Goal: Information Seeking & Learning: Understand process/instructions

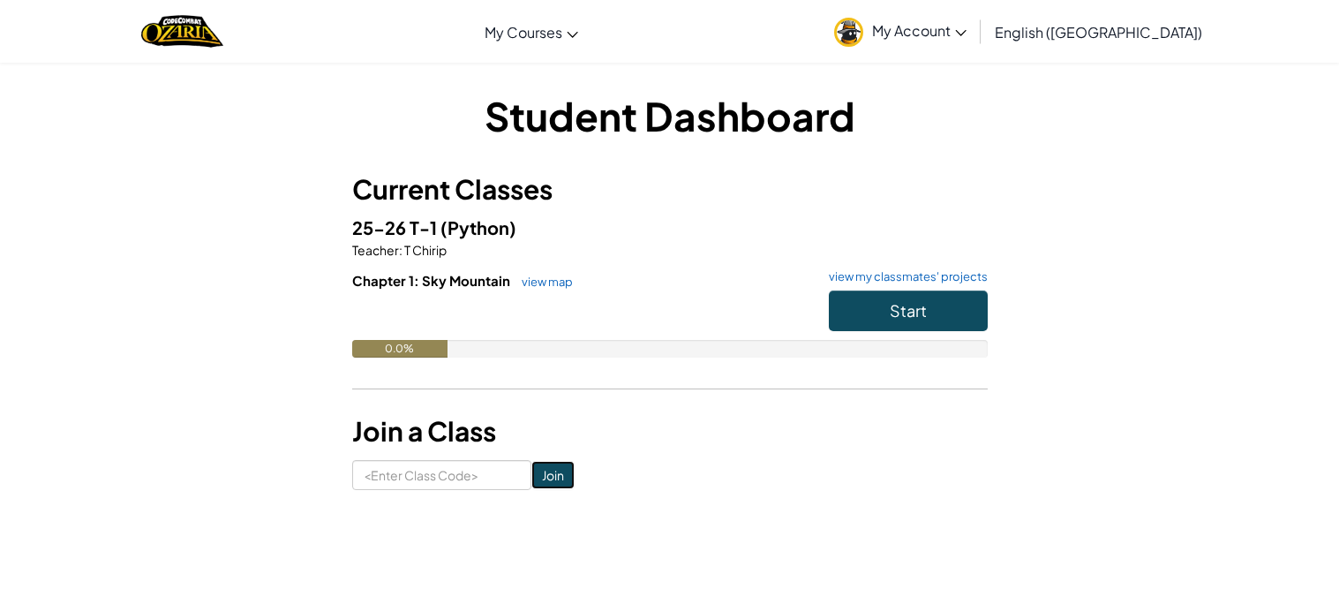
click at [558, 475] on input "Join" at bounding box center [552, 475] width 43 height 28
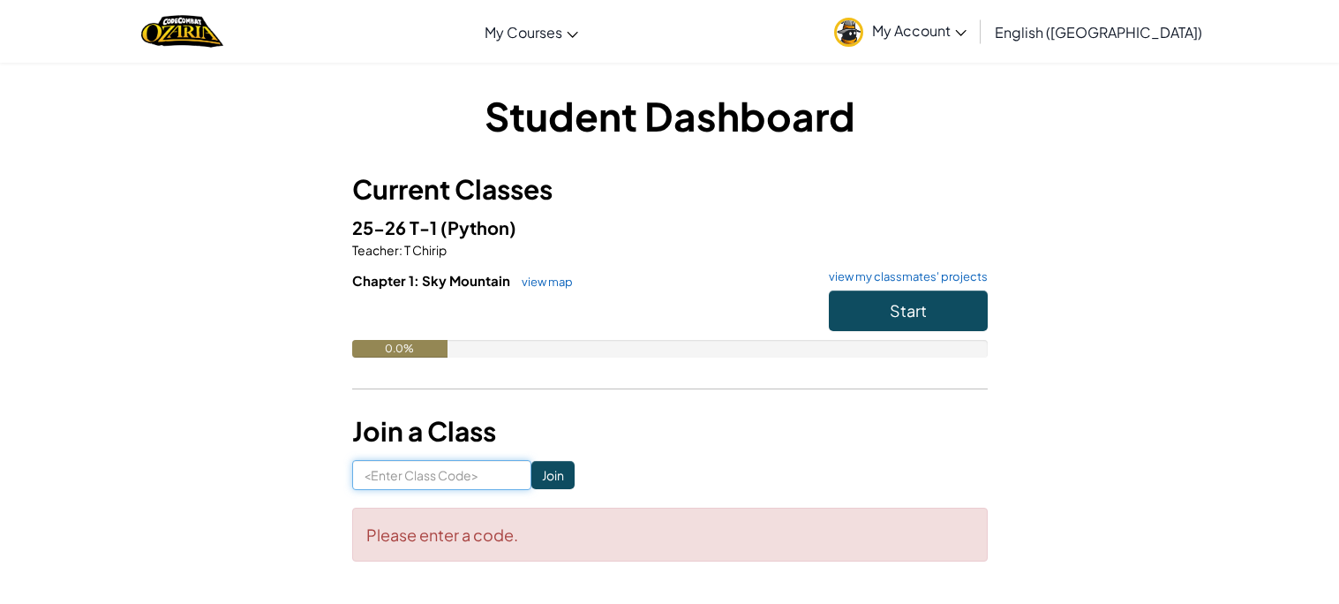
click at [494, 472] on input at bounding box center [441, 475] width 179 height 30
click at [927, 306] on button "Start" at bounding box center [908, 310] width 159 height 41
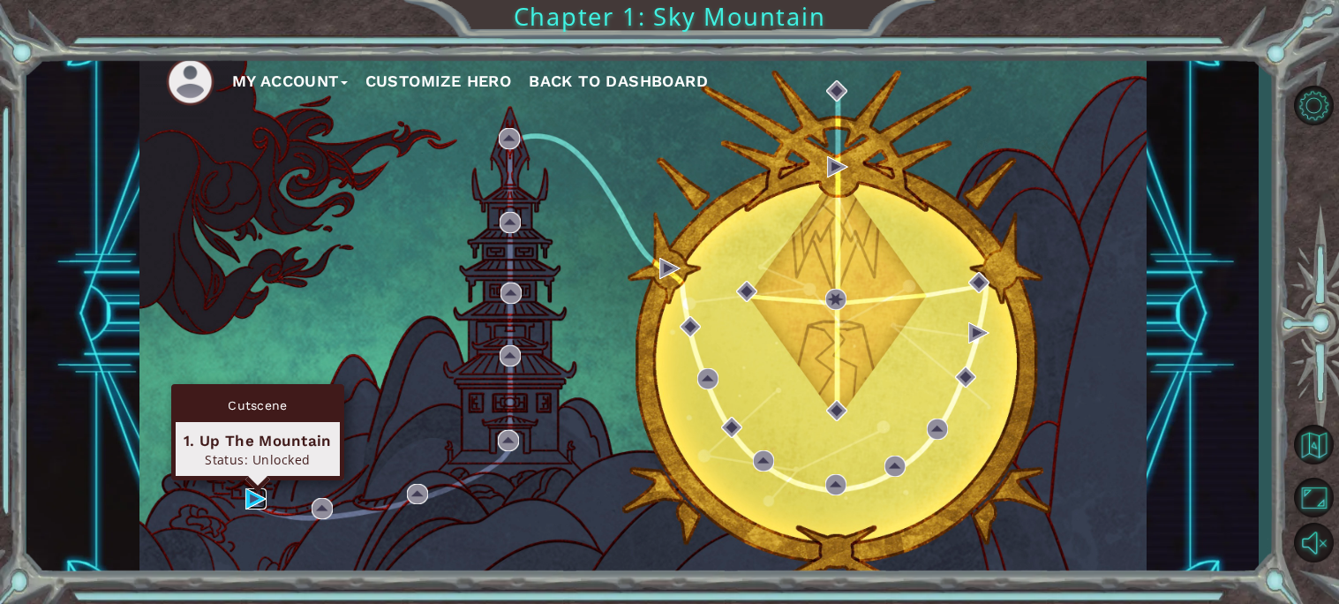
click at [257, 497] on img at bounding box center [255, 498] width 21 height 21
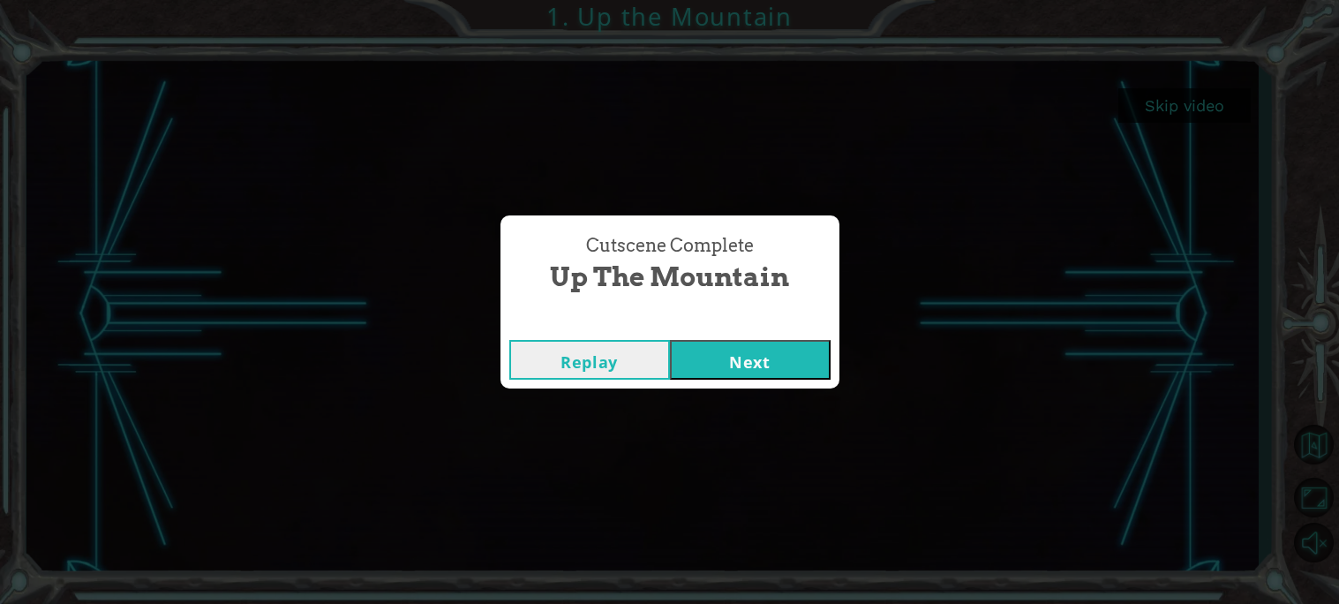
click at [745, 367] on button "Next" at bounding box center [750, 360] width 161 height 40
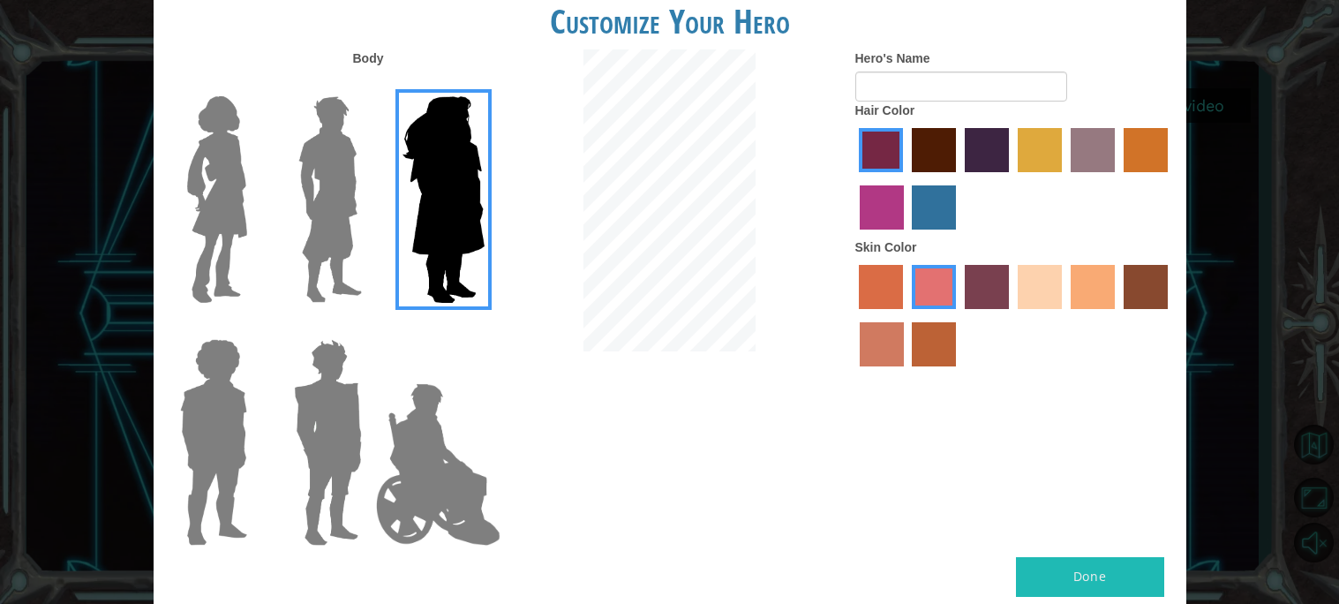
click at [439, 443] on img at bounding box center [438, 464] width 139 height 177
click at [484, 327] on input "Hero Jamie" at bounding box center [484, 327] width 0 height 0
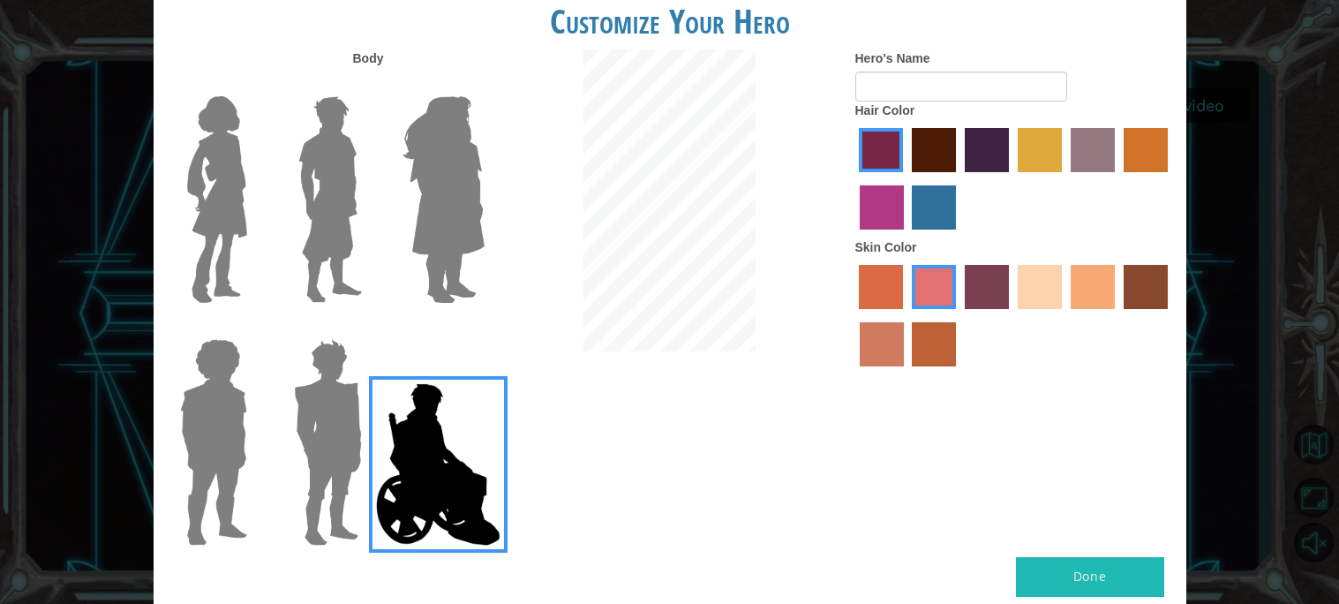
click at [312, 429] on img at bounding box center [328, 442] width 82 height 221
click at [369, 327] on input "Hero Garnet" at bounding box center [369, 327] width 0 height 0
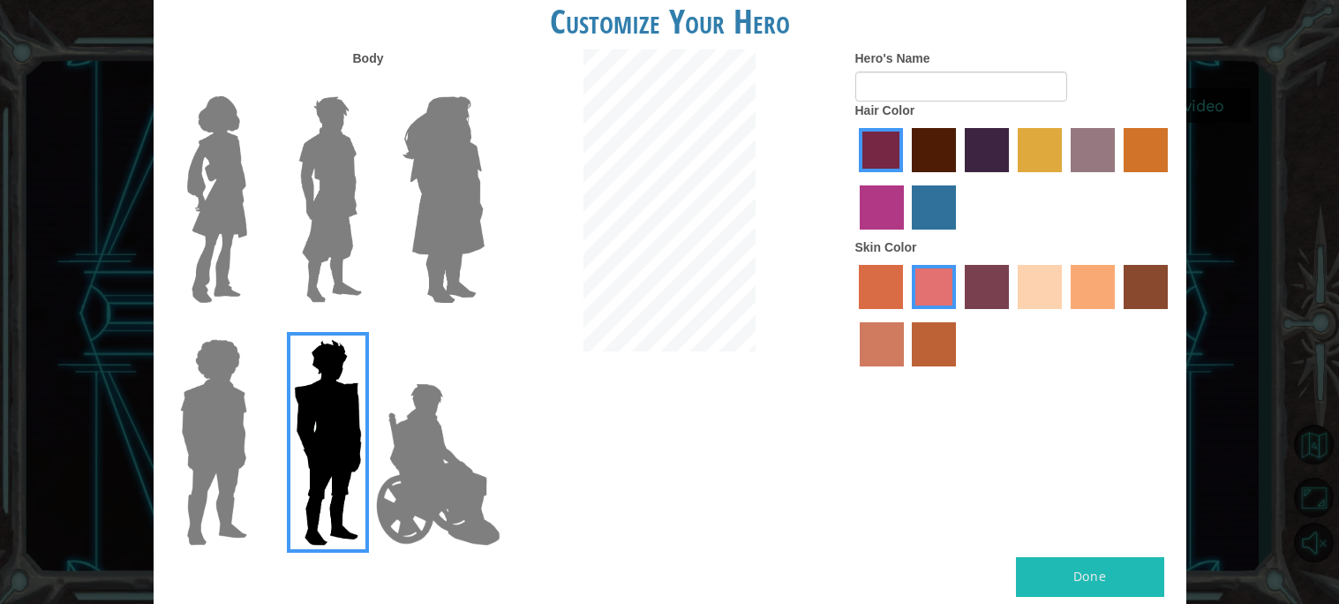
click at [226, 416] on img at bounding box center [213, 442] width 81 height 221
click at [254, 327] on input "Hero Steven" at bounding box center [254, 327] width 0 height 0
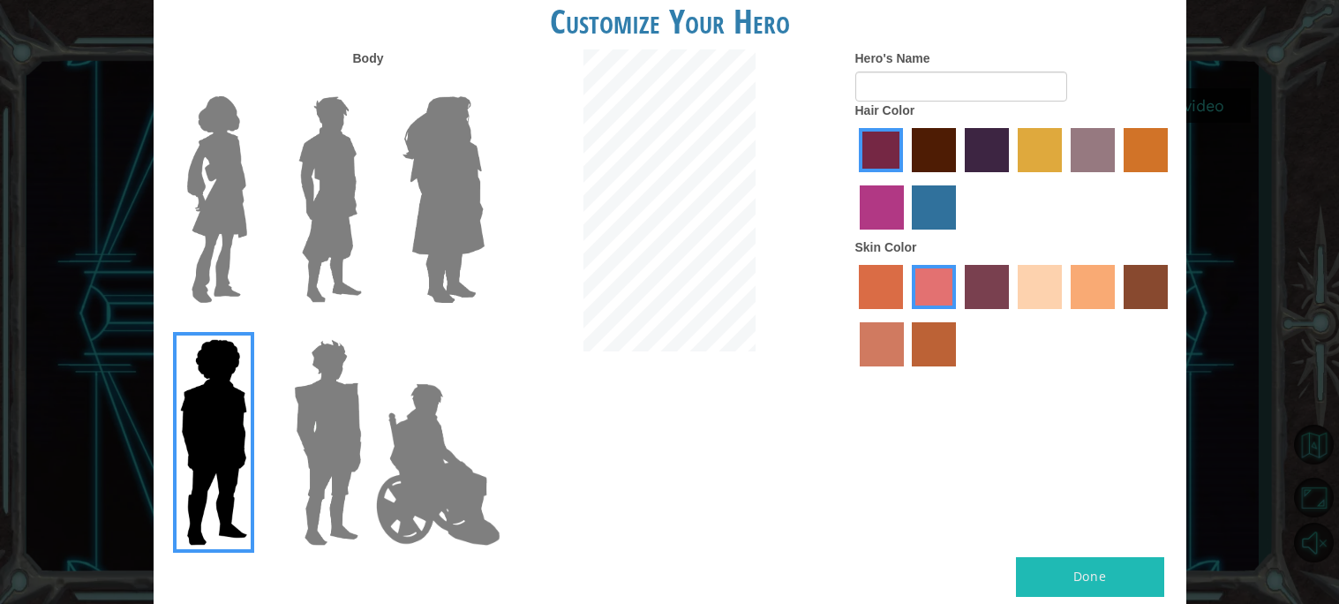
click at [330, 420] on img at bounding box center [328, 442] width 82 height 221
click at [369, 327] on input "Hero Garnet" at bounding box center [369, 327] width 0 height 0
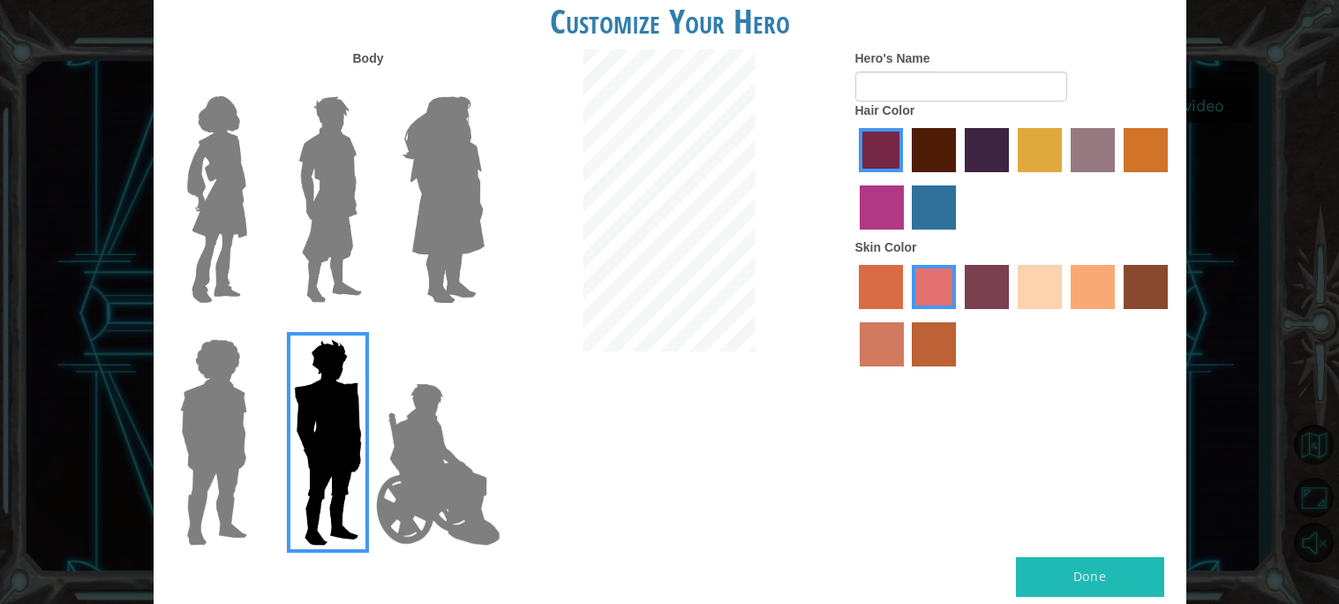
click at [935, 139] on label "maroon hair color" at bounding box center [934, 150] width 44 height 44
click at [905, 178] on input "maroon hair color" at bounding box center [905, 178] width 0 height 0
click at [1078, 276] on label "tacao skin color" at bounding box center [1093, 287] width 44 height 44
click at [1064, 315] on input "tacao skin color" at bounding box center [1064, 315] width 0 height 0
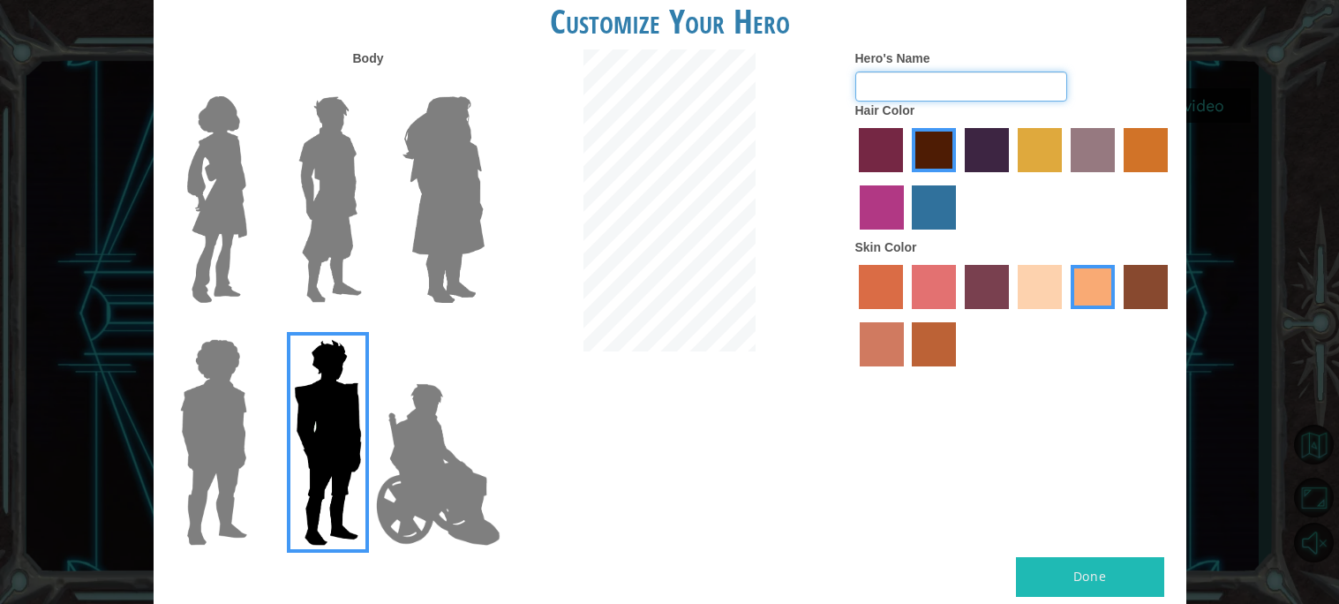
click at [944, 79] on input "Hero's Name" at bounding box center [961, 86] width 212 height 30
type input "[PERSON_NAME]"
click at [1068, 568] on button "Done" at bounding box center [1090, 577] width 148 height 40
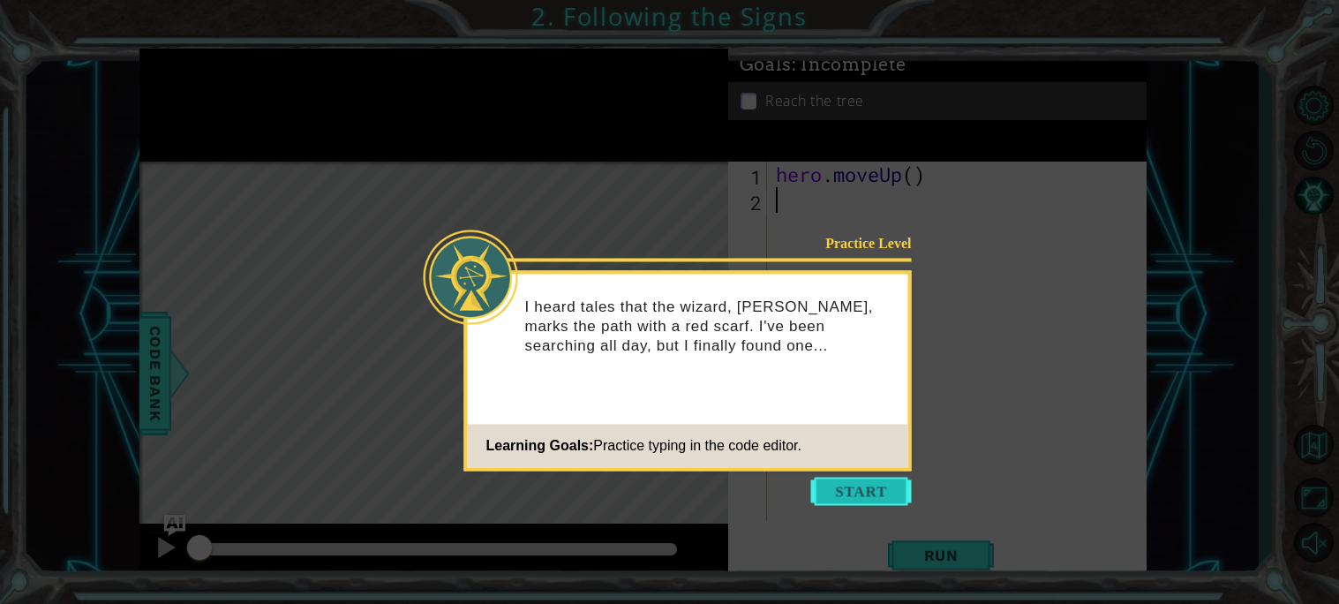
click at [822, 482] on button "Start" at bounding box center [861, 491] width 101 height 28
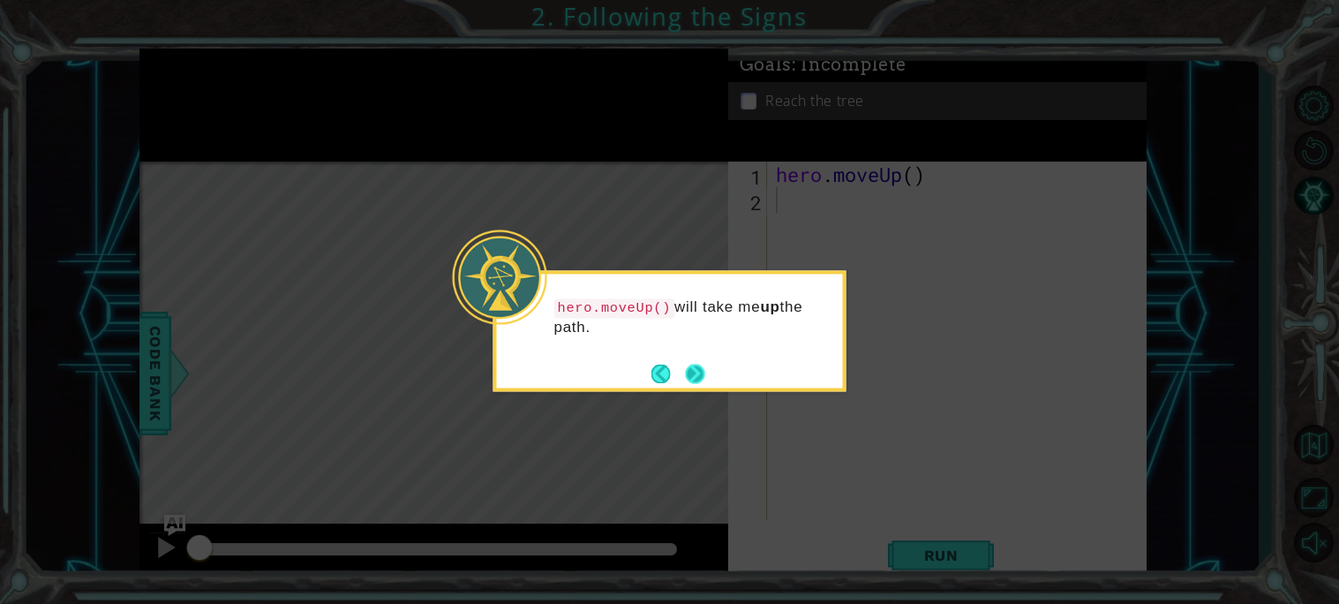
click at [689, 371] on button "Next" at bounding box center [694, 373] width 19 height 19
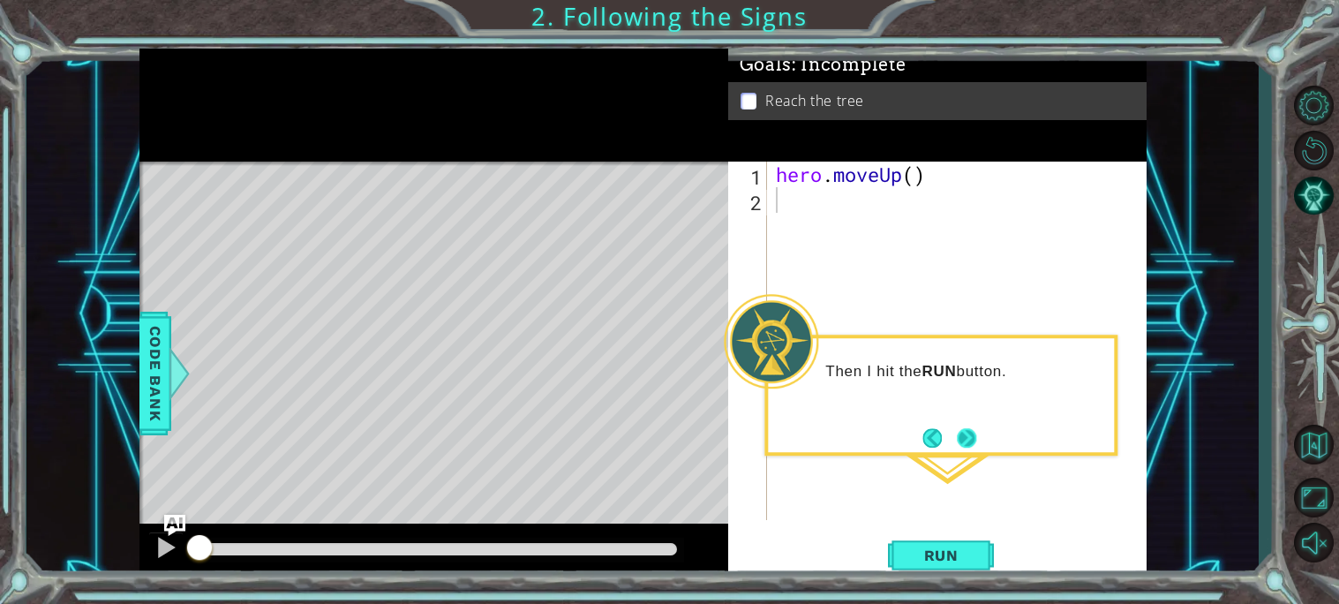
click at [969, 438] on button "Next" at bounding box center [967, 438] width 20 height 20
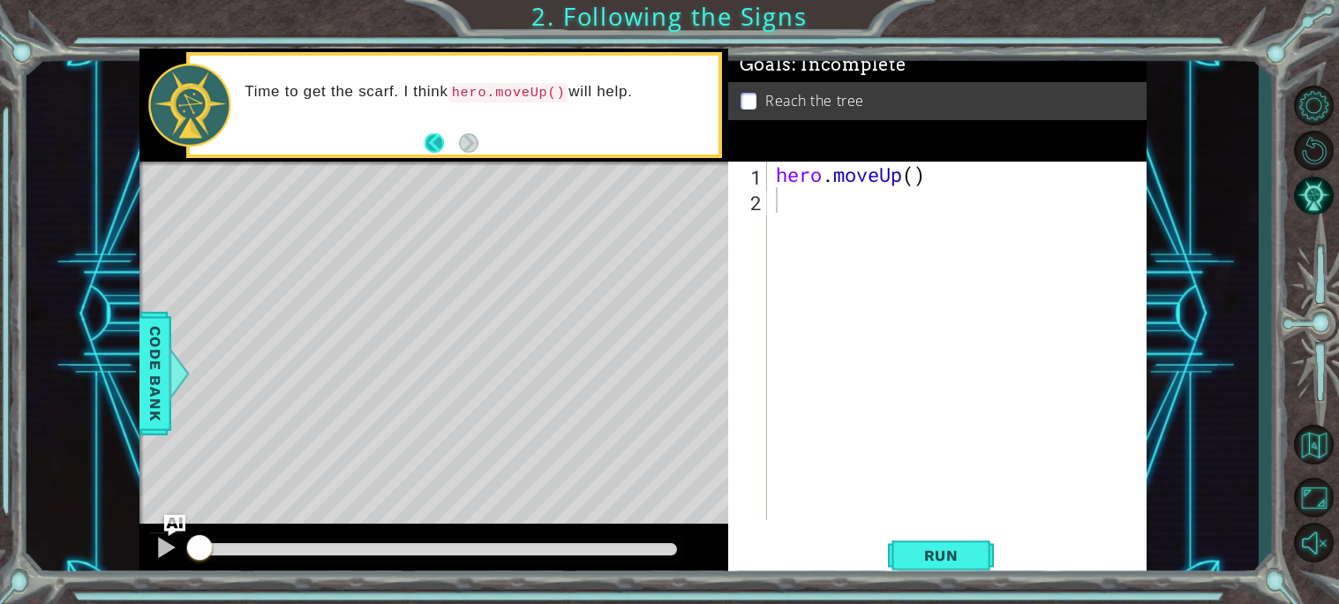
click at [432, 144] on button "Back" at bounding box center [442, 142] width 34 height 19
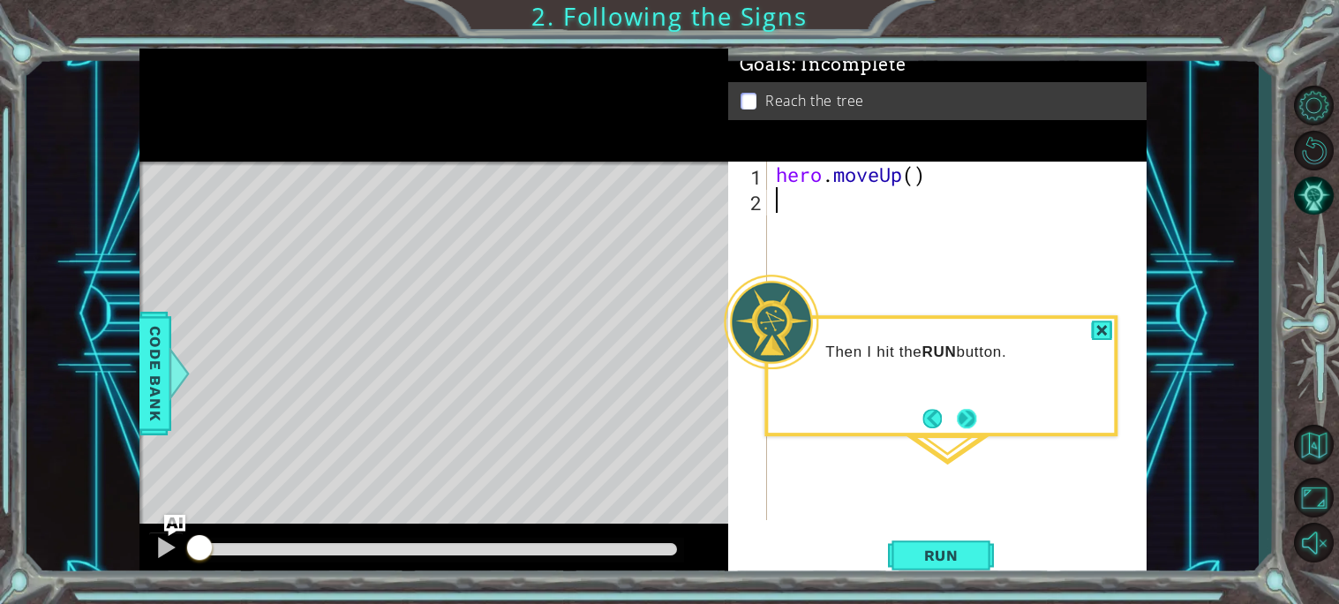
click at [964, 420] on button "Next" at bounding box center [966, 418] width 21 height 21
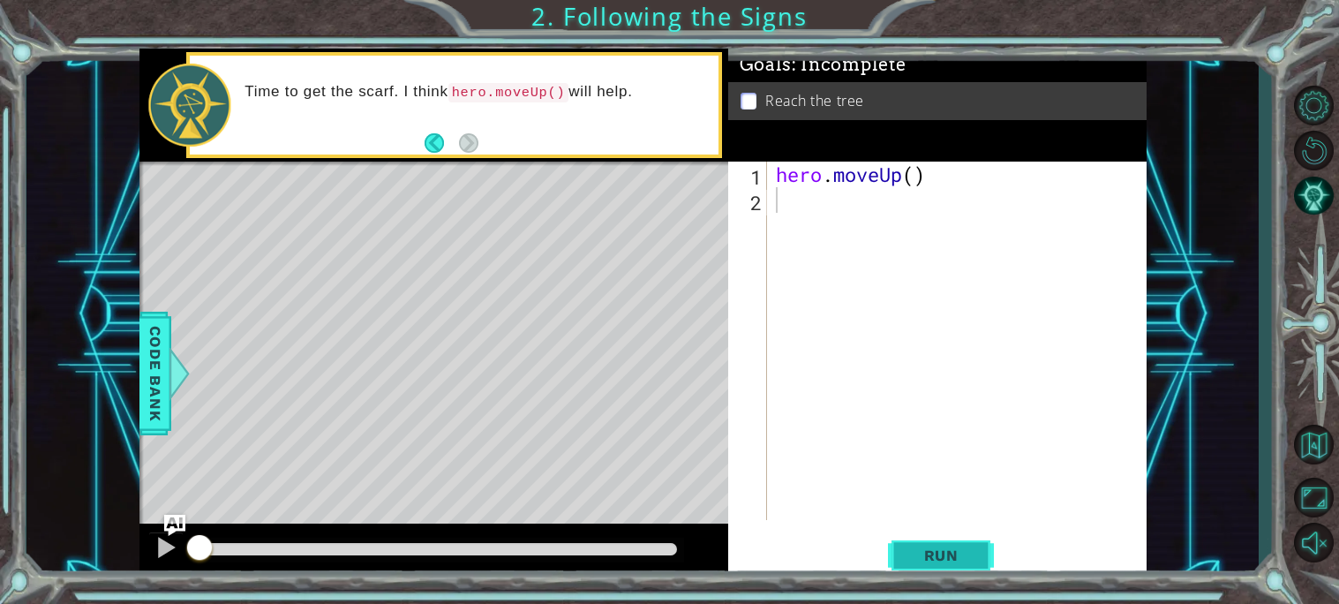
click at [928, 554] on span "Run" at bounding box center [941, 555] width 70 height 18
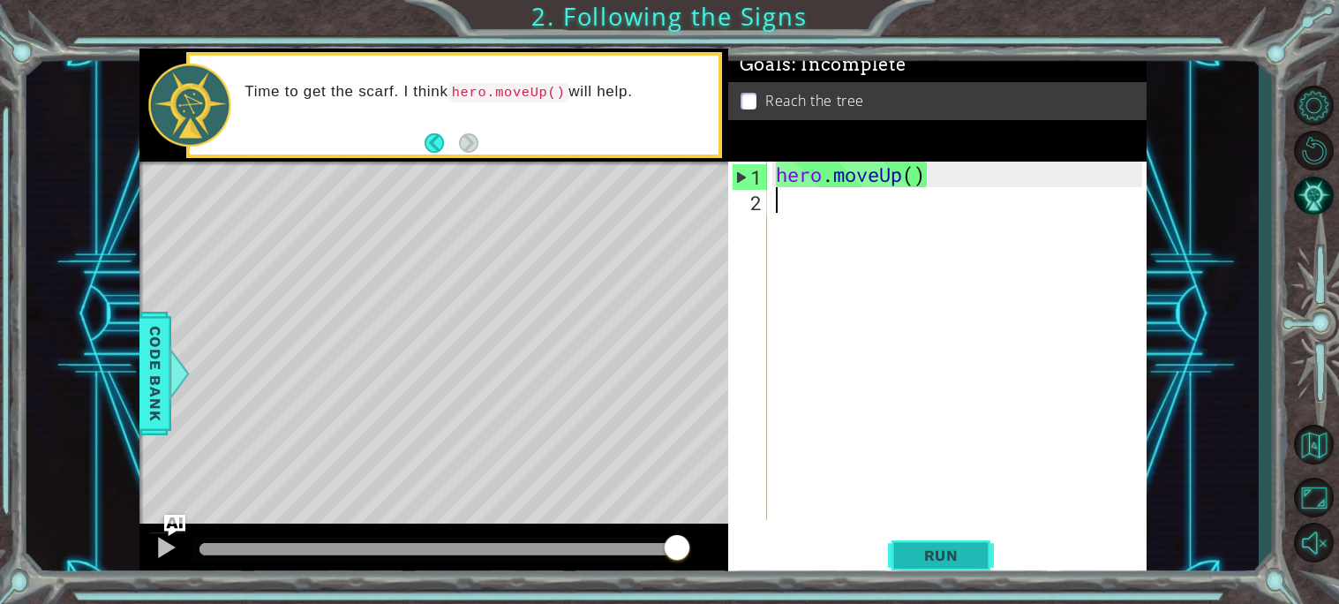
click at [890, 551] on button "Run" at bounding box center [941, 554] width 106 height 41
drag, startPoint x: 287, startPoint y: 543, endPoint x: 1228, endPoint y: 643, distance: 946.1
click at [1228, 603] on html "1 ההההההההההההההההההההההההההההההההההההההההההההההההההההההההההההההההההההההההההההה…" at bounding box center [669, 302] width 1339 height 604
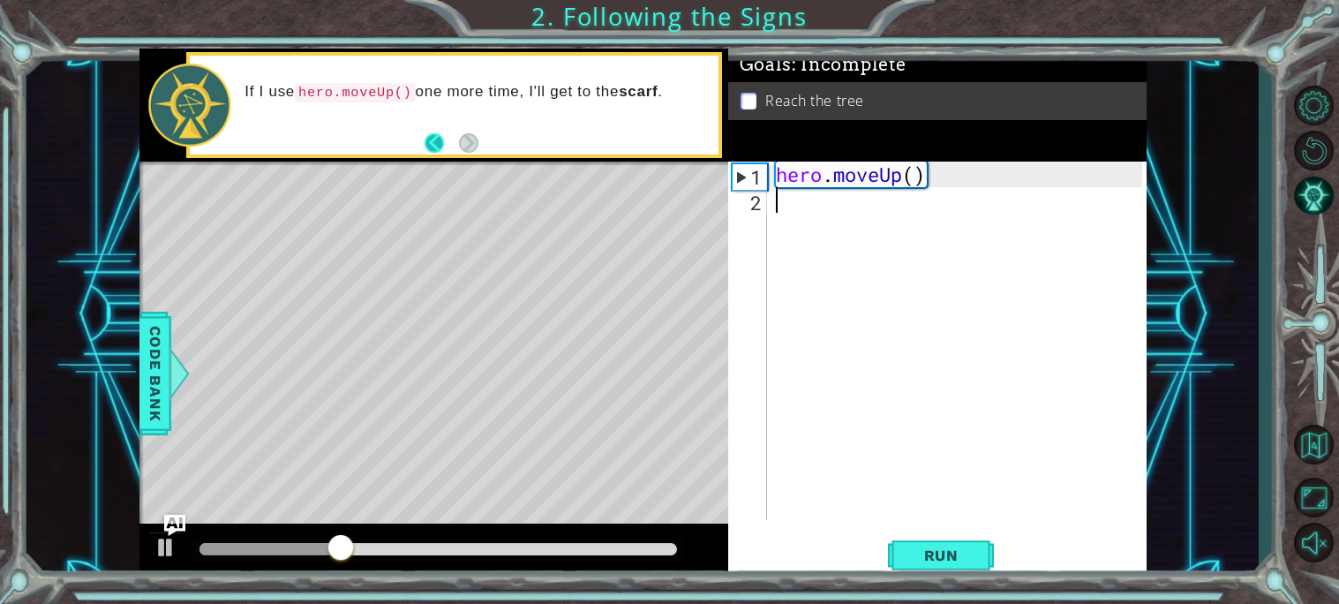
click at [438, 147] on button "Back" at bounding box center [442, 142] width 34 height 19
click at [459, 147] on button "Next" at bounding box center [469, 142] width 20 height 20
type textarea "hero.moveUp()"
click at [873, 177] on div "hero . moveUp ( )" at bounding box center [961, 366] width 379 height 409
click at [913, 185] on div "hero . moveUp ( )" at bounding box center [961, 366] width 379 height 409
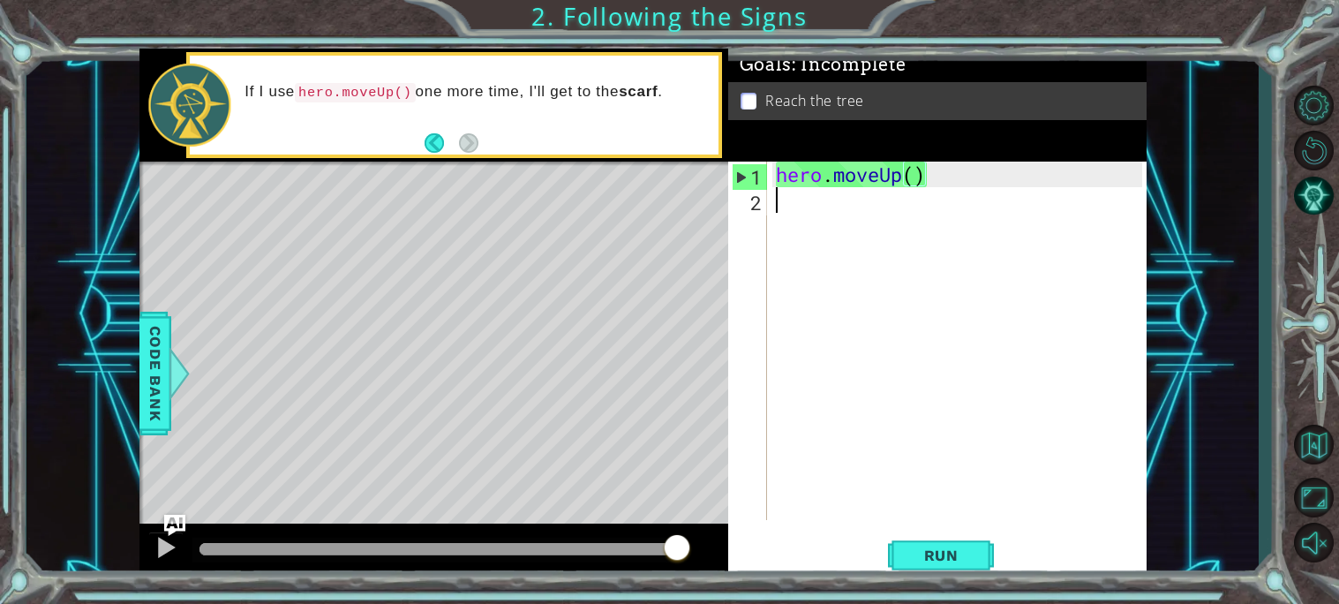
click at [919, 267] on div "hero . moveUp ( )" at bounding box center [961, 366] width 379 height 409
click at [446, 247] on div "Level Map" at bounding box center [546, 422] width 815 height 520
click at [748, 213] on div "2" at bounding box center [749, 203] width 35 height 26
click at [753, 198] on div "2" at bounding box center [749, 203] width 35 height 26
click at [899, 176] on div "hero . moveUp ( )" at bounding box center [961, 366] width 379 height 409
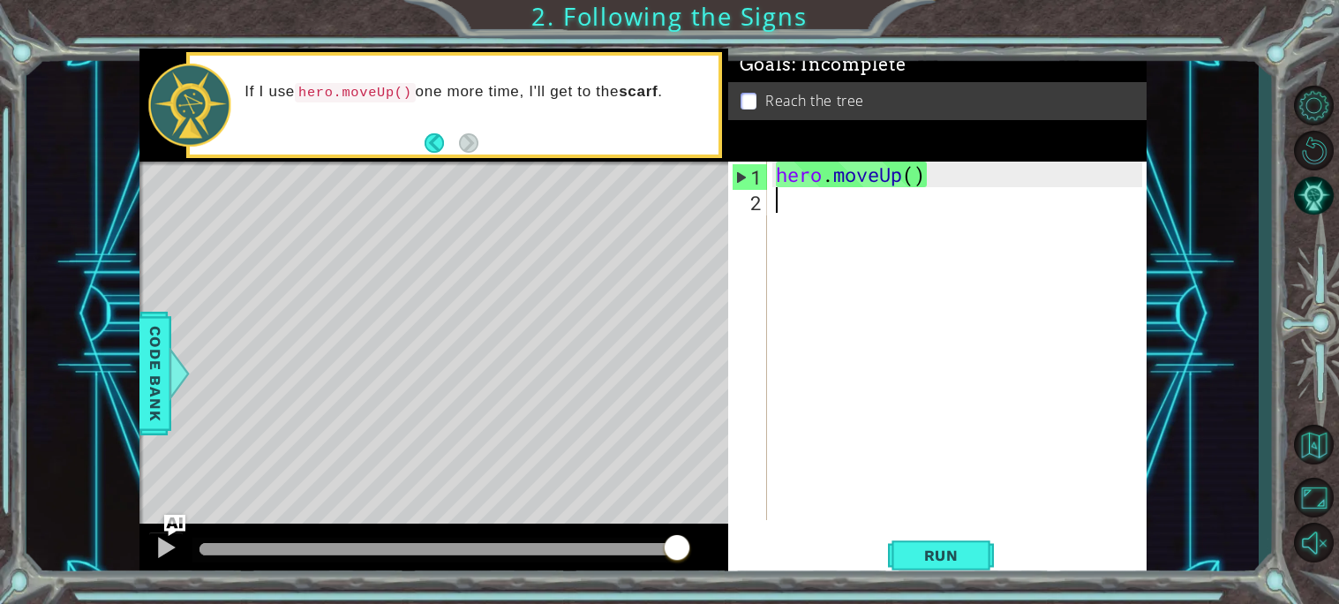
type textarea "hero.moveUp()"
click at [928, 186] on div "hero . moveUp ( )" at bounding box center [961, 366] width 379 height 409
click at [927, 557] on span "Run" at bounding box center [941, 555] width 70 height 18
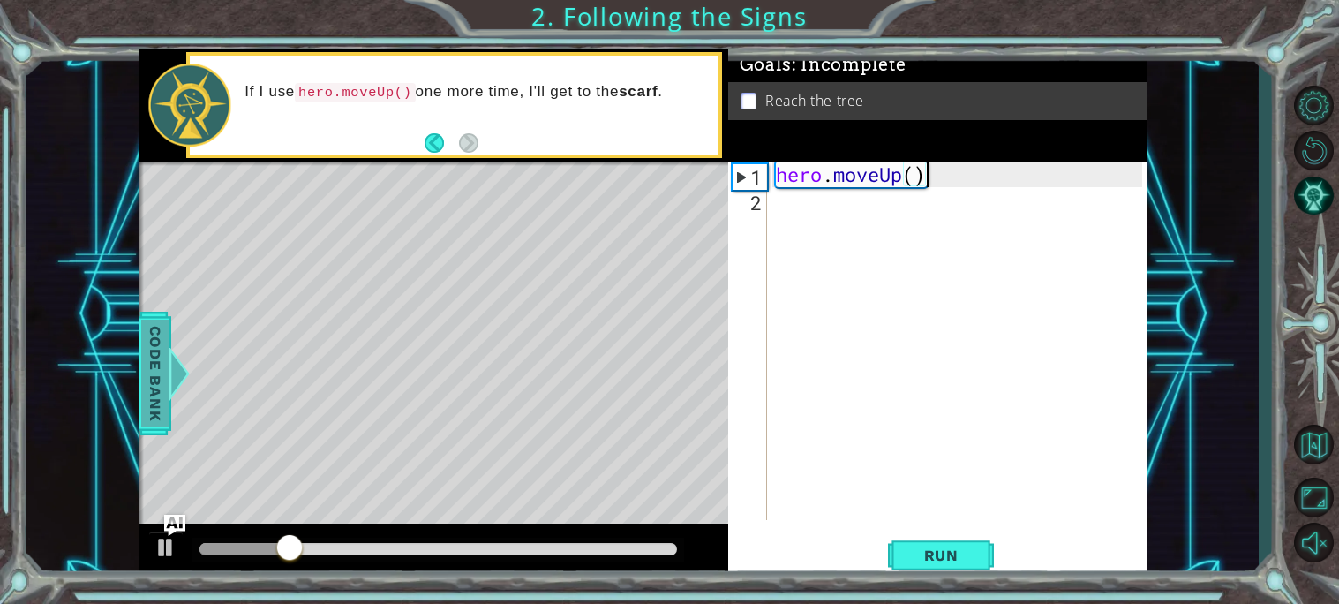
click at [156, 396] on span "Code Bank" at bounding box center [155, 373] width 28 height 108
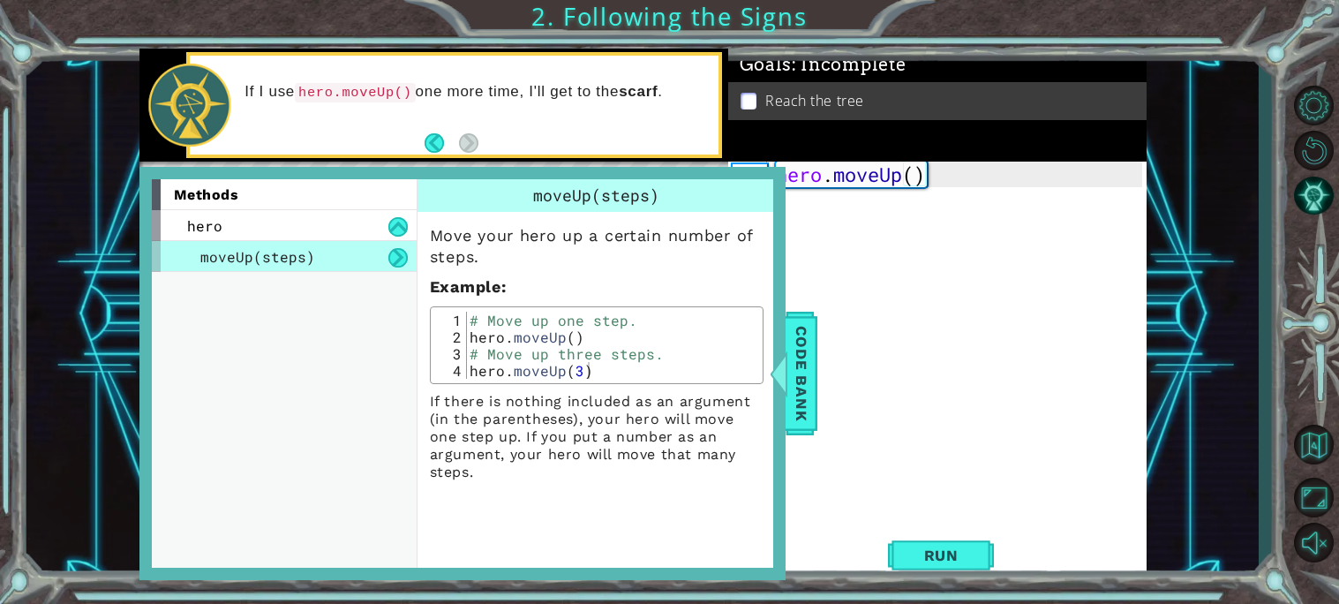
type textarea "# Move up one step."
drag, startPoint x: 627, startPoint y: 319, endPoint x: 431, endPoint y: 313, distance: 196.0
click at [431, 313] on div "# Move up one step. 1 2 3 4 # Move up one step. hero . moveUp ( ) # Move up thr…" at bounding box center [597, 345] width 334 height 78
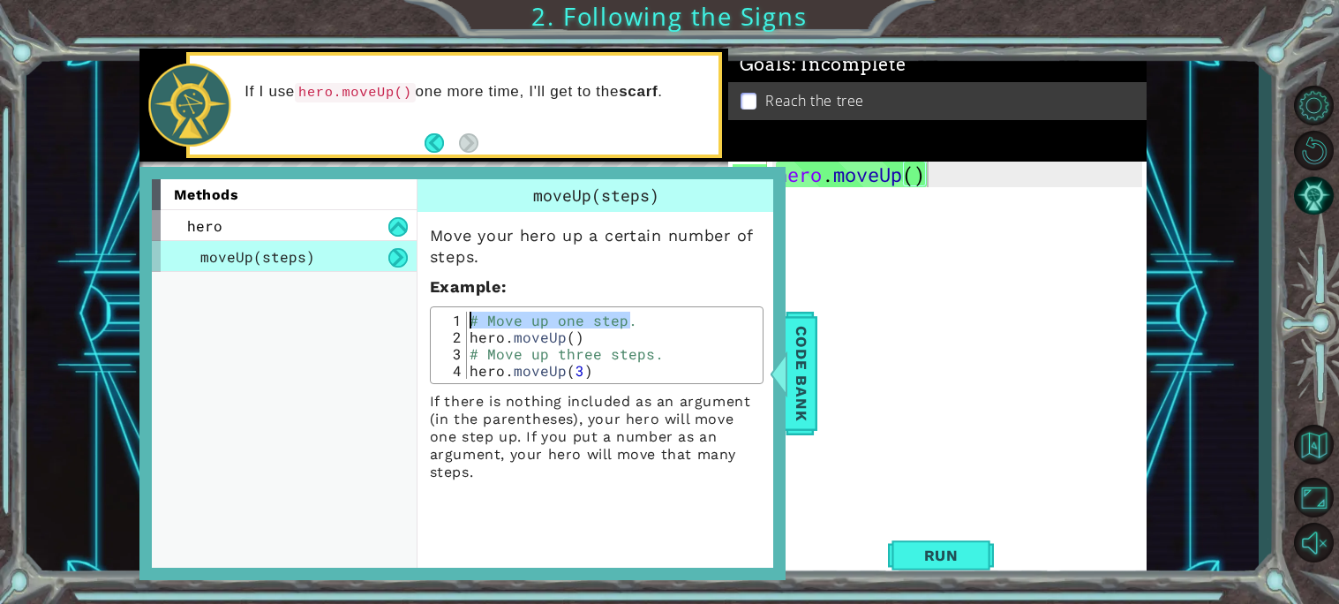
click at [265, 309] on div "methods hero moveUp(steps)" at bounding box center [284, 373] width 265 height 388
click at [288, 292] on div "methods hero moveUp(steps)" at bounding box center [284, 373] width 265 height 388
click at [892, 308] on div "hero . moveUp ( )" at bounding box center [961, 366] width 379 height 409
click at [890, 309] on div "hero . moveUp ( )" at bounding box center [961, 366] width 379 height 409
click at [889, 256] on div "hero . moveUp ( )" at bounding box center [961, 366] width 379 height 409
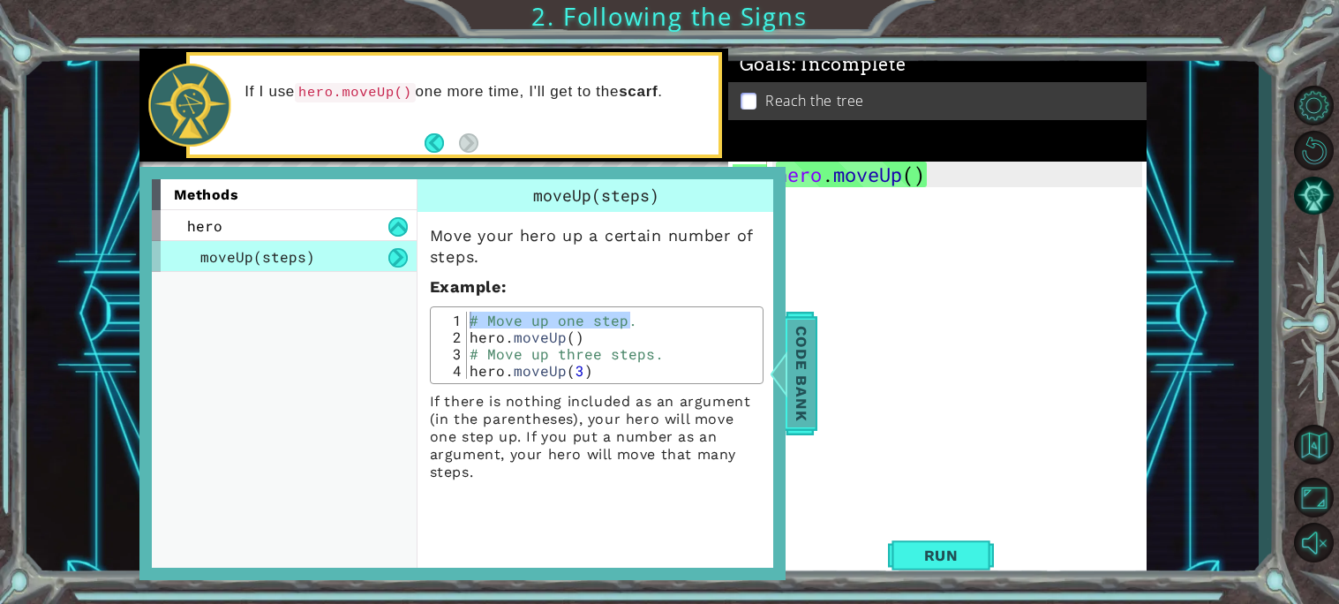
click at [808, 425] on span "Code Bank" at bounding box center [801, 373] width 28 height 108
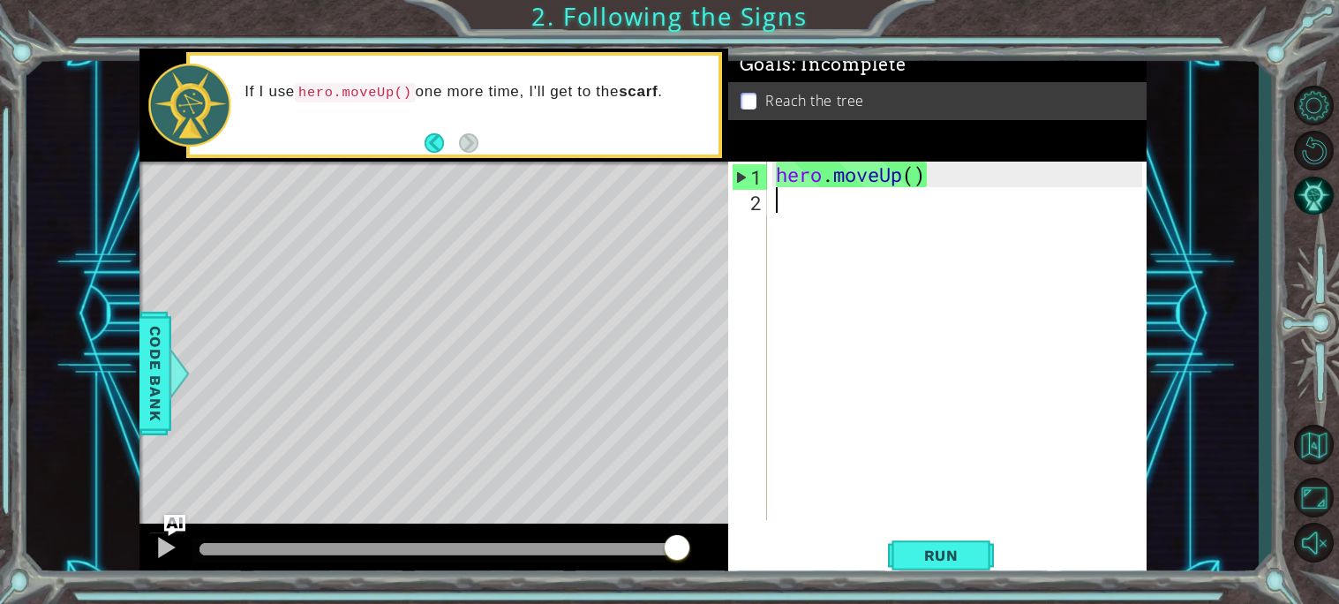
click at [796, 246] on div "hero . moveUp ( )" at bounding box center [961, 366] width 379 height 409
click at [785, 212] on div "hero . moveUp ( )" at bounding box center [961, 366] width 379 height 409
paste textarea "# Move up one step."
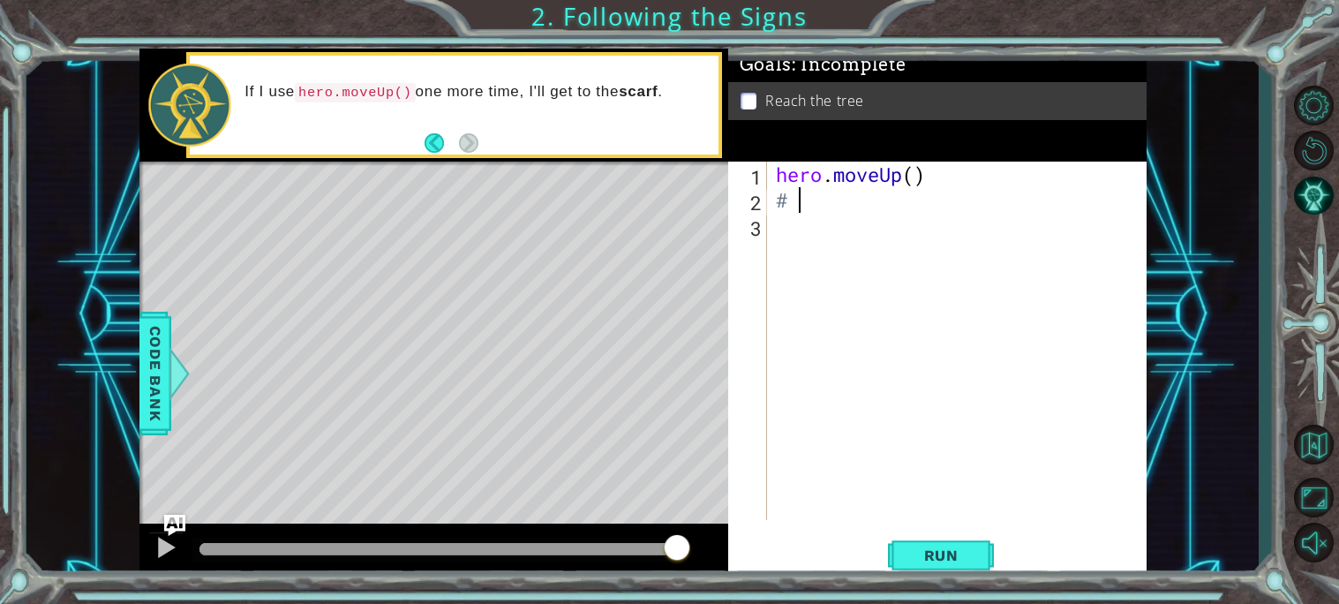
type textarea "#"
click at [172, 361] on div at bounding box center [179, 373] width 22 height 53
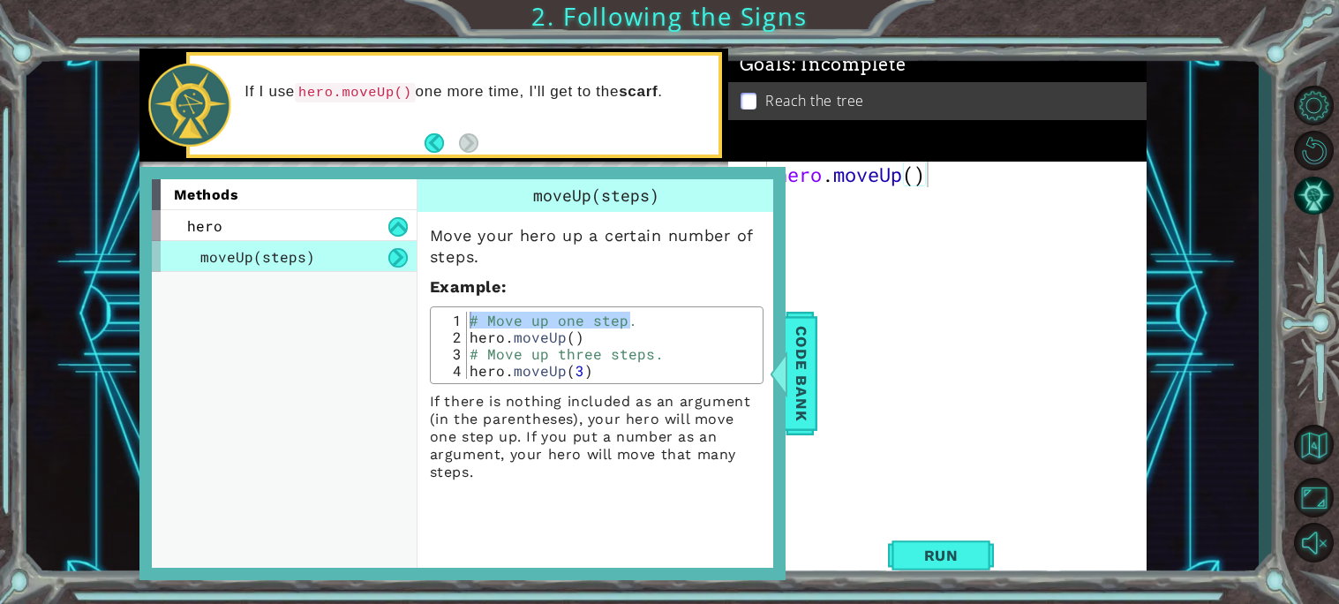
click at [349, 304] on div "methods hero moveUp(steps)" at bounding box center [284, 373] width 265 height 388
drag, startPoint x: 308, startPoint y: 241, endPoint x: 315, endPoint y: 248, distance: 10.0
click at [315, 248] on div "moveUp(steps)" at bounding box center [284, 256] width 265 height 31
drag, startPoint x: 315, startPoint y: 248, endPoint x: 368, endPoint y: 271, distance: 57.7
click at [368, 271] on div "moveUp(steps)" at bounding box center [284, 256] width 265 height 31
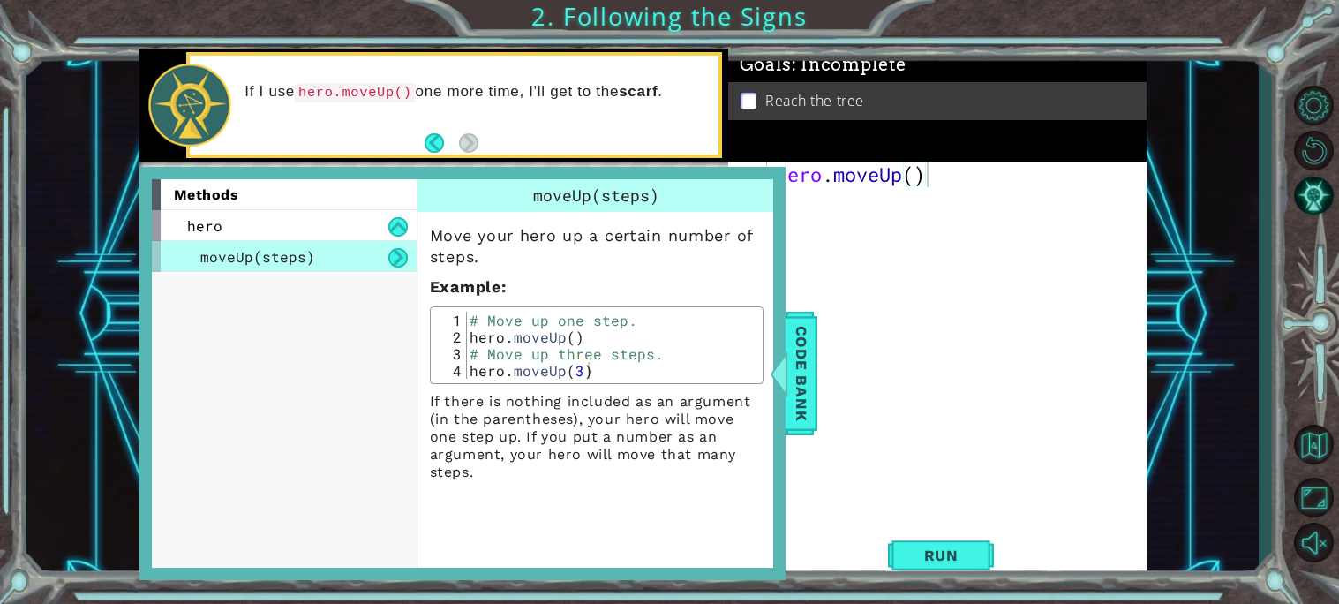
click at [399, 261] on button at bounding box center [397, 257] width 19 height 19
click at [389, 217] on button at bounding box center [397, 226] width 19 height 19
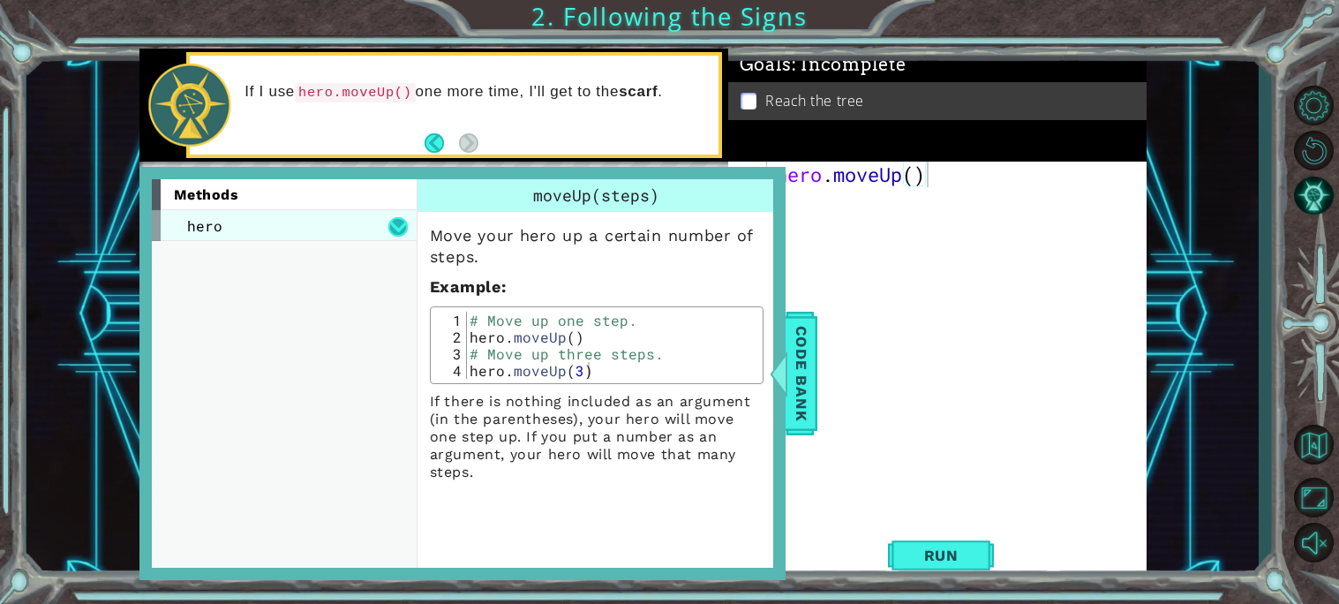
click at [391, 222] on button at bounding box center [397, 226] width 19 height 19
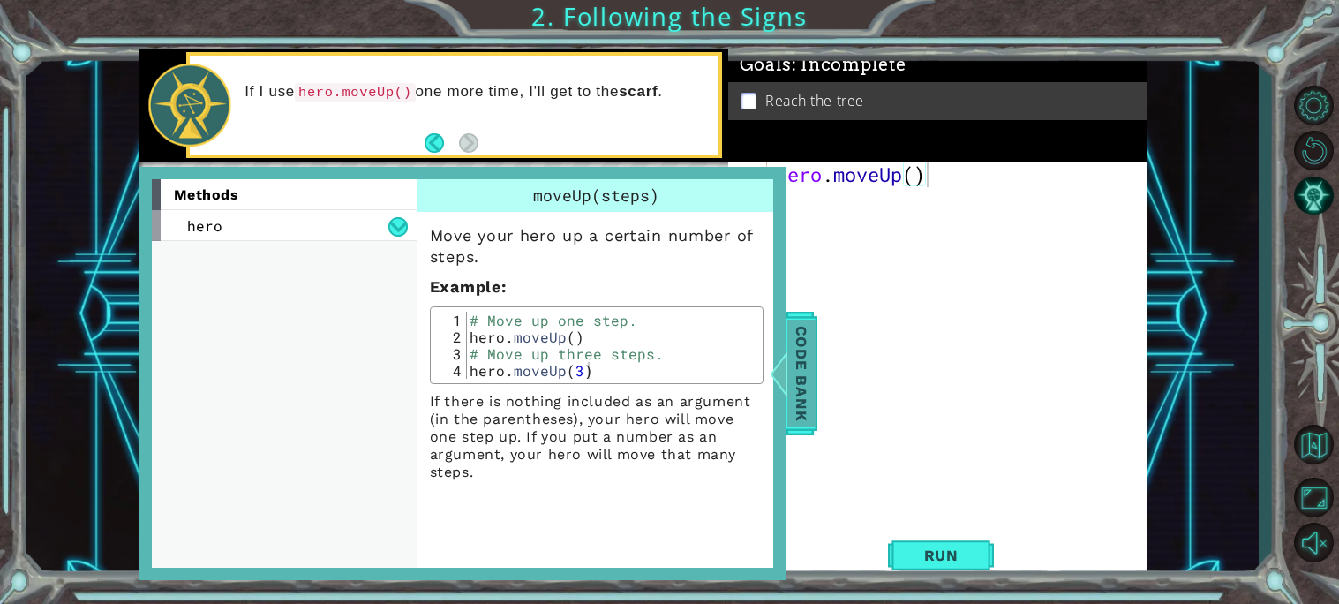
click at [808, 378] on span "Code Bank" at bounding box center [801, 373] width 28 height 108
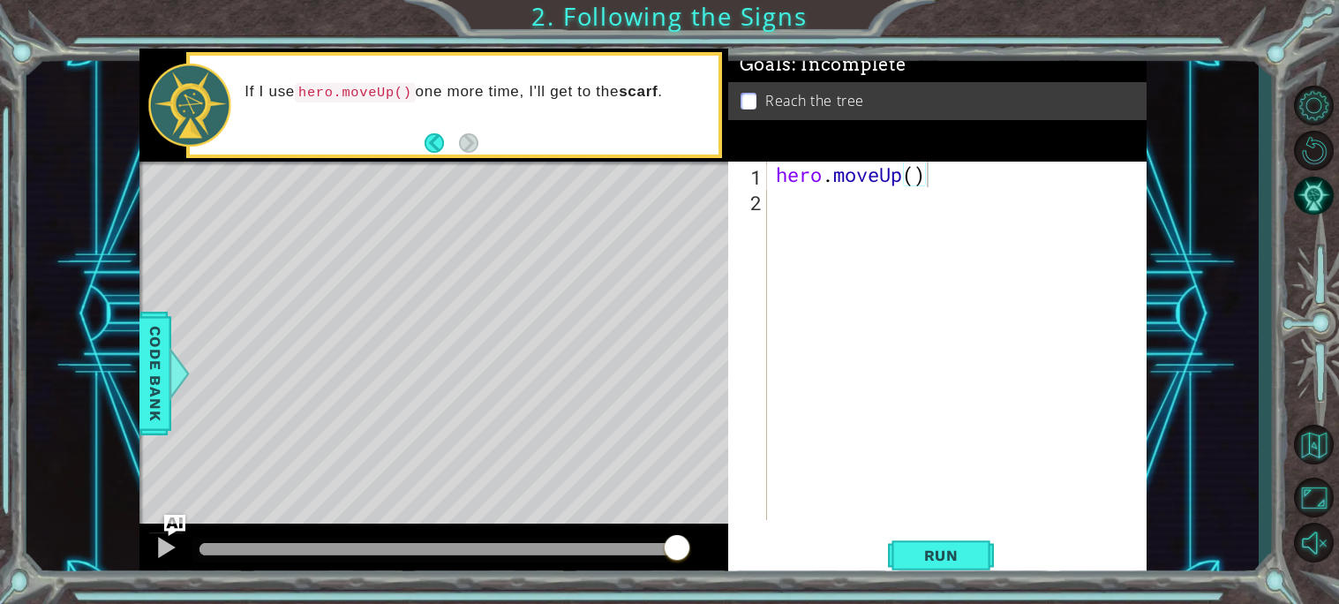
click at [432, 126] on div "If I use hero.moveUp() one more time, I'll get to the scarf ." at bounding box center [475, 105] width 486 height 64
click at [771, 97] on p "Reach the tree" at bounding box center [814, 100] width 99 height 19
click at [747, 99] on p at bounding box center [748, 101] width 16 height 17
click at [951, 560] on span "Run" at bounding box center [941, 555] width 70 height 18
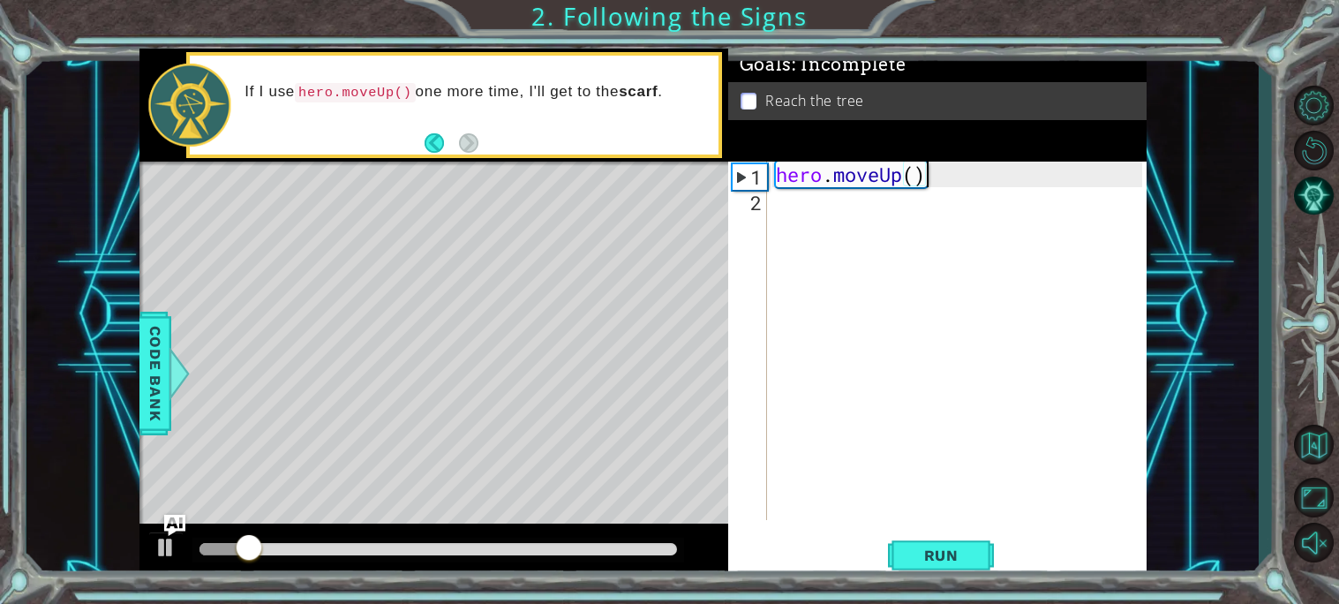
click at [751, 175] on div "1" at bounding box center [750, 177] width 34 height 26
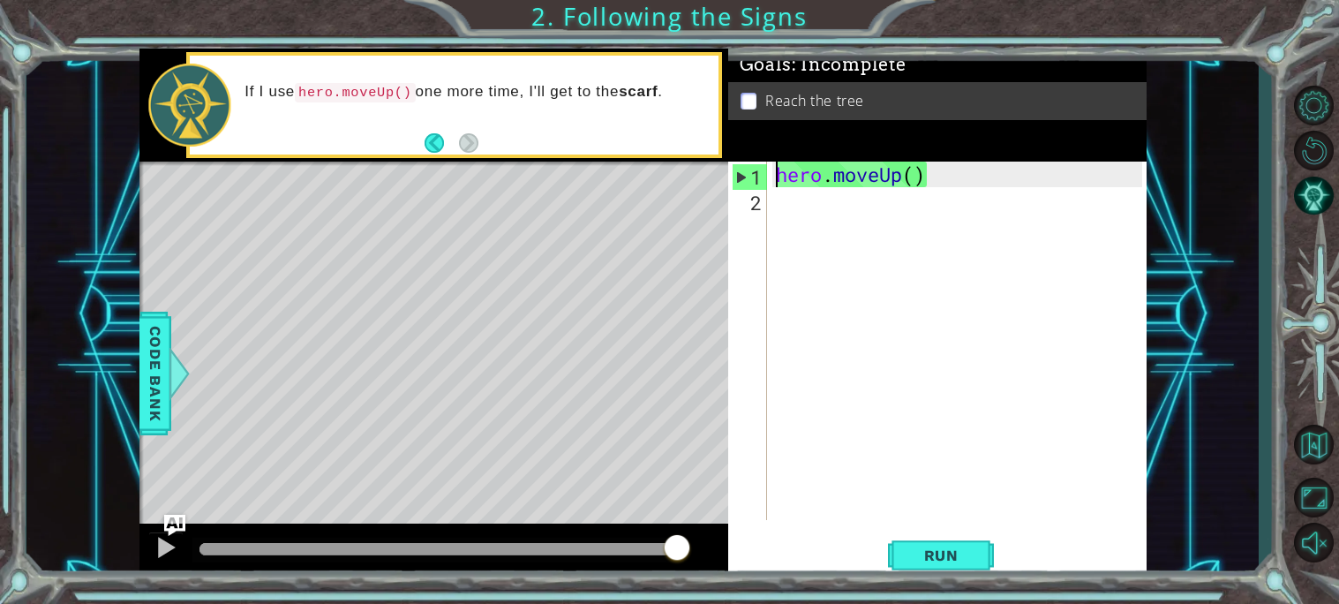
click at [918, 177] on div "hero . moveUp ( )" at bounding box center [961, 366] width 379 height 409
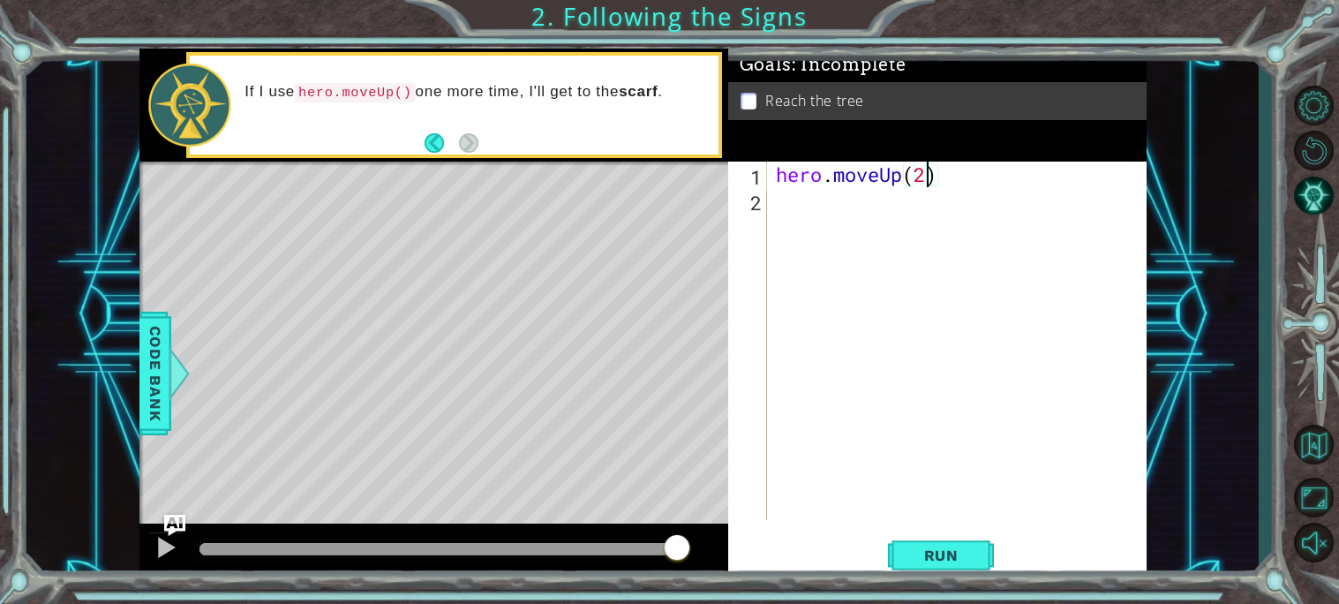
scroll to position [0, 5]
type textarea "hero.moveUp(2)"
click at [943, 538] on button "Run" at bounding box center [941, 554] width 106 height 41
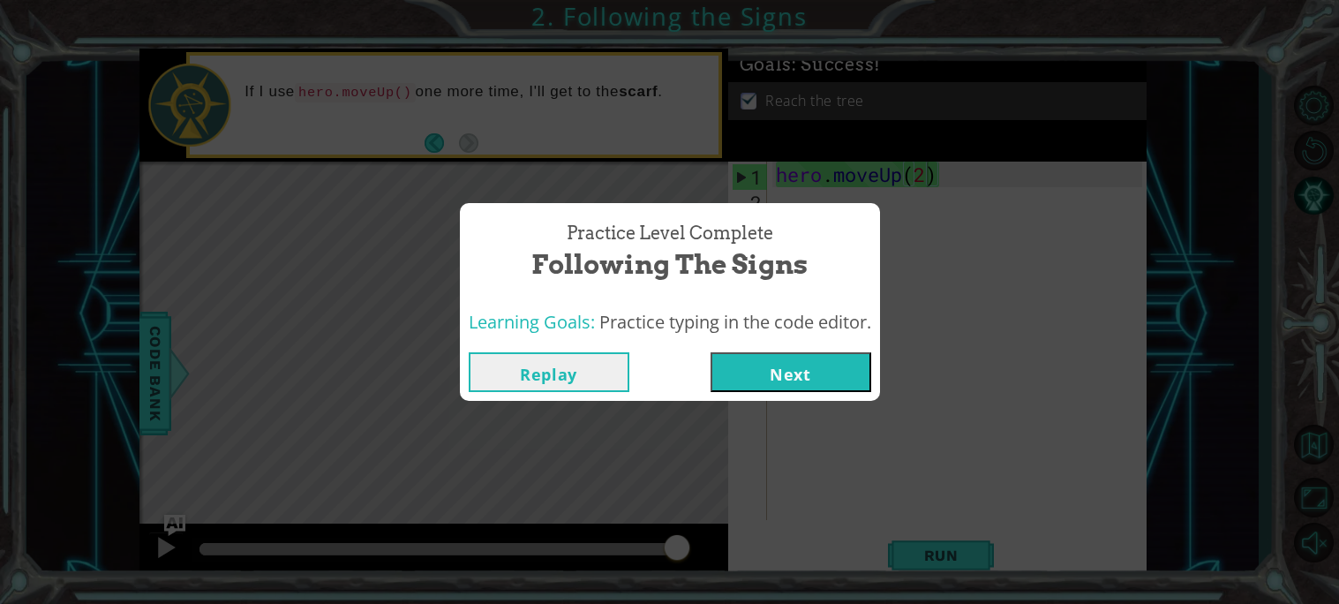
click at [778, 368] on button "Next" at bounding box center [790, 372] width 161 height 40
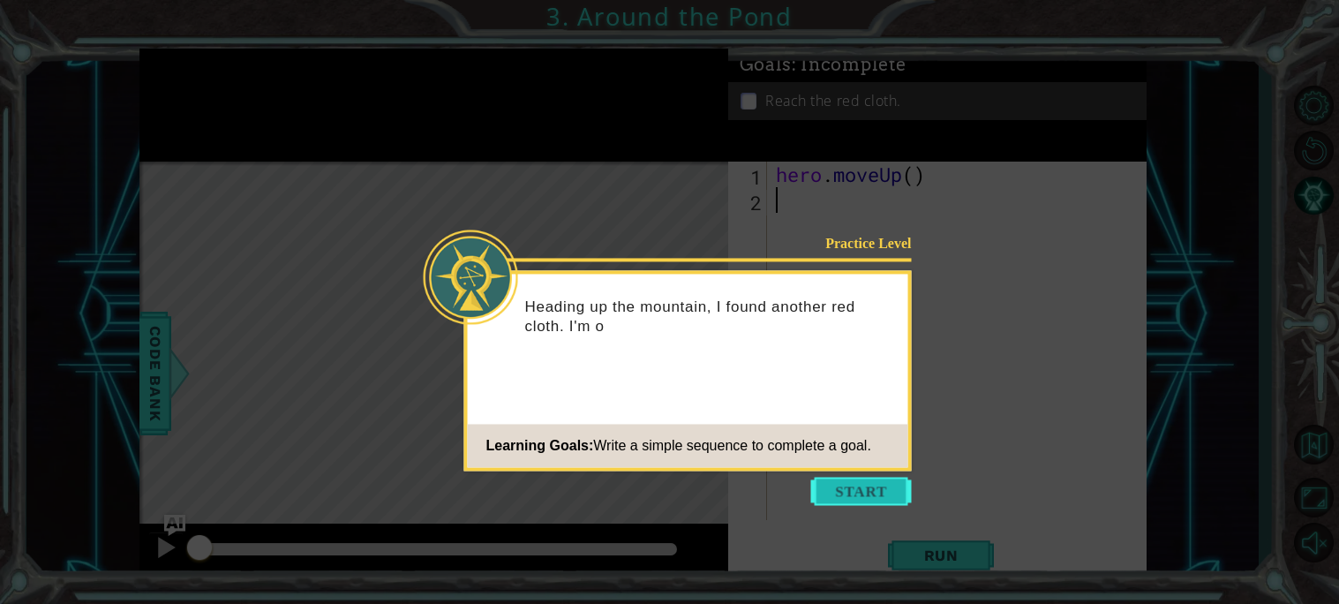
click at [870, 494] on button "Start" at bounding box center [861, 491] width 101 height 28
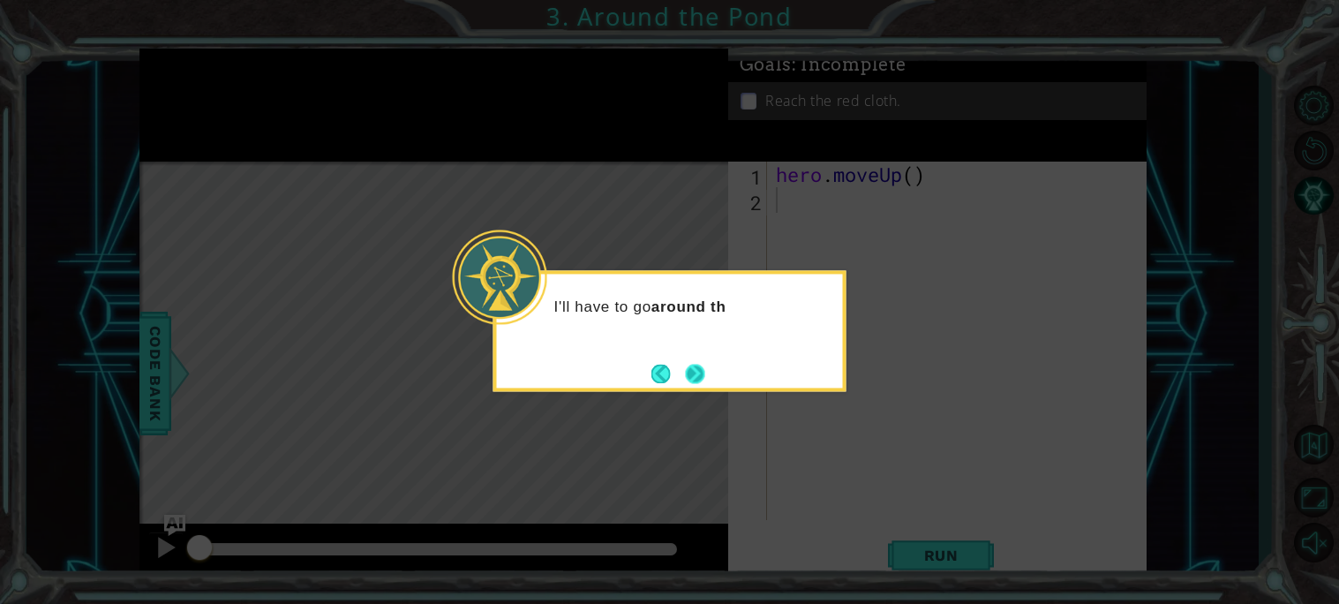
click at [700, 379] on button "Next" at bounding box center [694, 373] width 19 height 19
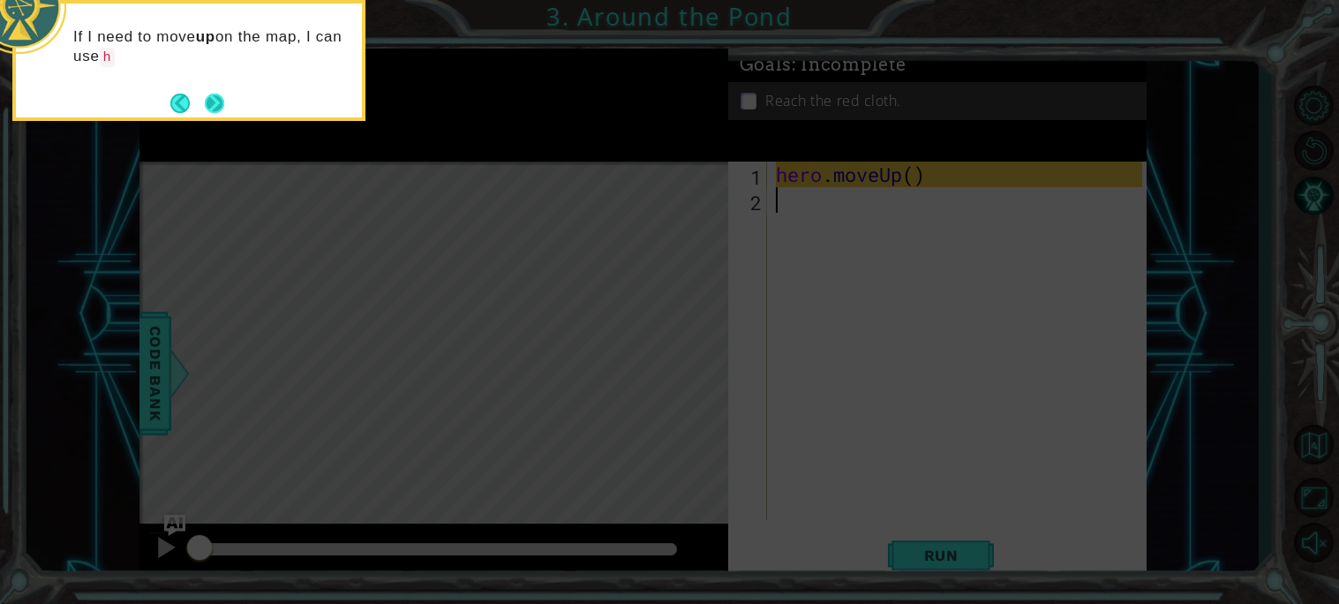
click at [216, 101] on button "Next" at bounding box center [215, 103] width 22 height 22
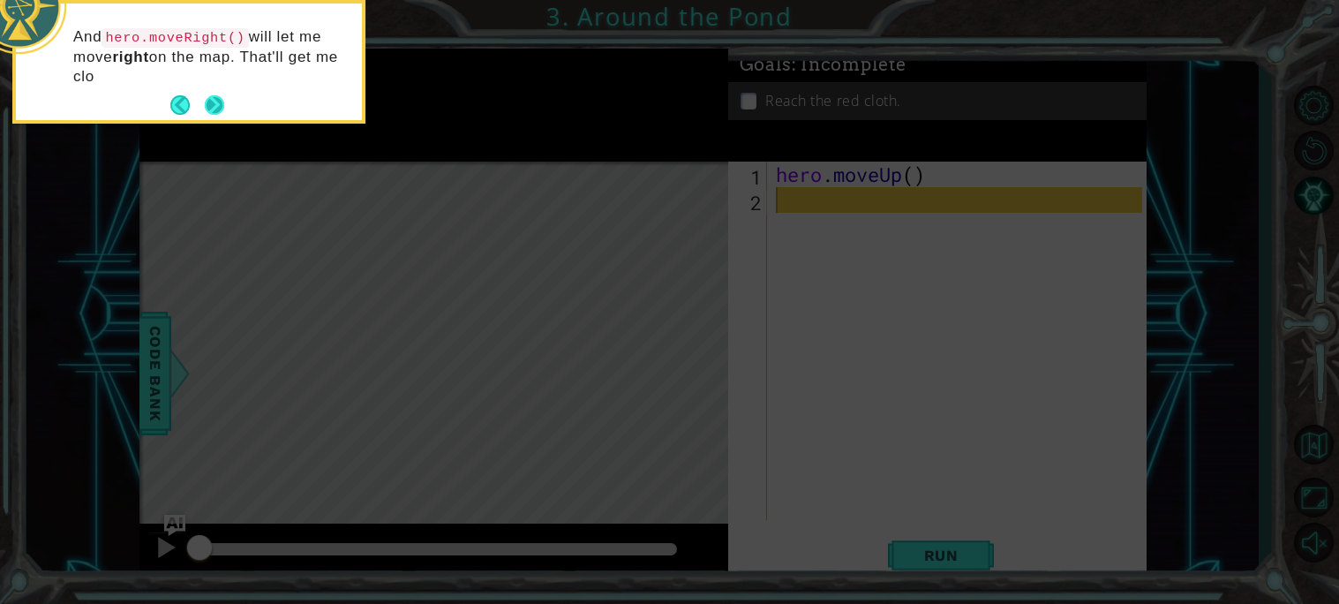
click at [217, 108] on button "Next" at bounding box center [214, 104] width 19 height 19
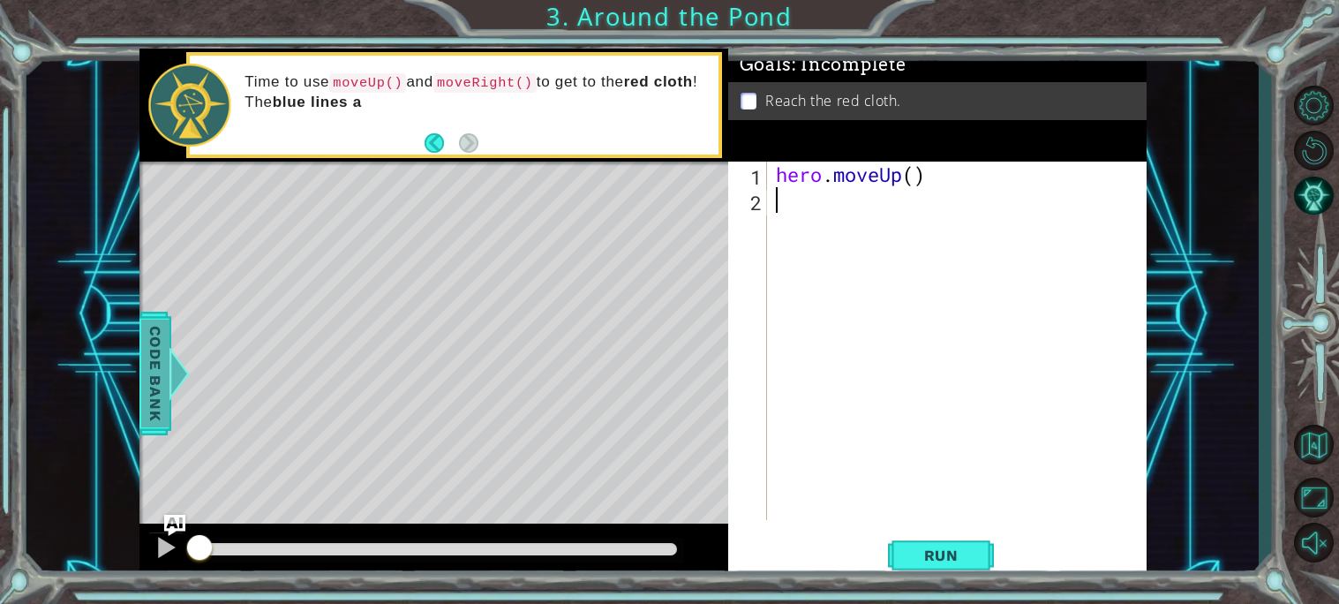
click at [160, 358] on span "Code Bank" at bounding box center [155, 373] width 28 height 108
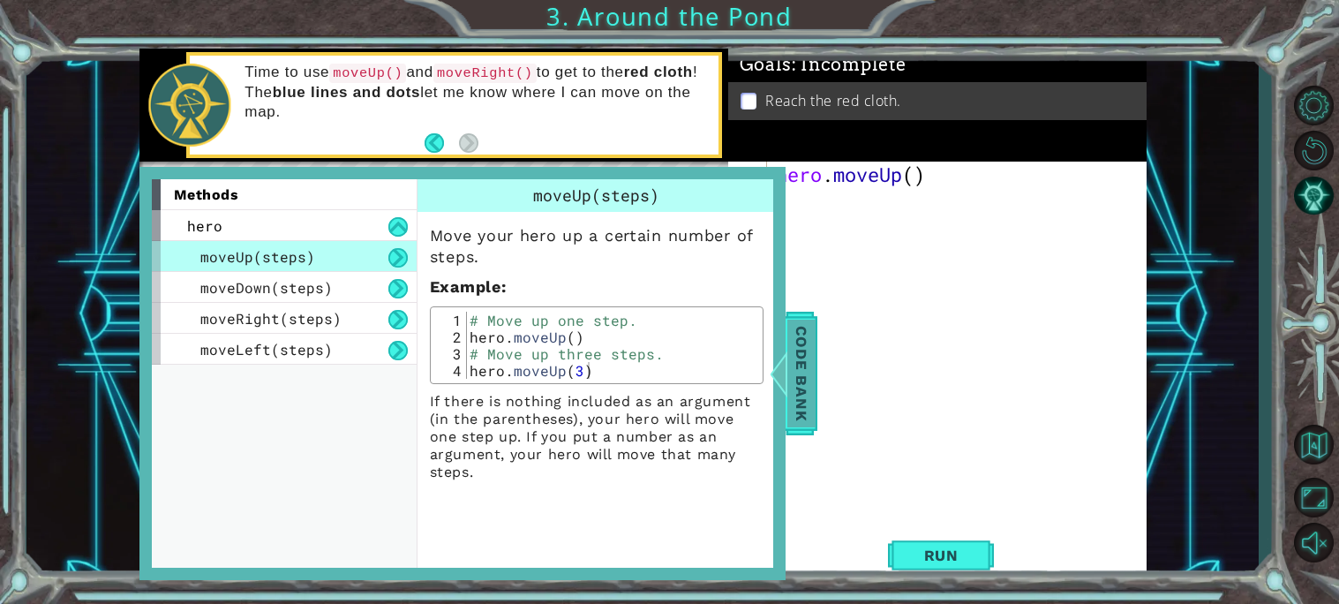
click at [806, 351] on span "Code Bank" at bounding box center [801, 373] width 28 height 108
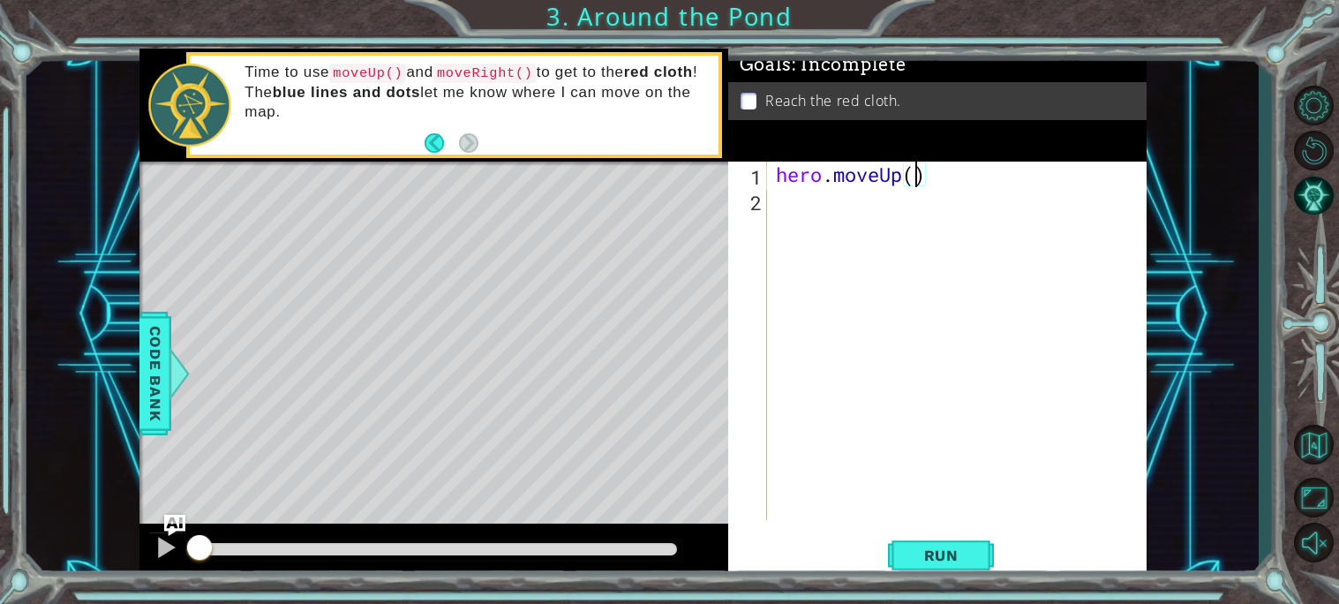
click at [917, 175] on div "hero . moveUp ( )" at bounding box center [961, 366] width 379 height 409
type textarea "hero.moveUp(2)"
click at [150, 376] on span "Code Bank" at bounding box center [155, 373] width 28 height 108
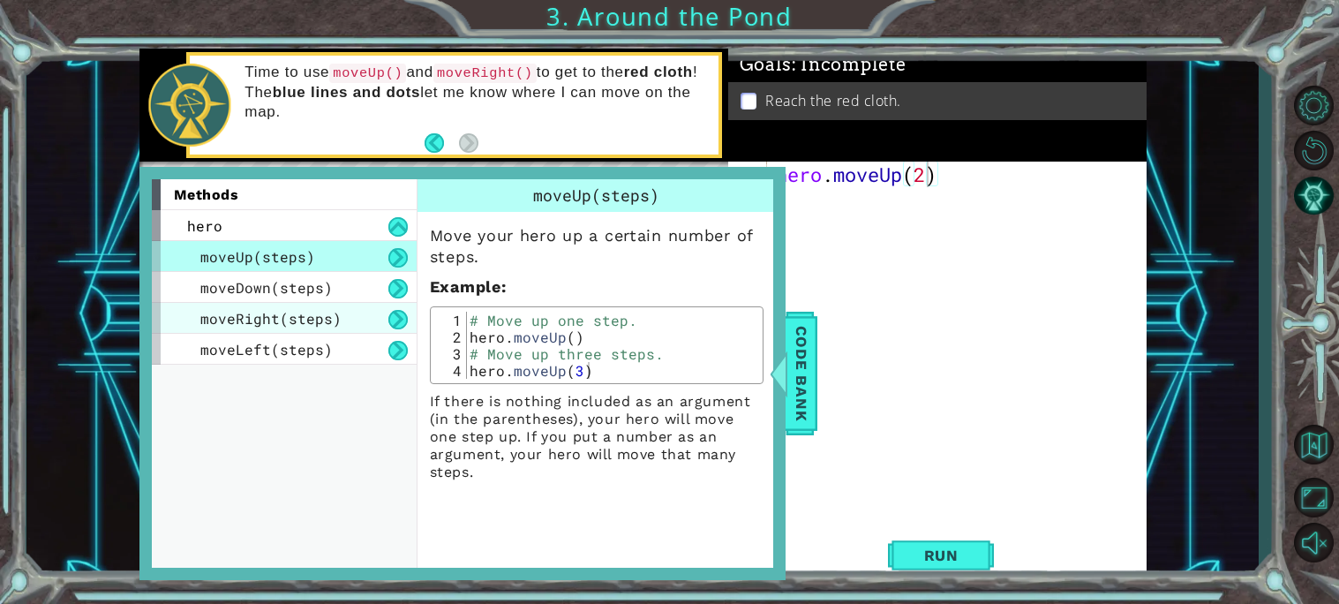
click at [326, 311] on span "moveRight(steps)" at bounding box center [270, 318] width 141 height 19
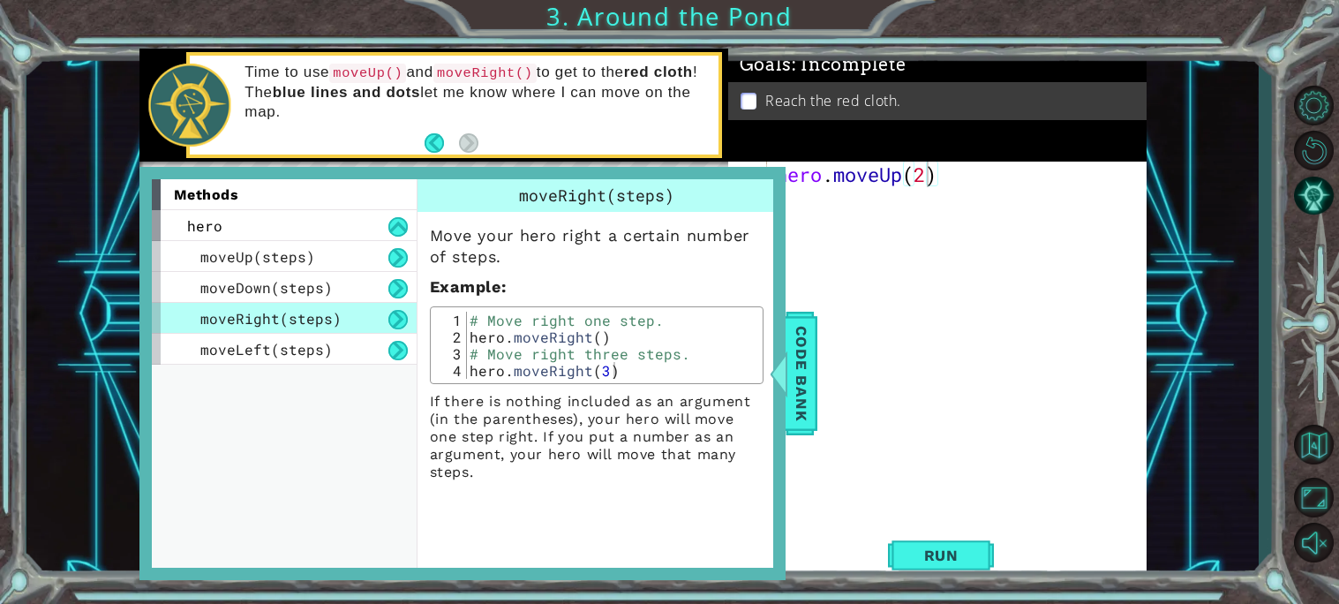
drag, startPoint x: 326, startPoint y: 311, endPoint x: 643, endPoint y: 357, distance: 321.1
click at [643, 357] on div "methods hero moveUp(steps) moveDown(steps) moveRight(steps) moveLeft(steps) mov…" at bounding box center [462, 373] width 621 height 388
click at [394, 314] on button at bounding box center [397, 319] width 19 height 19
drag, startPoint x: 394, startPoint y: 314, endPoint x: 450, endPoint y: 337, distance: 60.1
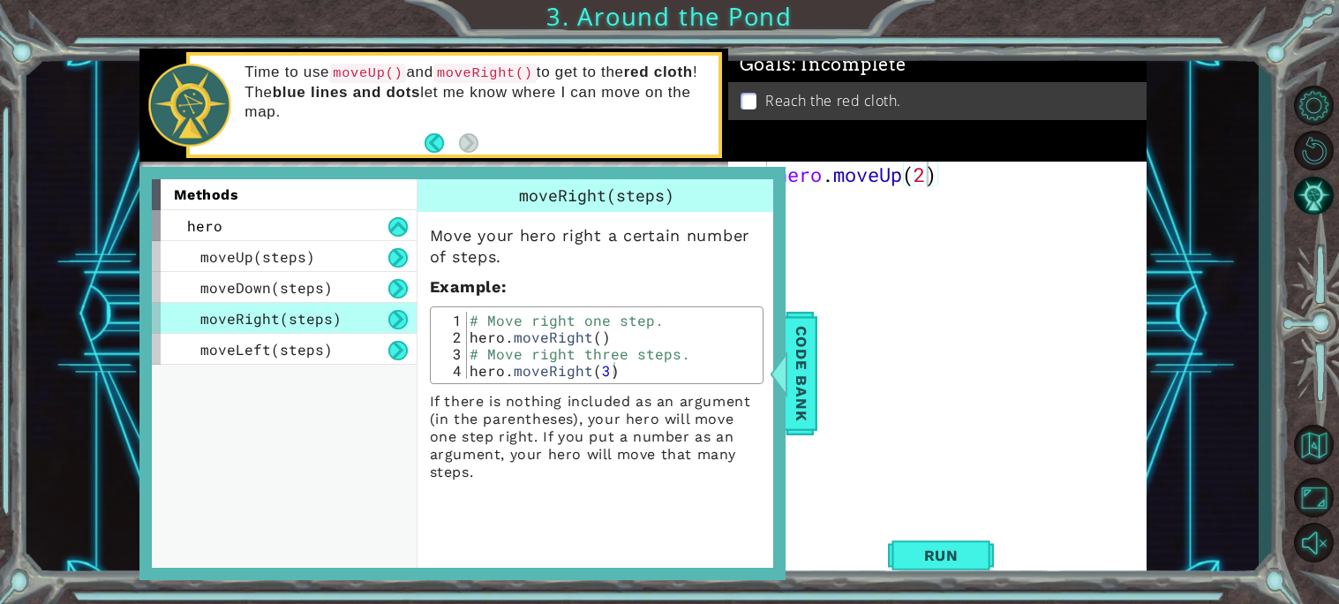
click at [450, 337] on div "methods hero moveUp(steps) moveDown(steps) moveRight(steps) moveLeft(steps) mov…" at bounding box center [462, 373] width 621 height 388
click at [289, 305] on div "moveRight(steps)" at bounding box center [284, 318] width 265 height 31
drag, startPoint x: 289, startPoint y: 305, endPoint x: 378, endPoint y: 336, distance: 93.5
click at [378, 336] on div "moveUp(steps) moveDown(steps) moveRight(steps) moveLeft(steps)" at bounding box center [284, 303] width 265 height 124
click at [378, 335] on div "moveLeft(steps)" at bounding box center [284, 349] width 265 height 31
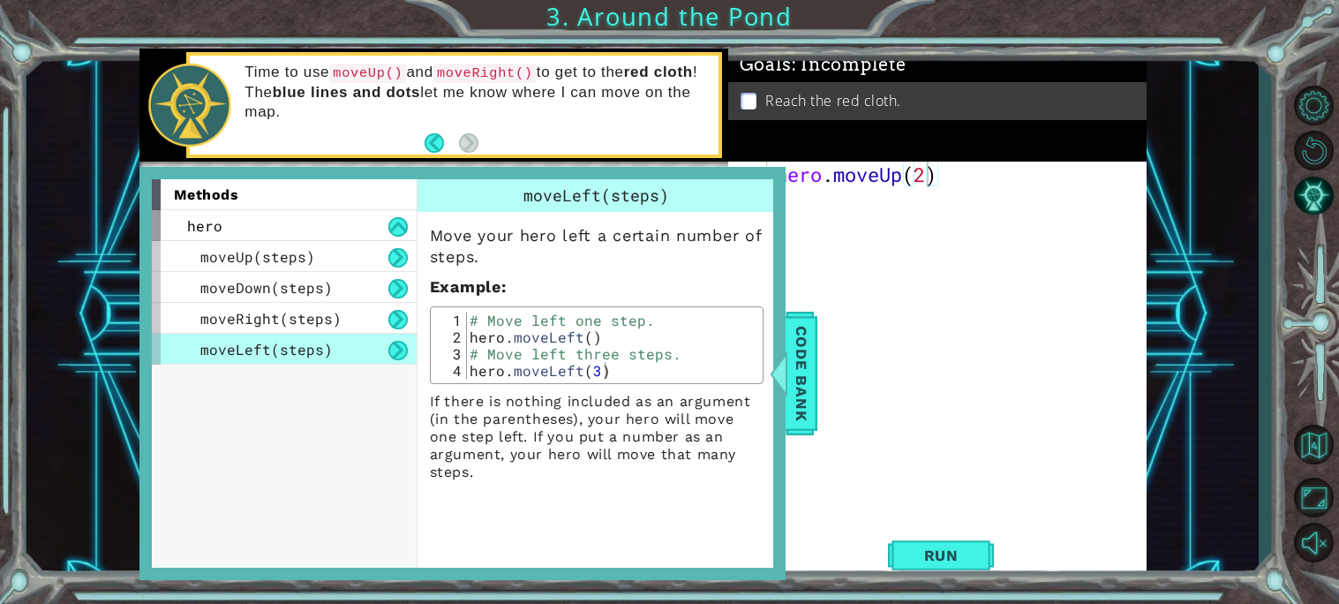
drag, startPoint x: 357, startPoint y: 308, endPoint x: 420, endPoint y: 340, distance: 71.0
click at [420, 340] on div "methods hero moveUp(steps) moveDown(steps) moveRight(steps) moveLeft(steps) mov…" at bounding box center [462, 373] width 621 height 388
click at [808, 370] on span "Code Bank" at bounding box center [801, 373] width 28 height 108
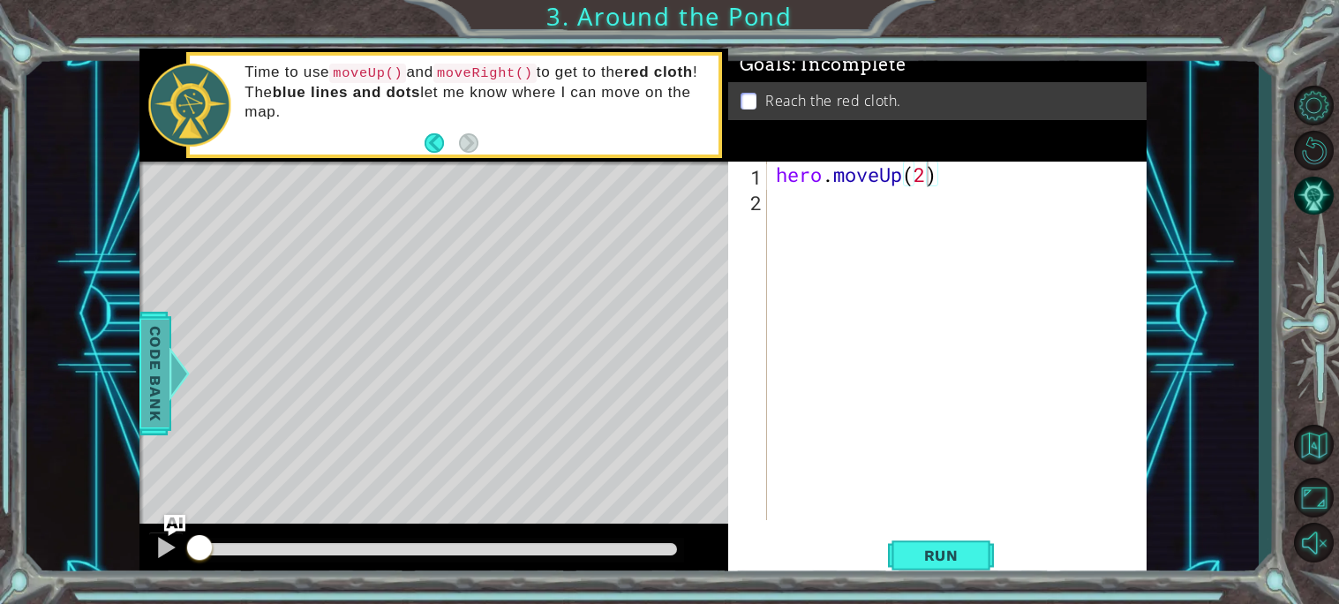
click at [152, 357] on span "Code Bank" at bounding box center [155, 373] width 28 height 108
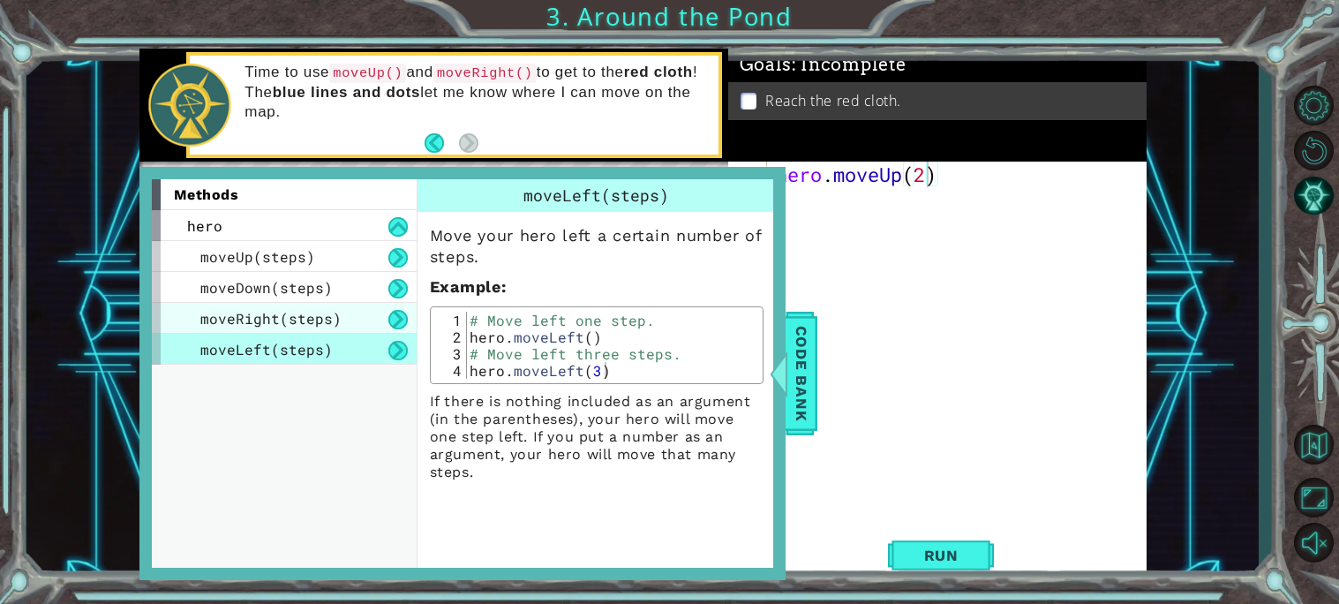
click at [283, 319] on span "moveRight(steps)" at bounding box center [270, 318] width 141 height 19
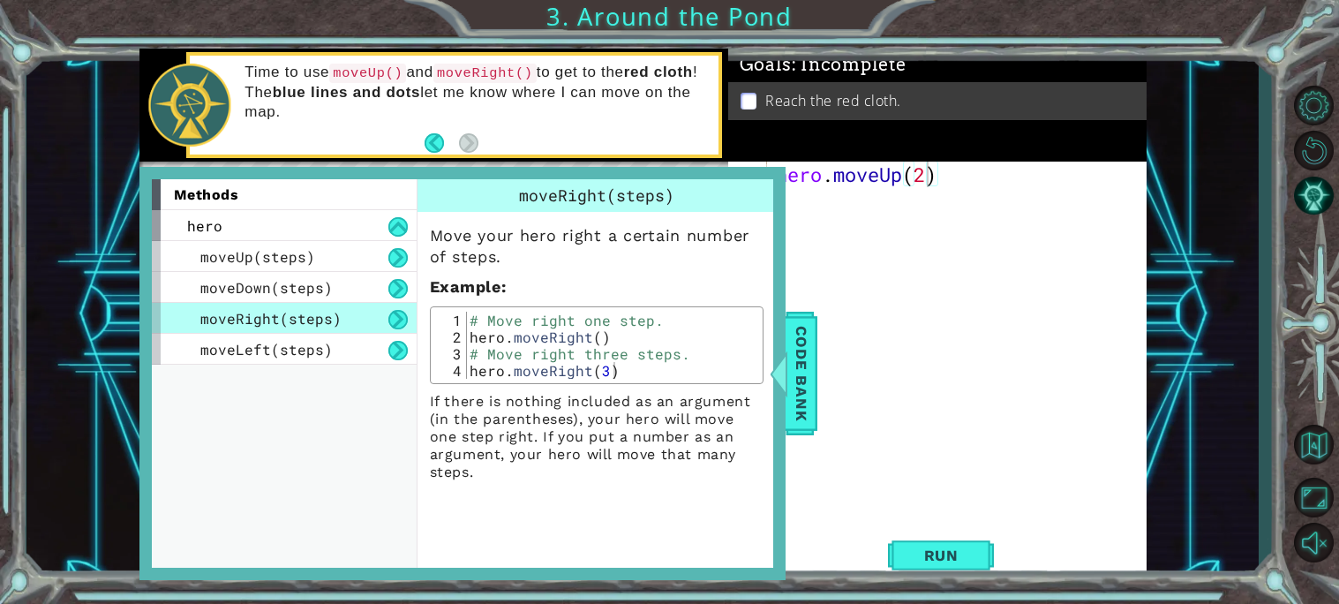
click at [283, 319] on span "moveRight(steps)" at bounding box center [270, 318] width 141 height 19
click at [790, 364] on span "Code Bank" at bounding box center [801, 373] width 28 height 108
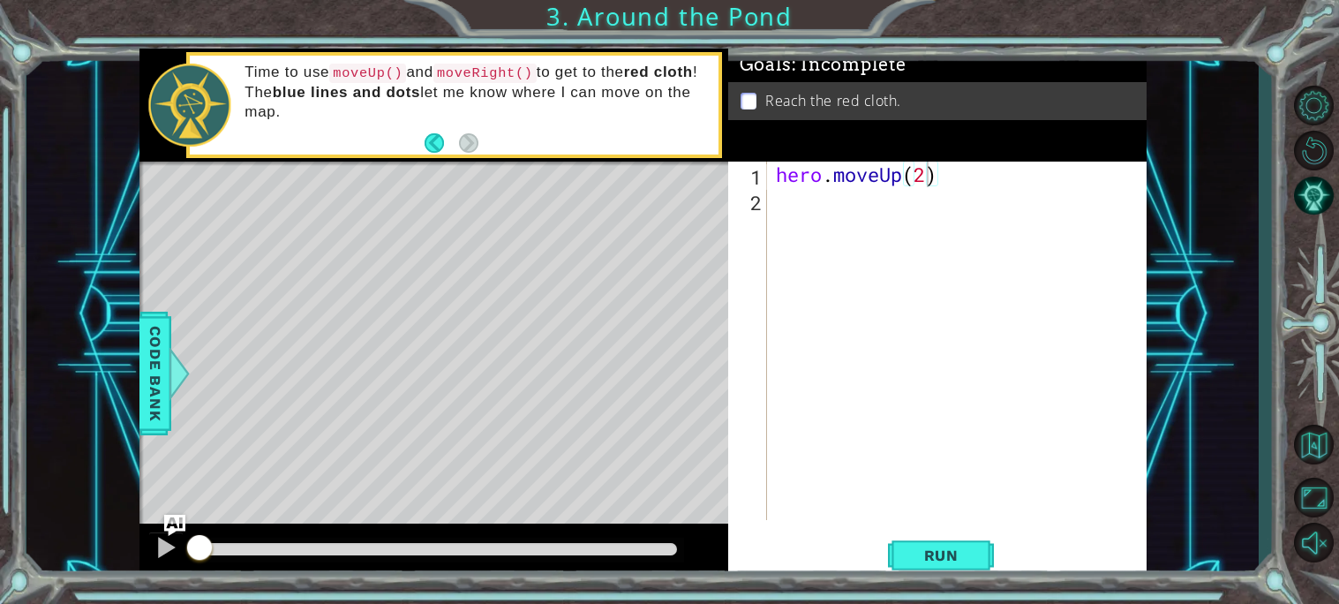
click at [779, 204] on div "hero . moveUp ( 2 )" at bounding box center [961, 366] width 379 height 409
type textarea "h"
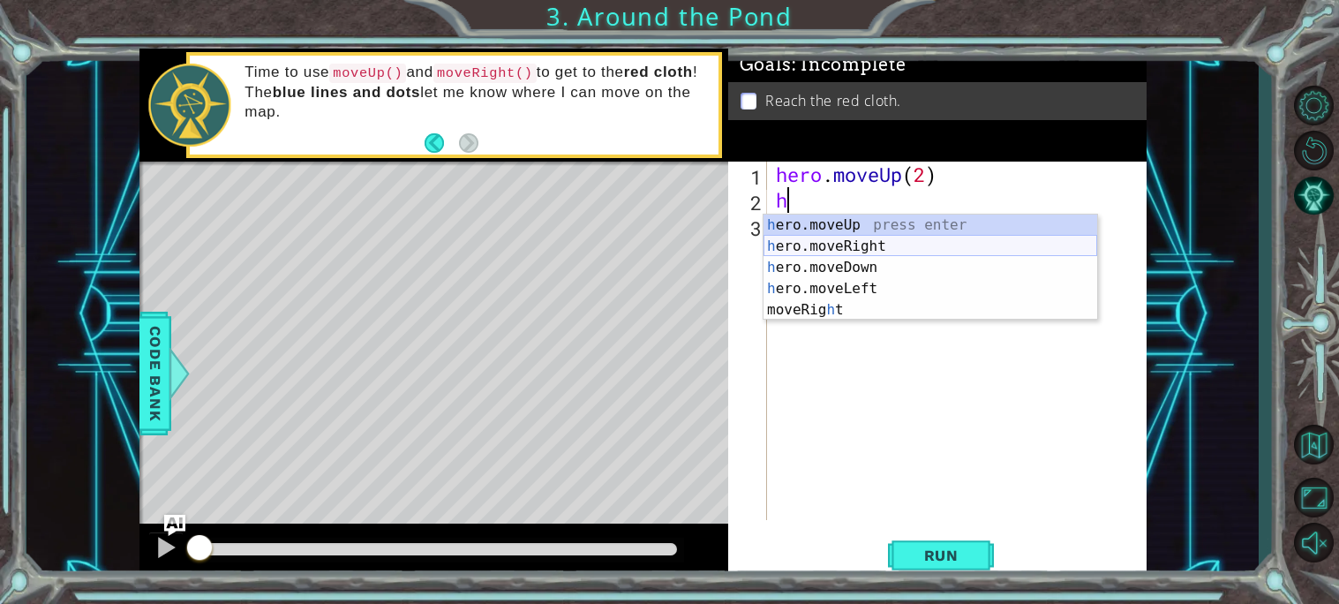
click at [885, 244] on div "h ero.moveUp press enter h ero.moveRight press enter h ero.moveDown press enter…" at bounding box center [930, 288] width 334 height 148
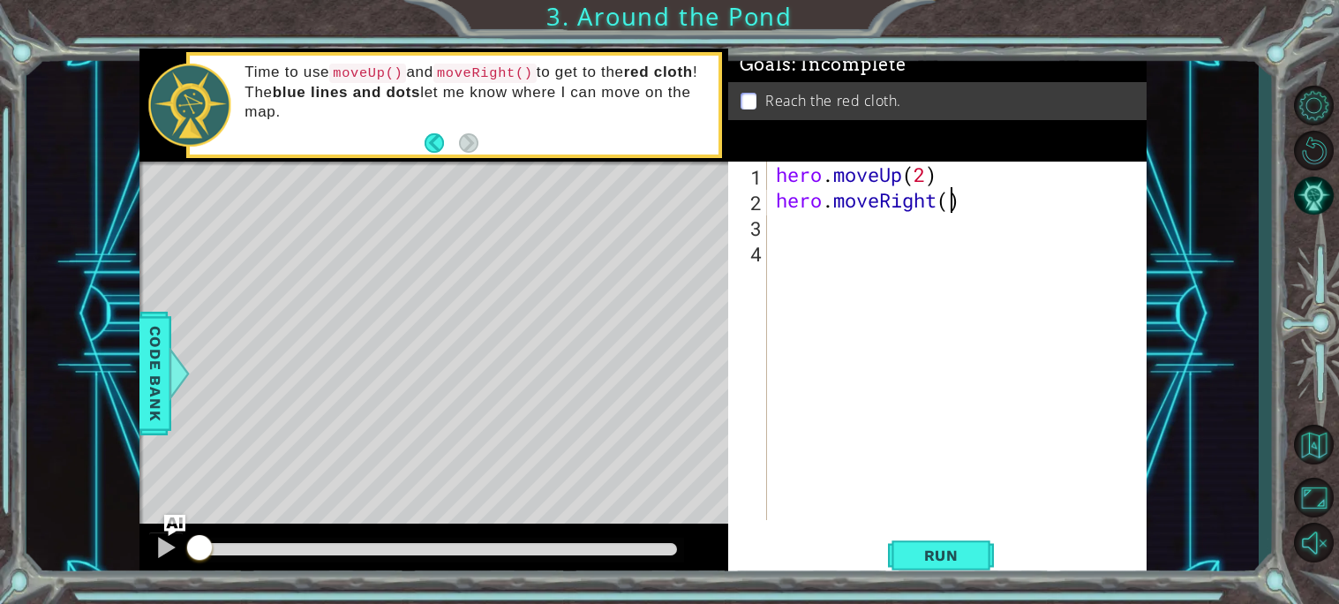
click at [950, 207] on div "hero . moveUp ( 2 ) hero . moveRight ( )" at bounding box center [961, 366] width 379 height 409
type textarea "hero.moveRight()"
type textarea "h"
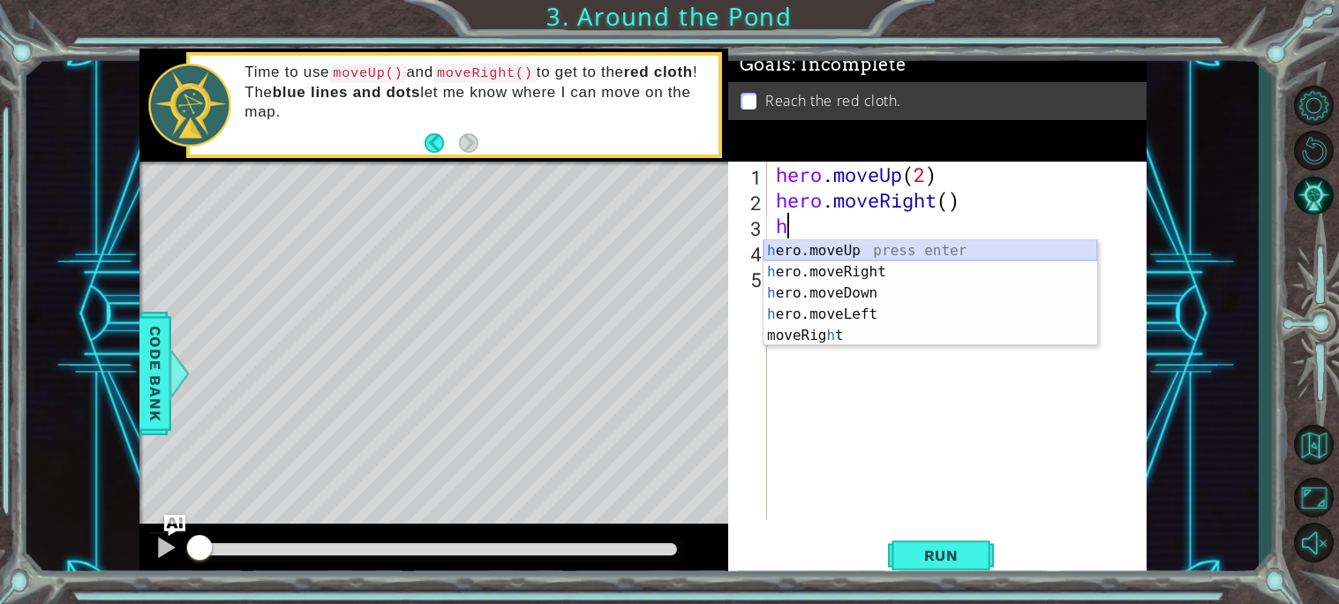
click at [862, 250] on div "h ero.moveUp press enter h ero.moveRight press enter h ero.moveDown press enter…" at bounding box center [930, 314] width 334 height 148
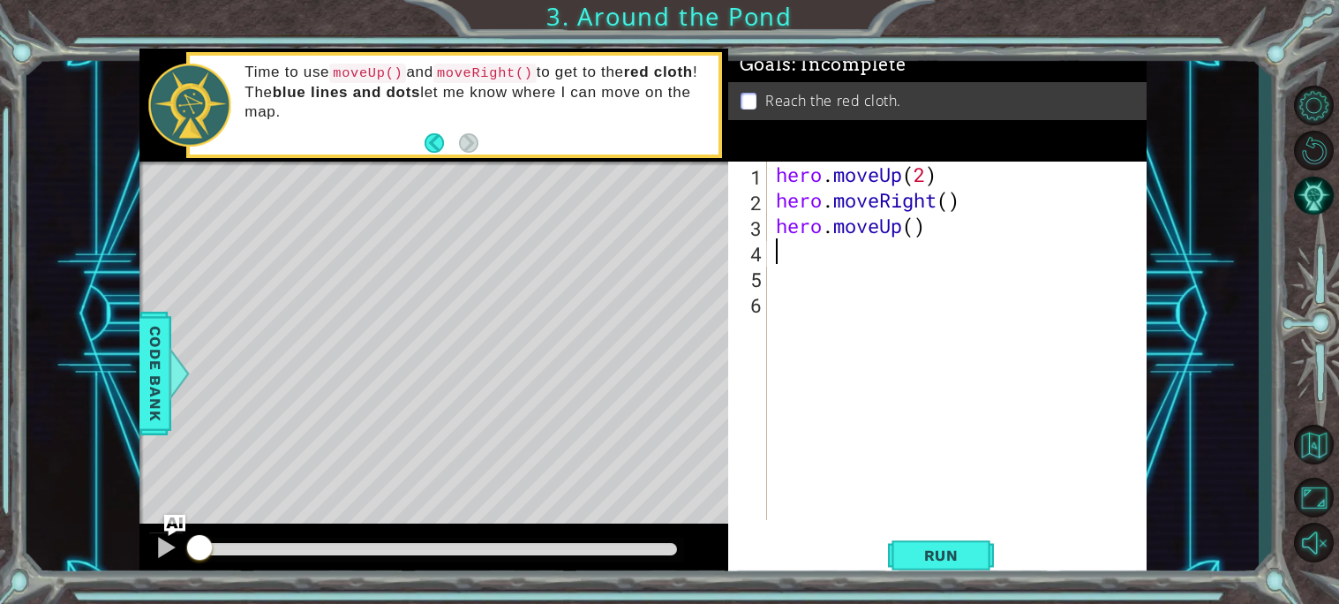
click at [912, 229] on div "hero . moveUp ( 2 ) hero . moveRight ( ) hero . moveUp ( )" at bounding box center [961, 366] width 379 height 409
type textarea "hero.moveUp()"
click at [942, 546] on span "Run" at bounding box center [941, 555] width 70 height 18
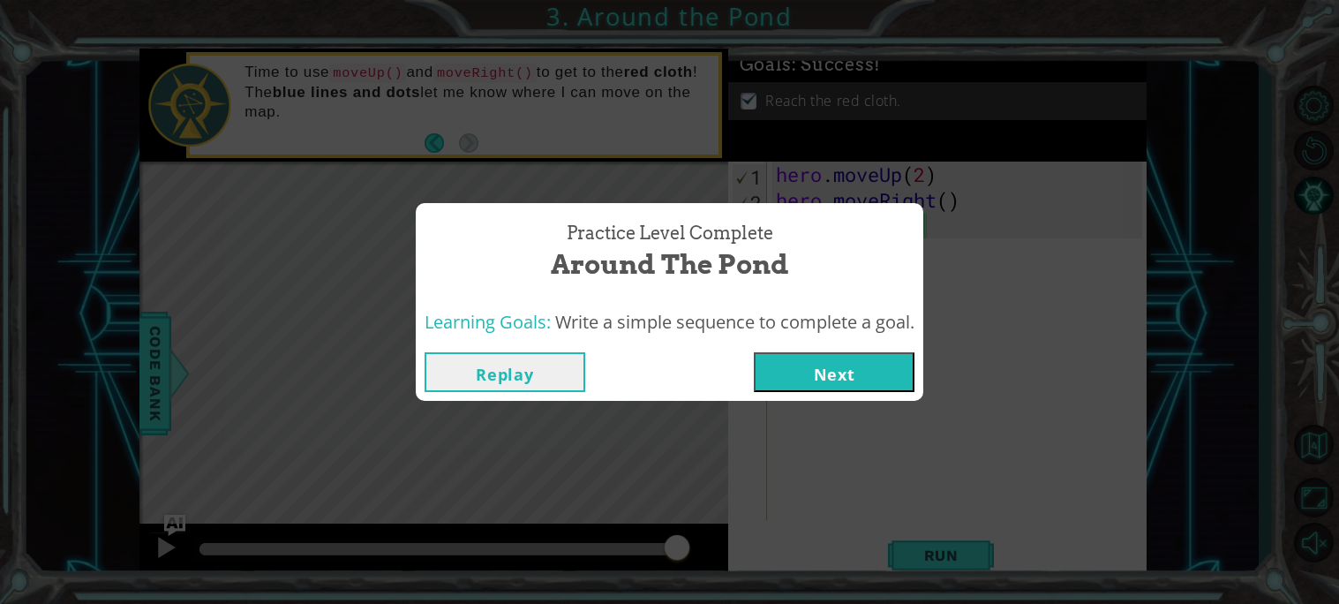
click at [854, 365] on button "Next" at bounding box center [834, 372] width 161 height 40
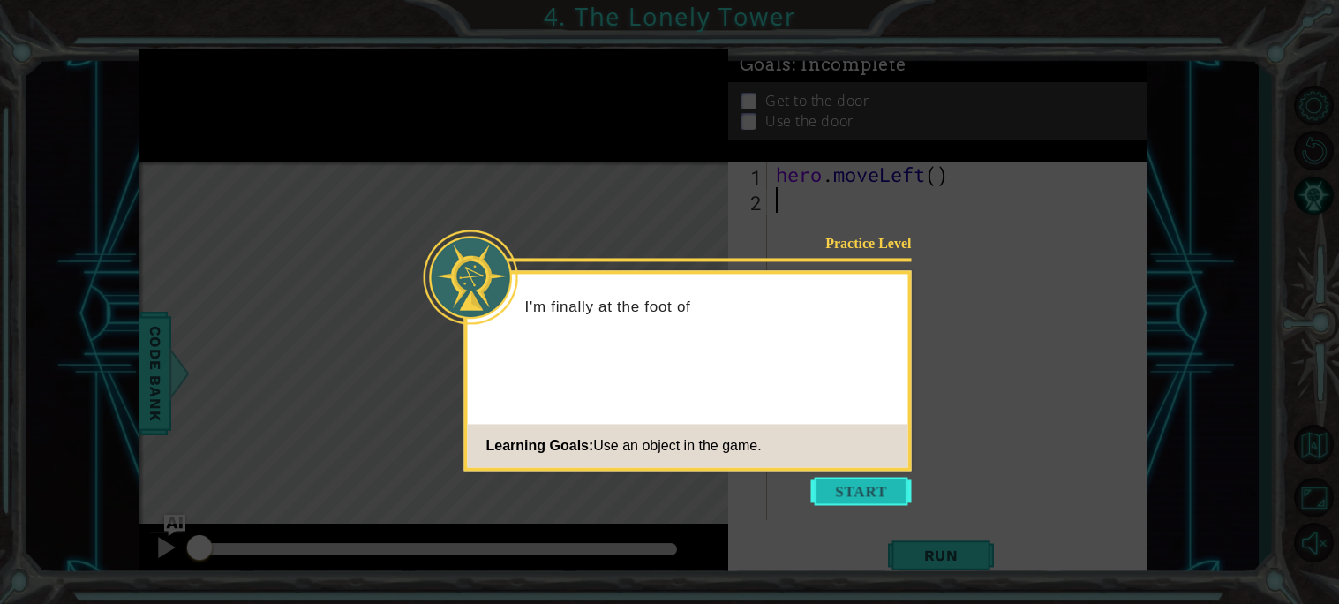
click at [826, 496] on button "Start" at bounding box center [861, 491] width 101 height 28
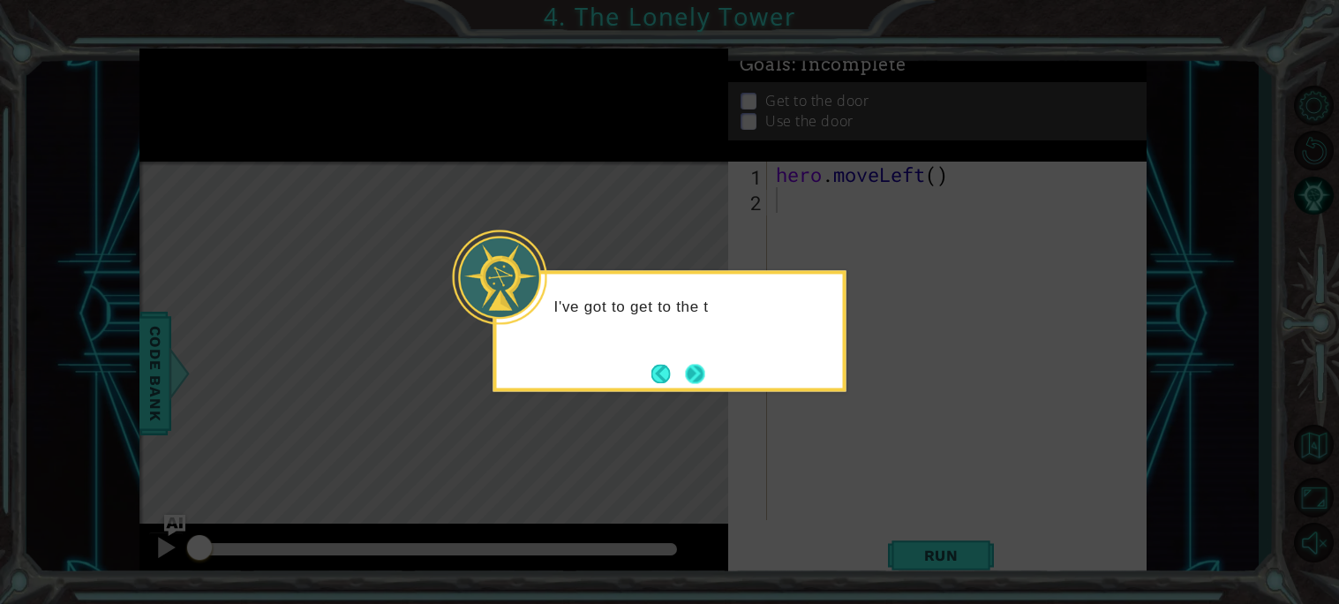
click at [695, 375] on button "Next" at bounding box center [695, 374] width 20 height 20
click at [695, 375] on button "Next" at bounding box center [694, 373] width 19 height 19
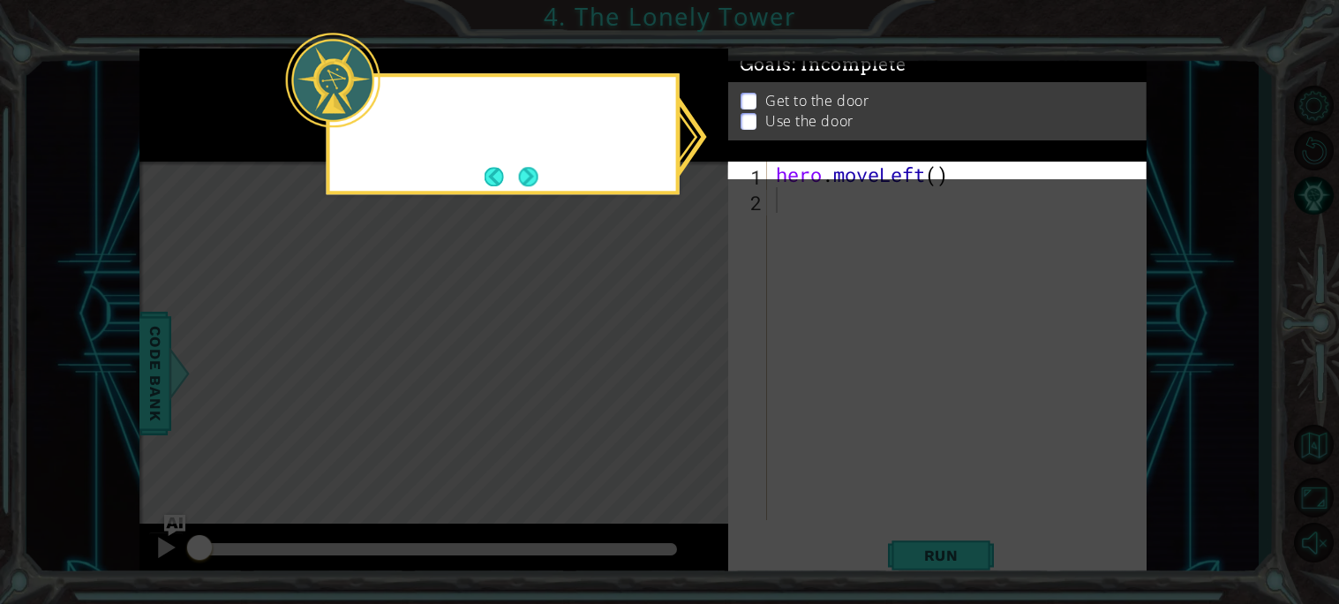
click at [695, 375] on icon at bounding box center [669, 302] width 1339 height 604
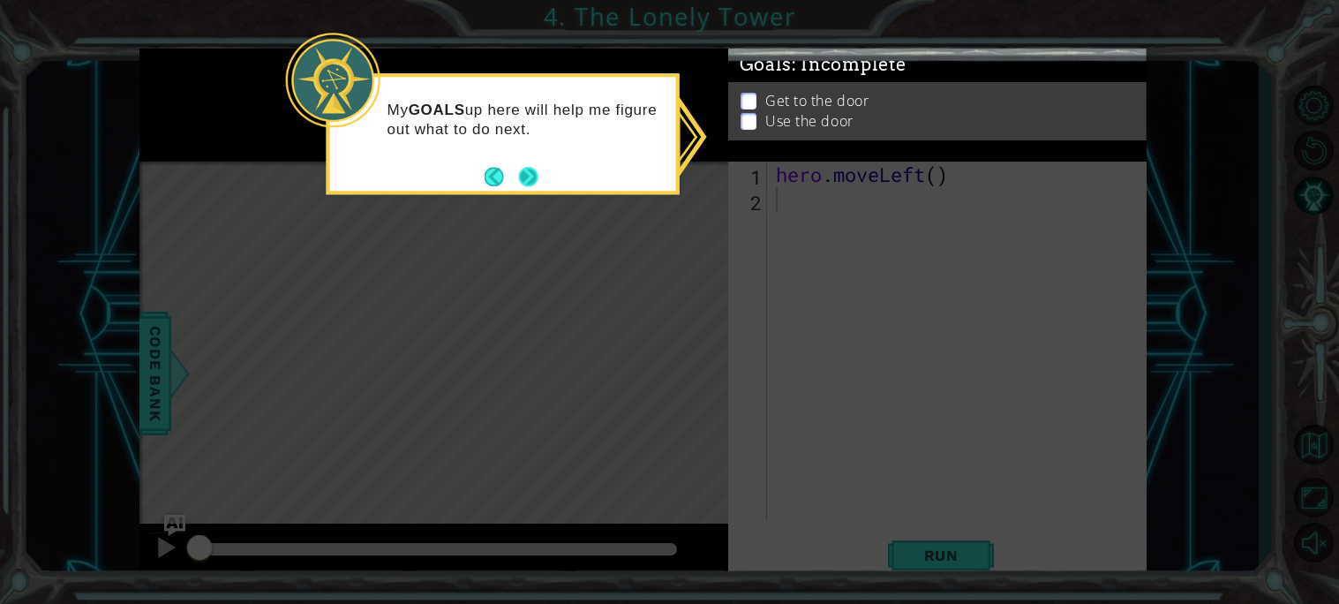
click at [456, 101] on p "My GOALS up here will help me figure out what to do next." at bounding box center [525, 120] width 276 height 39
click at [530, 176] on button "Next" at bounding box center [528, 176] width 21 height 21
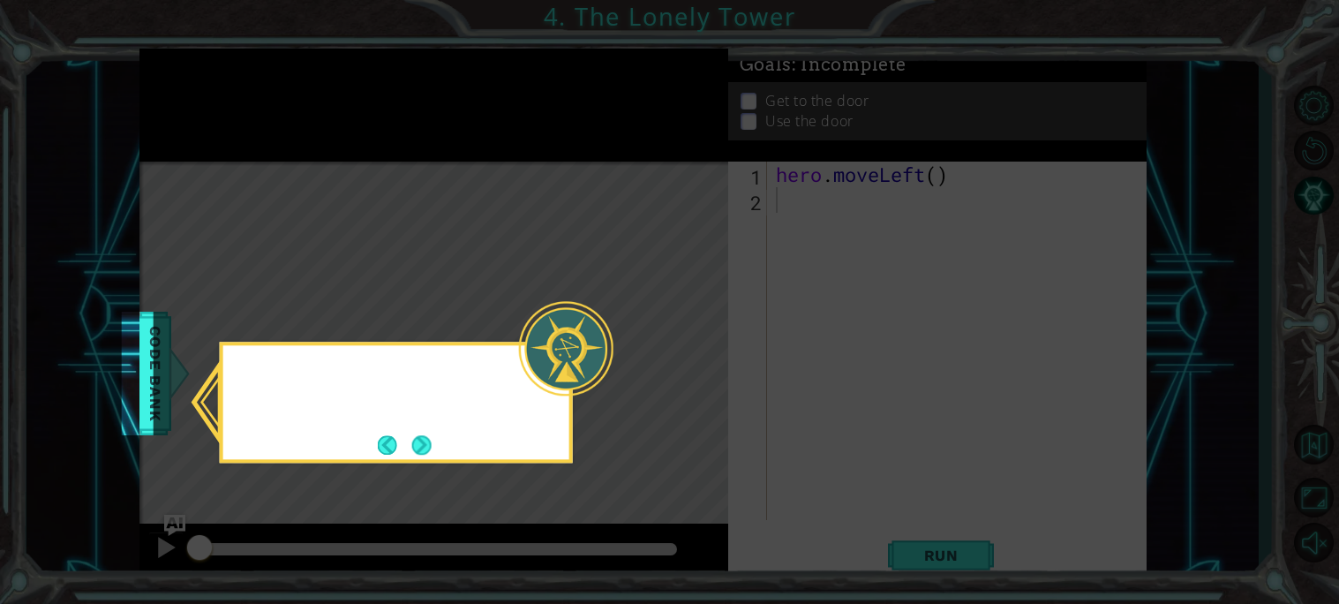
click at [530, 176] on icon at bounding box center [669, 302] width 1339 height 604
click at [423, 447] on button "Next" at bounding box center [421, 444] width 19 height 19
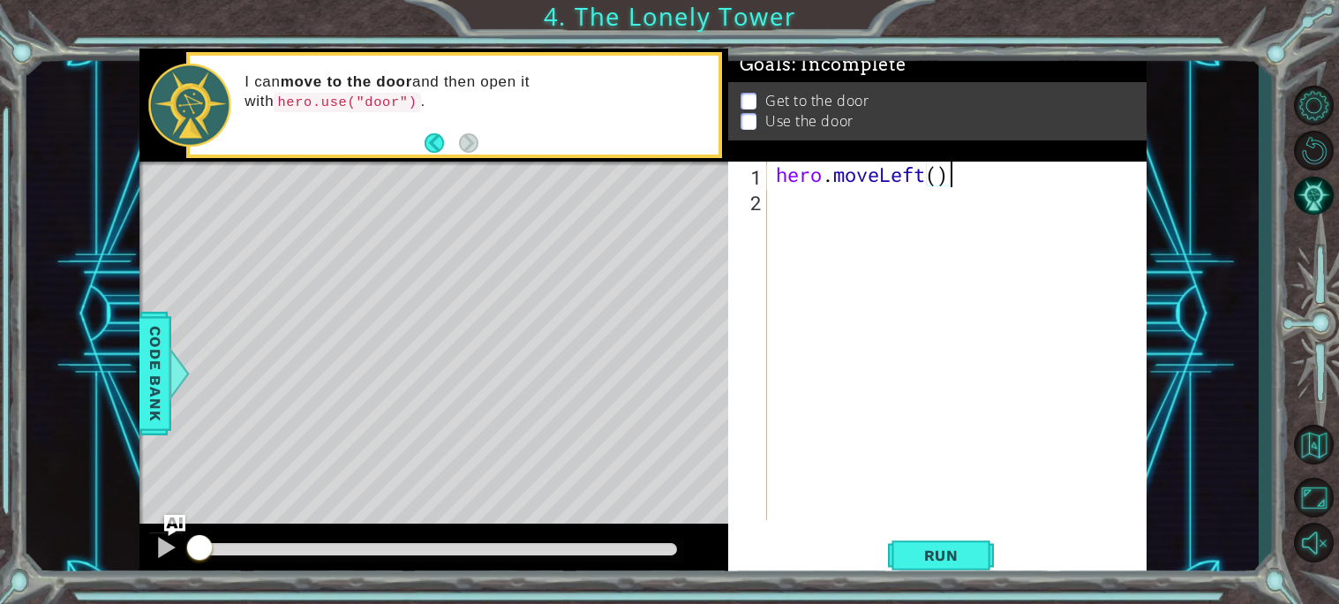
click at [945, 183] on div "hero . moveLeft ( )" at bounding box center [961, 366] width 379 height 409
click at [936, 178] on div "hero . moveLeft ( )" at bounding box center [961, 366] width 379 height 409
type textarea "hero.moveLeft(2)"
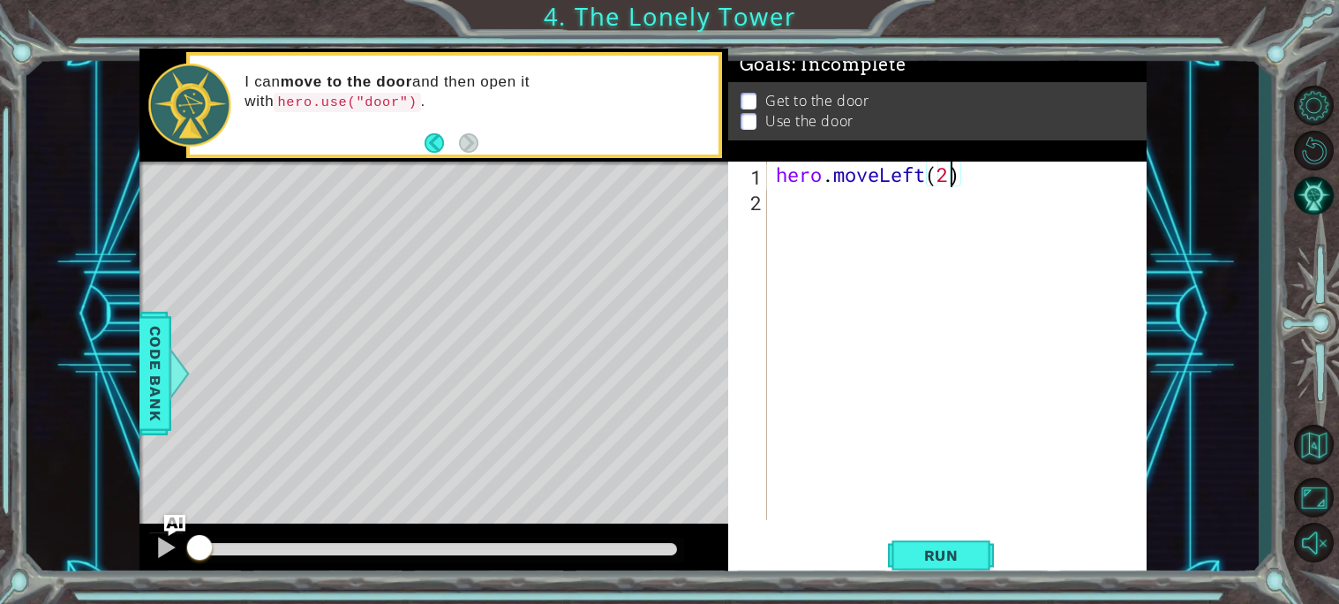
click at [759, 215] on div "2" at bounding box center [749, 203] width 35 height 26
type textarea "h"
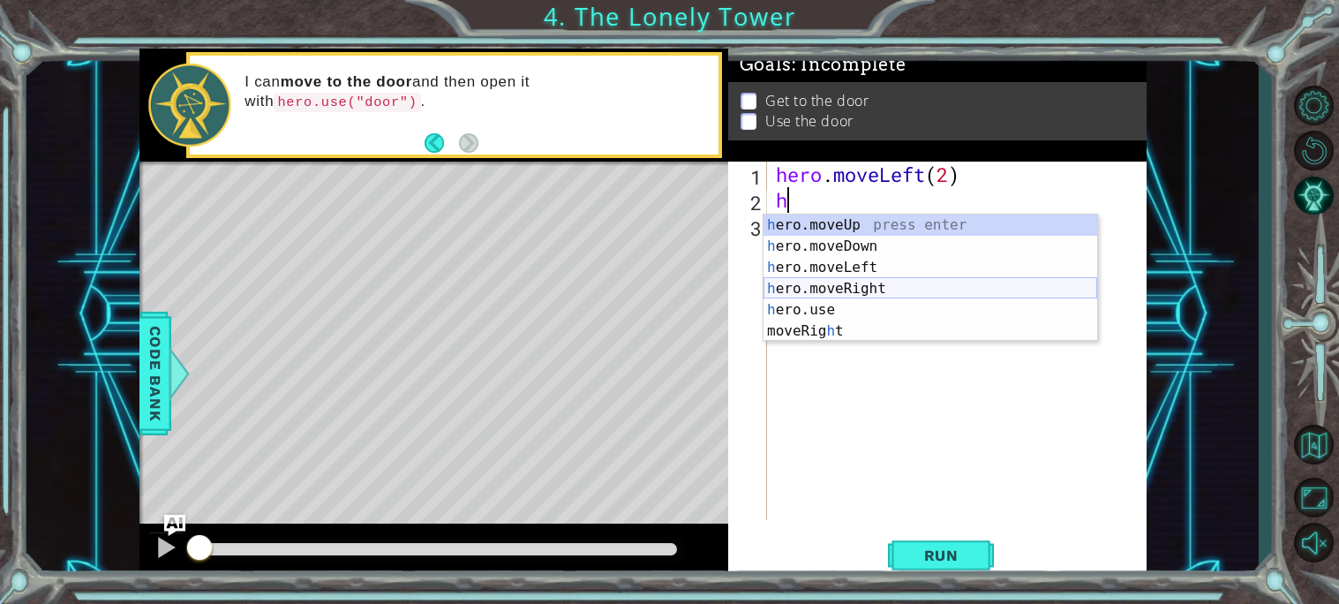
click at [827, 285] on div "h ero.moveUp press enter h ero.moveDown press enter h ero.moveLeft press enter …" at bounding box center [930, 298] width 334 height 169
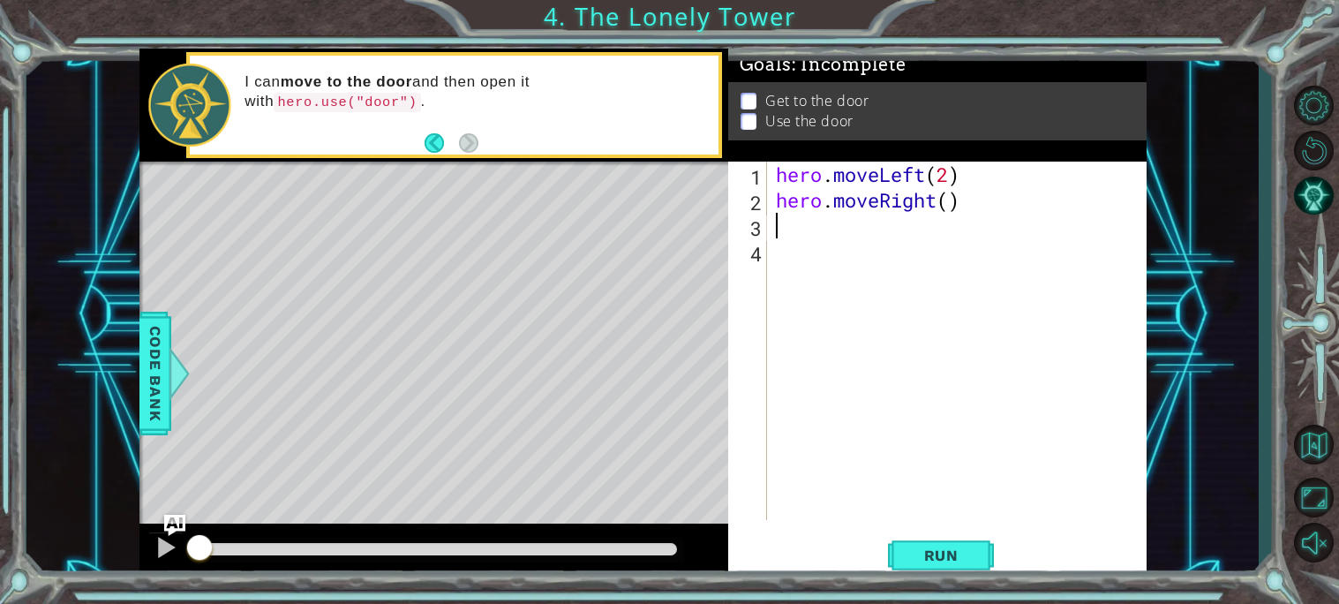
click at [950, 201] on div "hero . moveLeft ( 2 ) hero . moveRight ( )" at bounding box center [961, 366] width 379 height 409
type textarea "hero.moveRight()"
click at [783, 231] on div "hero . moveLeft ( 2 ) hero . moveRight ( )" at bounding box center [961, 366] width 379 height 409
type textarea "h"
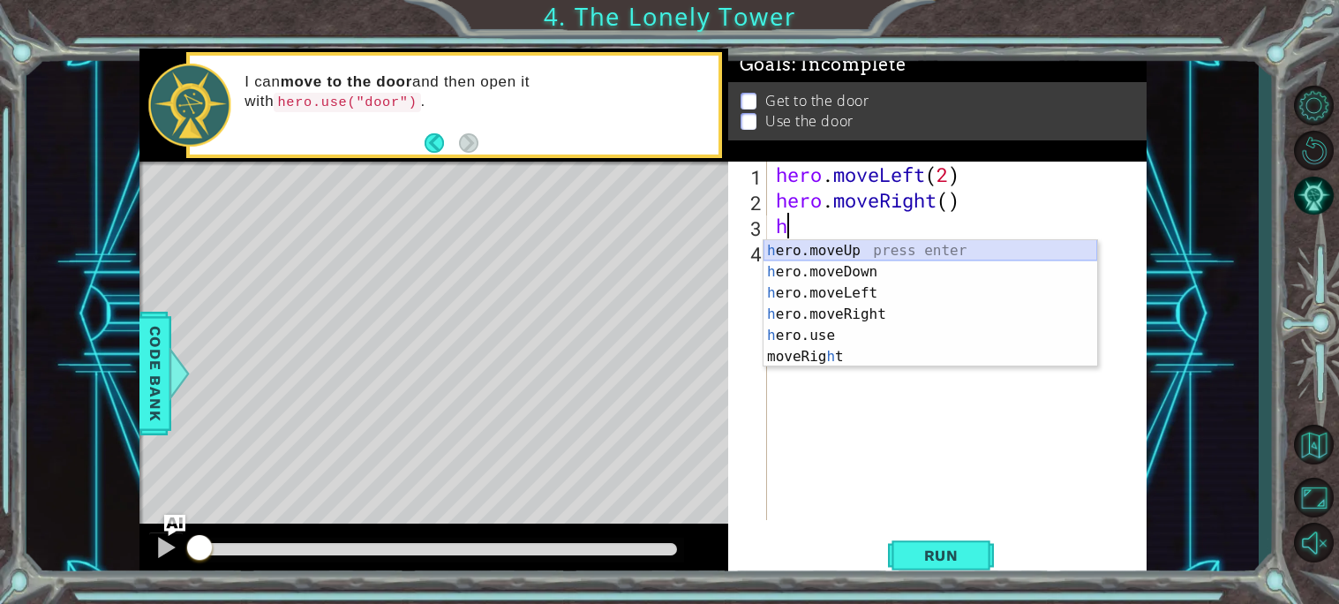
click at [818, 244] on div "h ero.moveUp press enter h ero.moveDown press enter h ero.moveLeft press enter …" at bounding box center [930, 324] width 334 height 169
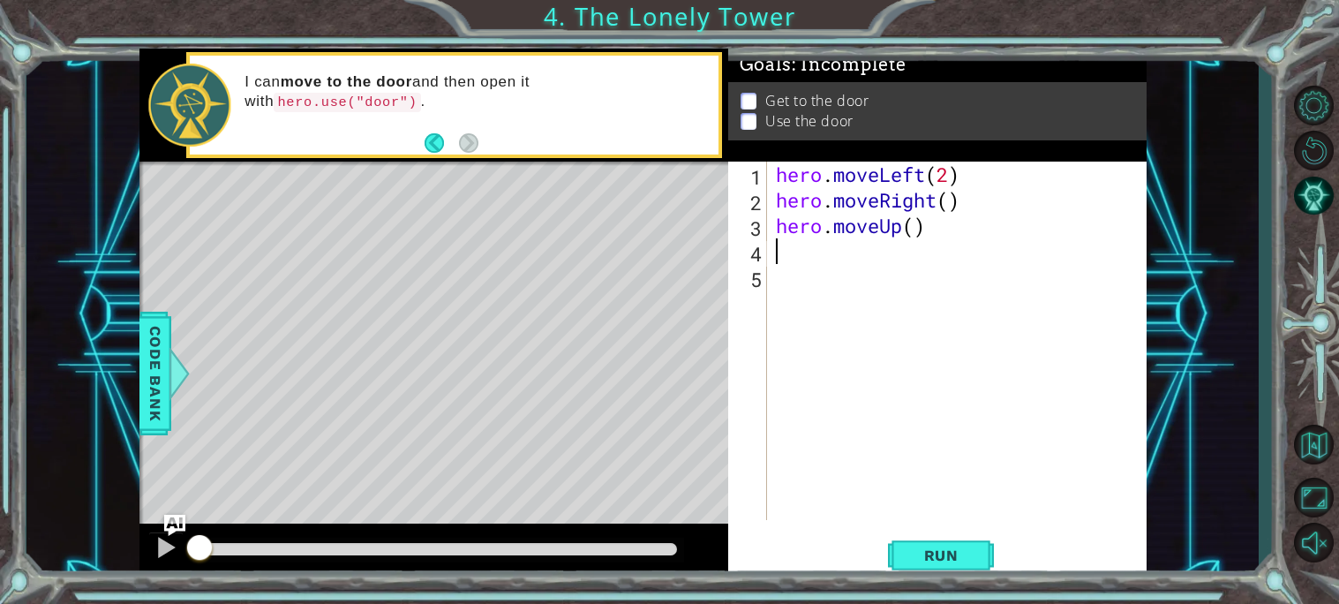
type textarea "h"
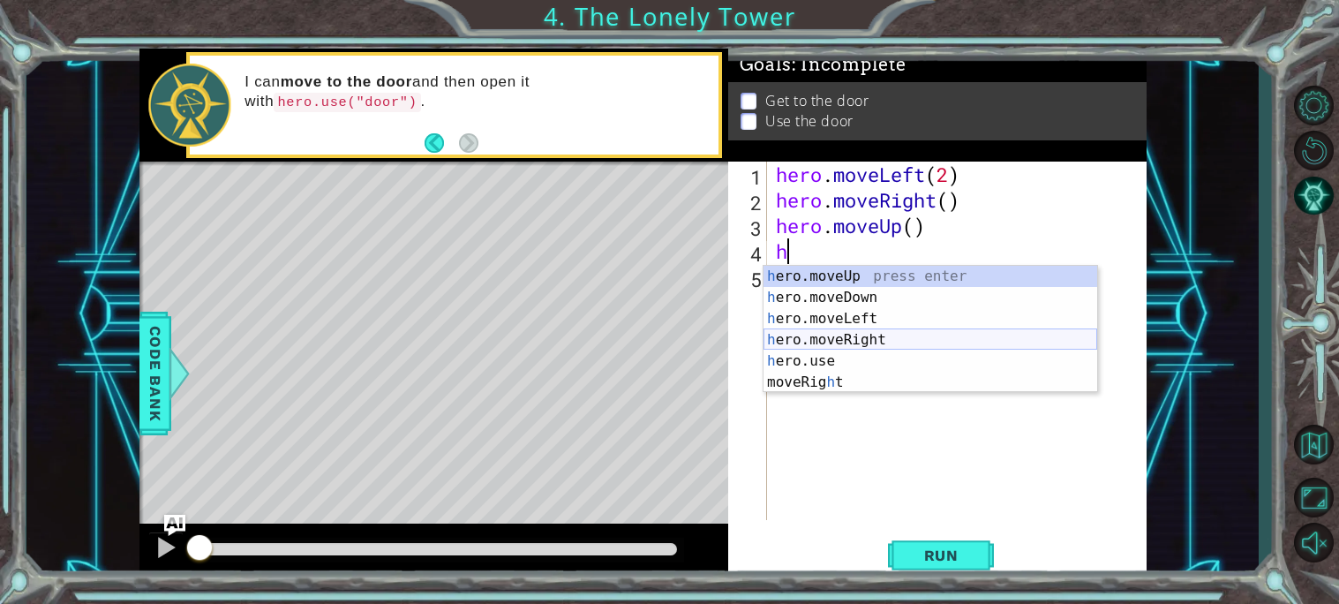
click at [901, 338] on div "h ero.moveUp press enter h ero.moveDown press enter h ero.moveLeft press enter …" at bounding box center [930, 350] width 334 height 169
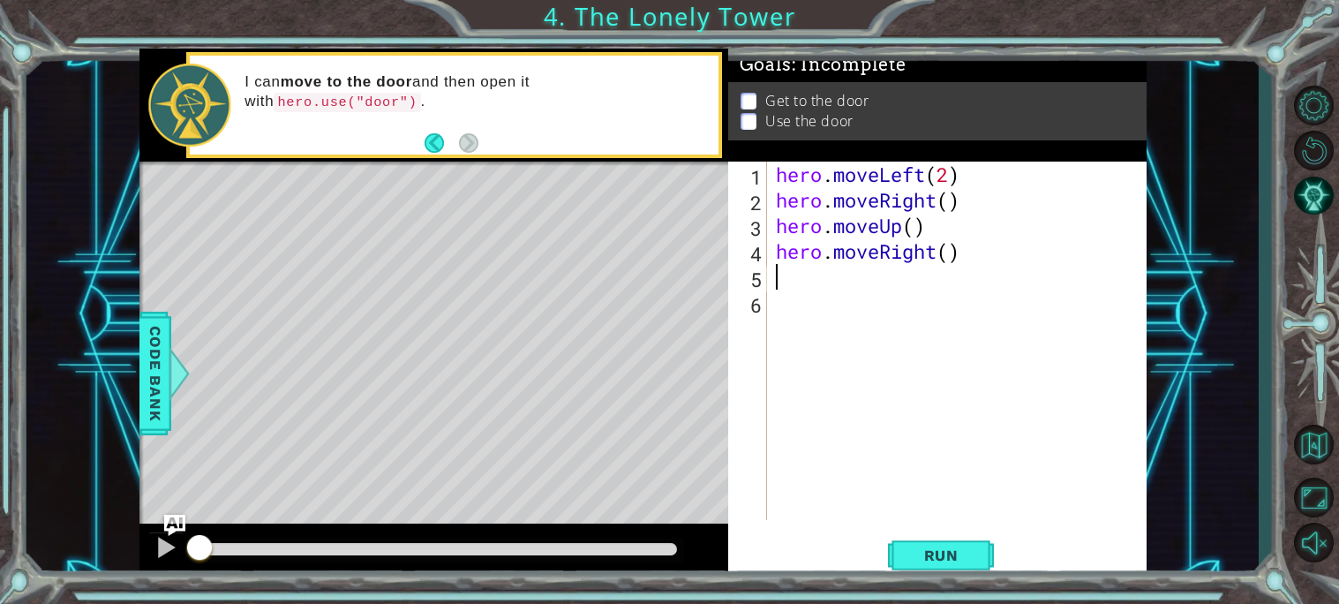
type textarea "h"
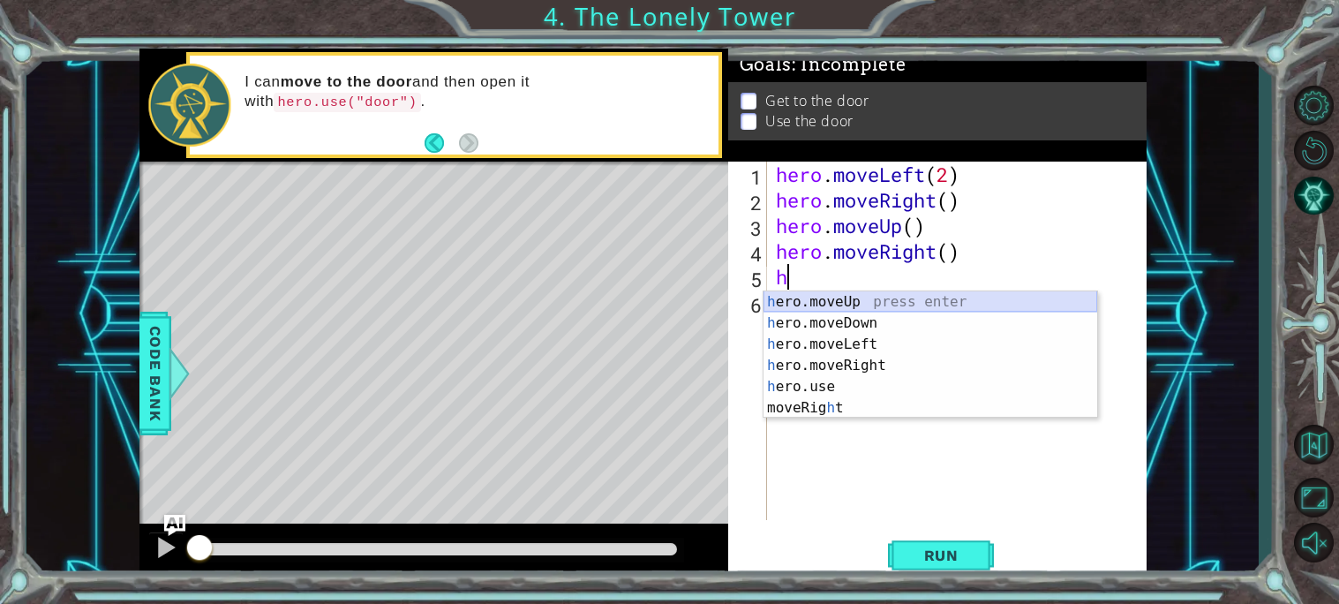
click at [924, 299] on div "h ero.moveUp press enter h ero.moveDown press enter h ero.moveLeft press enter …" at bounding box center [930, 375] width 334 height 169
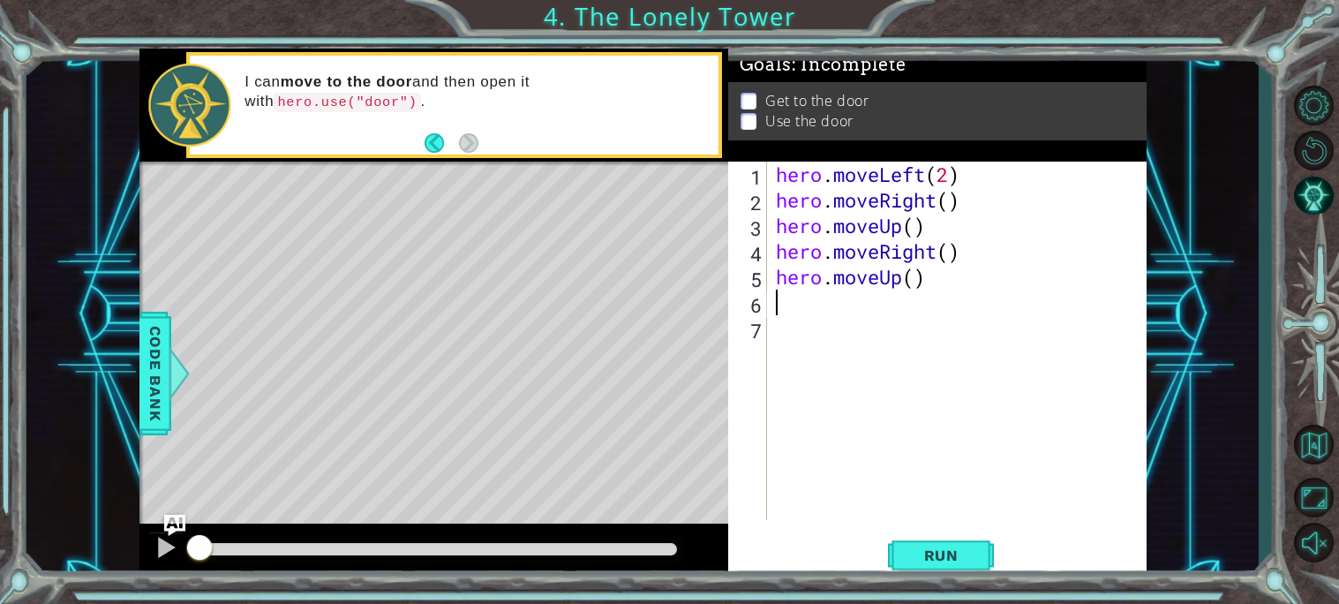
click at [916, 273] on div "hero . moveLeft ( 2 ) hero . moveRight ( ) hero . moveUp ( ) hero . moveRight (…" at bounding box center [961, 366] width 379 height 409
type textarea "hero.moveUp(2)"
click at [935, 550] on span "Run" at bounding box center [941, 555] width 70 height 18
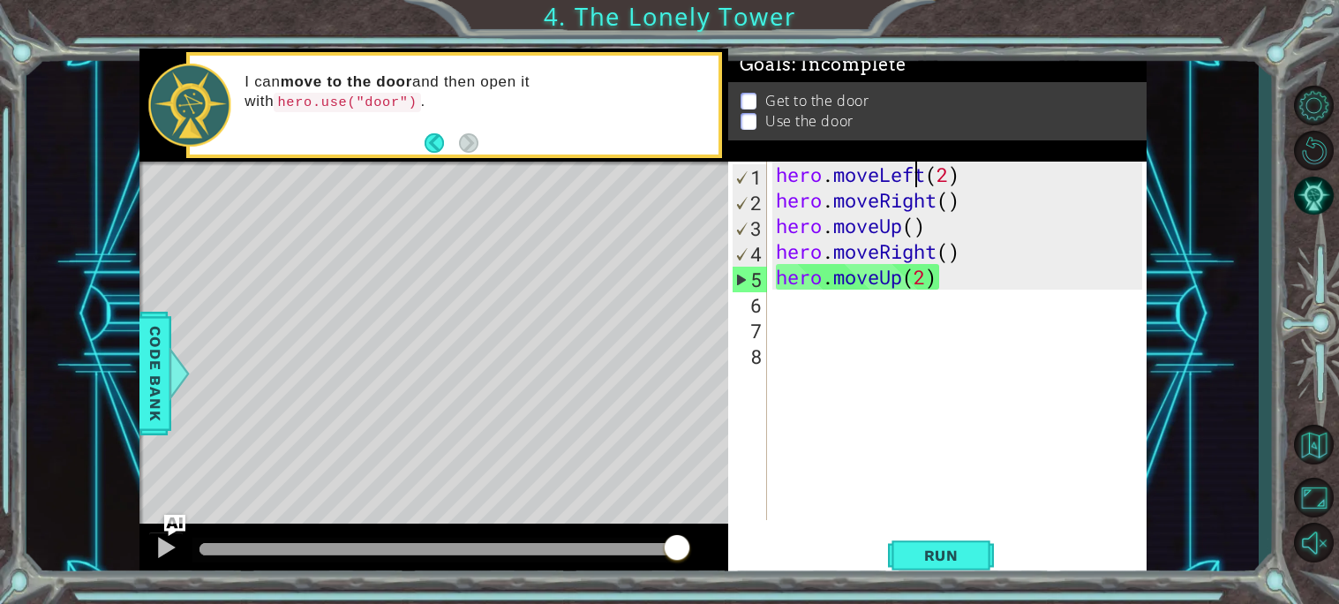
click at [914, 174] on div "hero . moveLeft ( 2 ) hero . moveRight ( ) hero . moveUp ( ) hero . moveRight (…" at bounding box center [961, 366] width 379 height 409
click at [428, 144] on button "Back" at bounding box center [442, 142] width 34 height 19
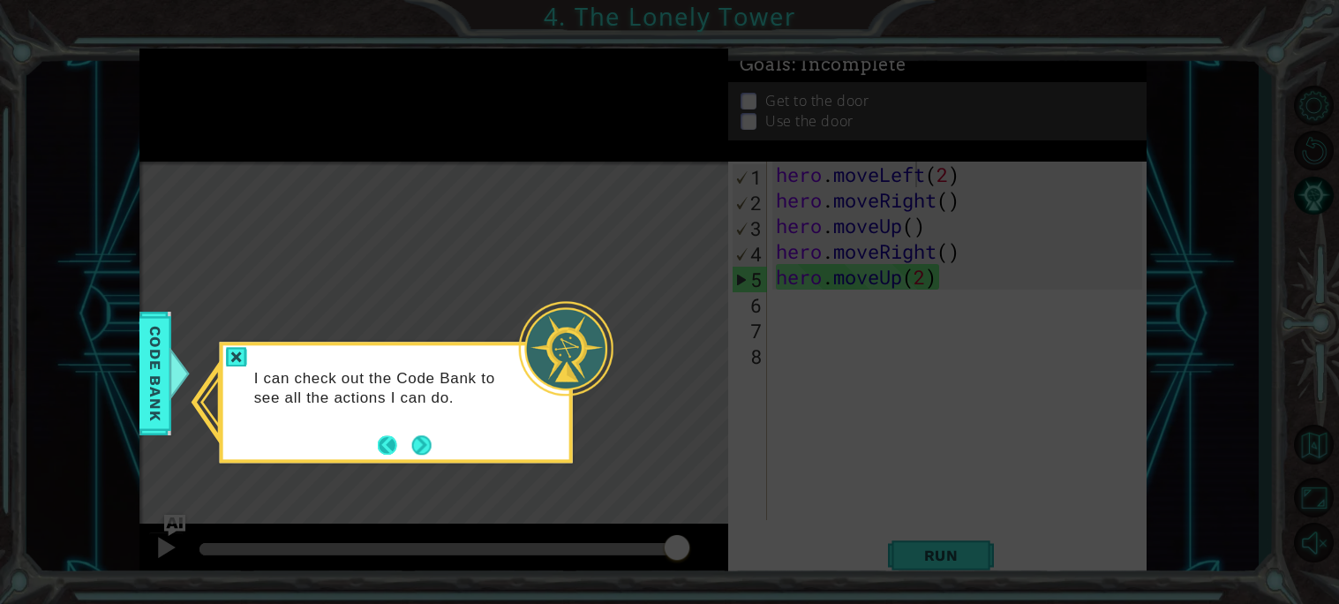
click at [402, 439] on button "Back" at bounding box center [395, 444] width 34 height 19
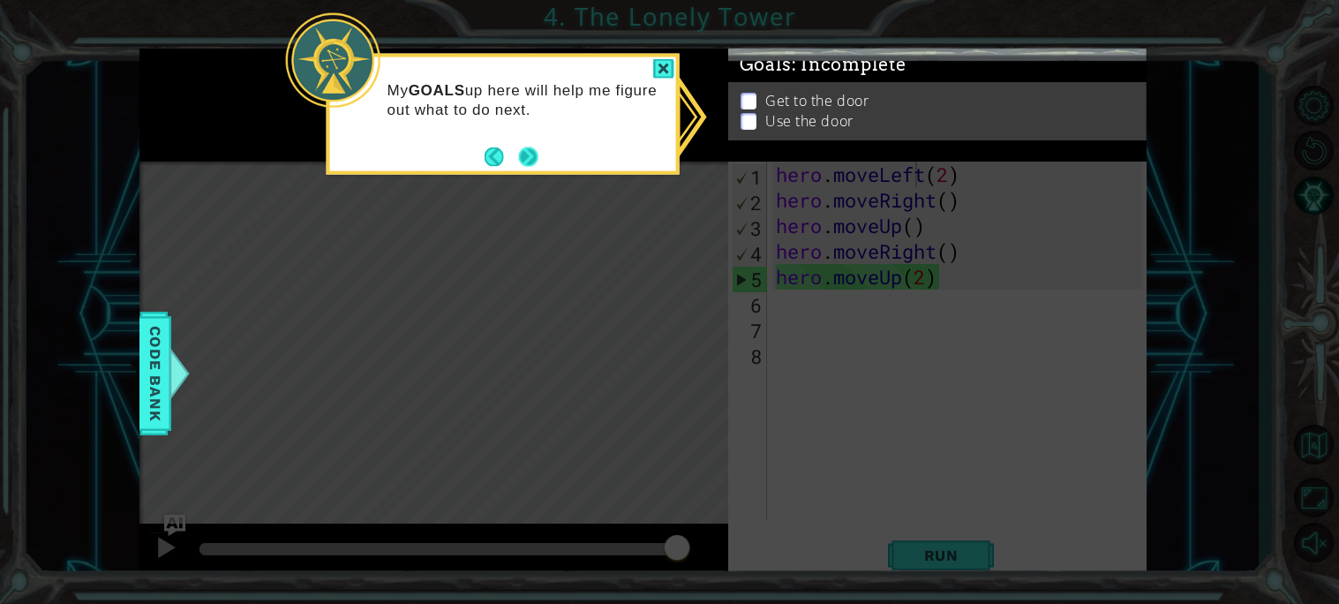
click at [533, 152] on button "Next" at bounding box center [528, 156] width 19 height 19
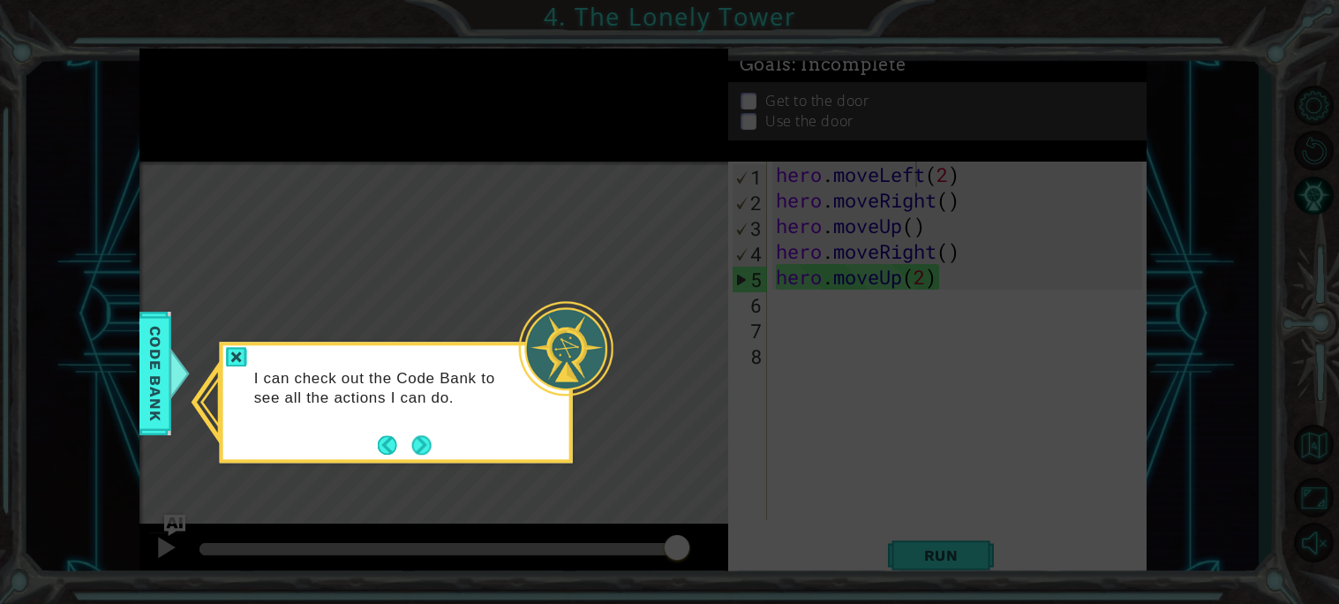
click at [425, 428] on div "I can check out the Code Bank to see all the actions I can do." at bounding box center [396, 396] width 346 height 89
click at [425, 440] on button "Next" at bounding box center [421, 444] width 20 height 20
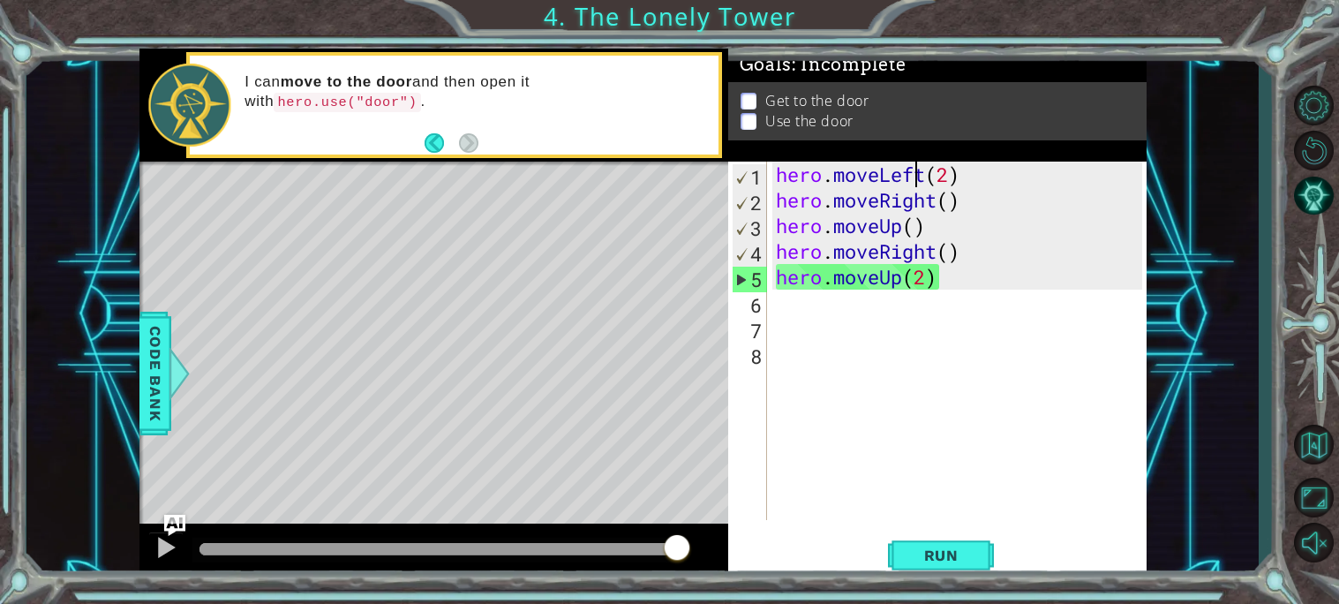
click at [1021, 195] on div "hero . moveLeft ( 2 ) hero . moveRight ( ) hero . moveUp ( ) hero . moveRight (…" at bounding box center [961, 366] width 379 height 409
type textarea "hero.moveRight()"
click at [953, 314] on div "hero . moveLeft ( 2 ) hero . moveRight ( ) hero . moveUp ( ) hero . moveRight (…" at bounding box center [961, 366] width 379 height 409
click at [949, 274] on div "hero . moveLeft ( 2 ) hero . moveRight ( ) hero . moveUp ( ) hero . moveRight (…" at bounding box center [961, 366] width 379 height 409
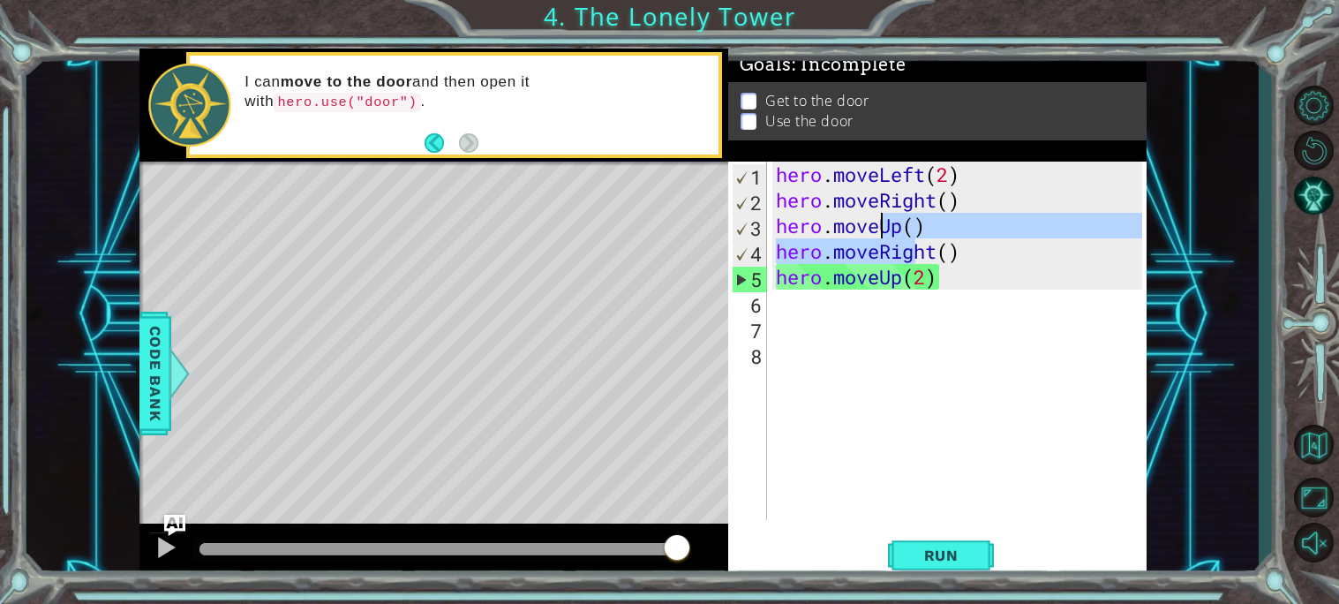
drag, startPoint x: 920, startPoint y: 252, endPoint x: 890, endPoint y: 232, distance: 36.2
click at [890, 232] on div "hero . moveLeft ( 2 ) hero . moveRight ( ) hero . moveUp ( ) hero . moveRight (…" at bounding box center [961, 366] width 379 height 409
type textarea "hero.moveUp() hero.moveRight()"
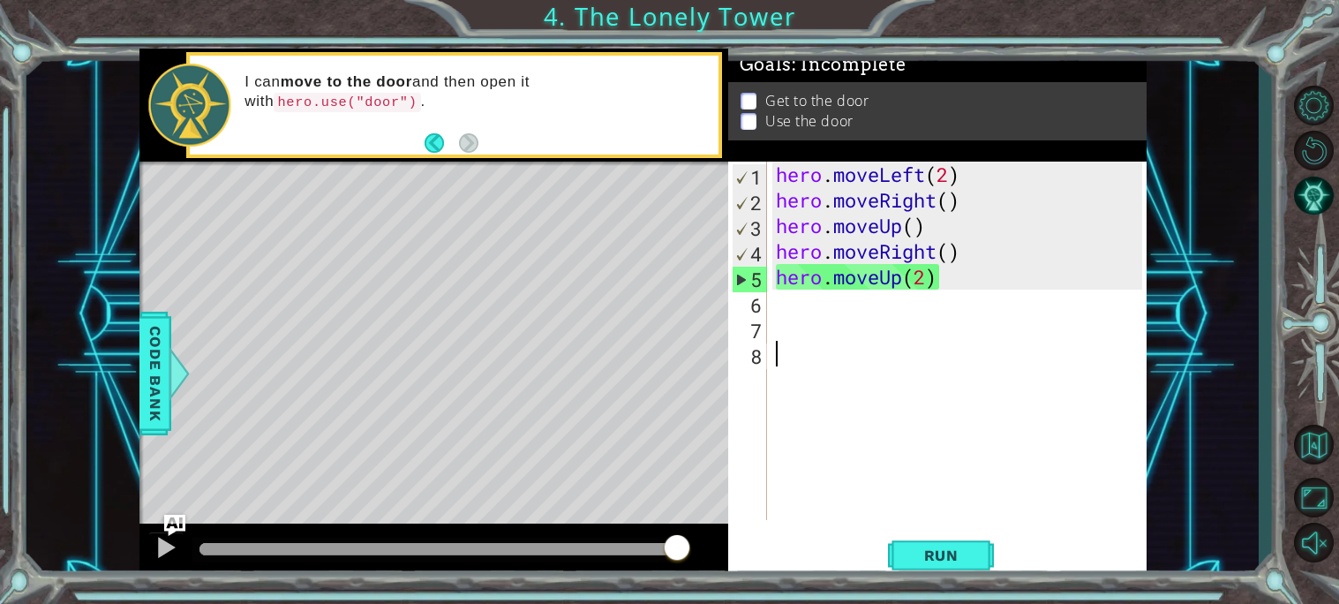
click at [970, 353] on div "hero . moveLeft ( 2 ) hero . moveRight ( ) hero . moveUp ( ) hero . moveRight (…" at bounding box center [961, 366] width 379 height 409
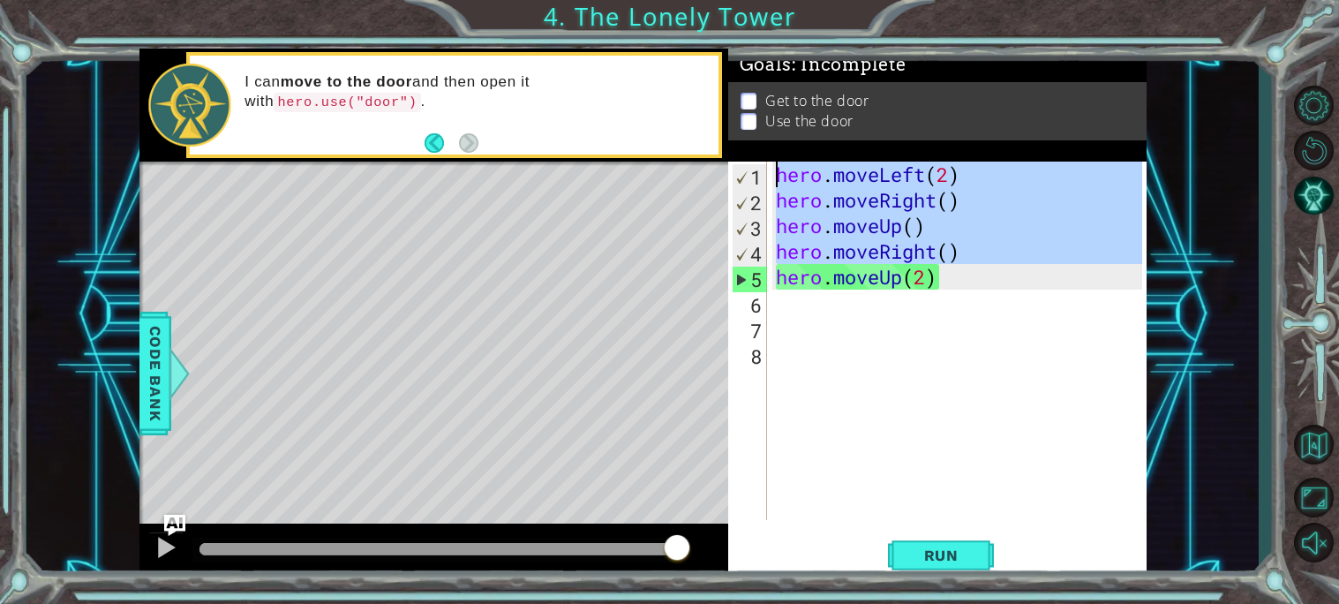
drag, startPoint x: 775, startPoint y: 279, endPoint x: 926, endPoint y: 140, distance: 204.9
click at [926, 140] on div "Goals : Incomplete Get to the door Use the door 1 2 3 4 5 6 7 8 hero . moveLeft…" at bounding box center [937, 314] width 418 height 531
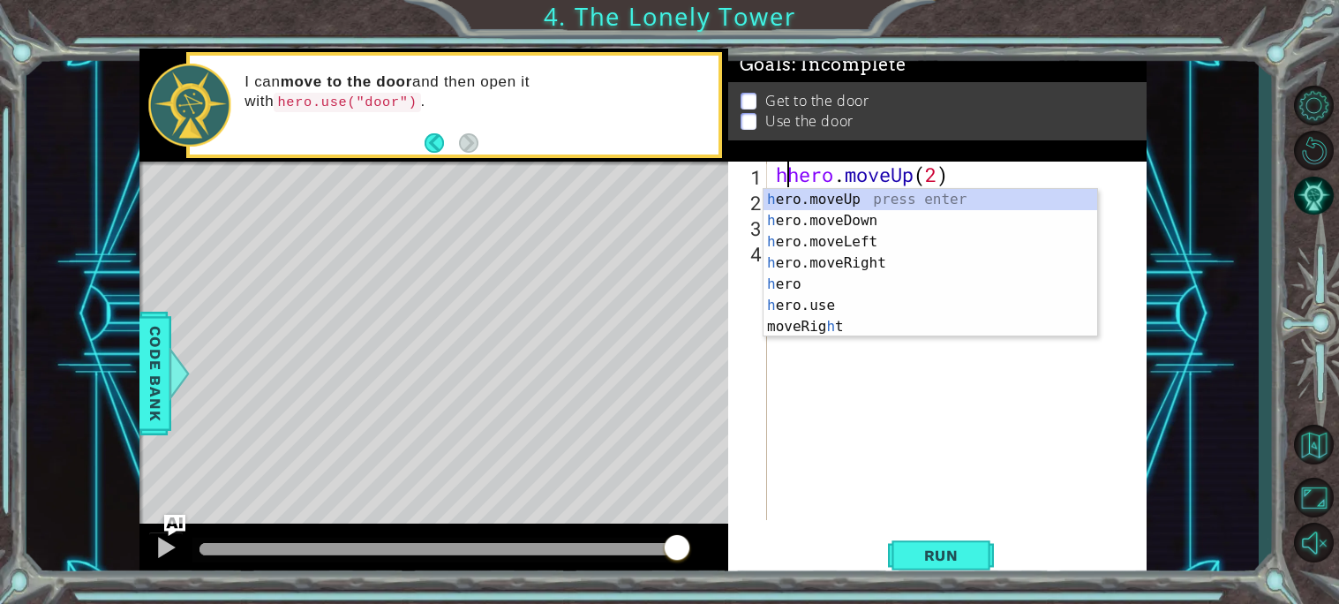
scroll to position [0, 1]
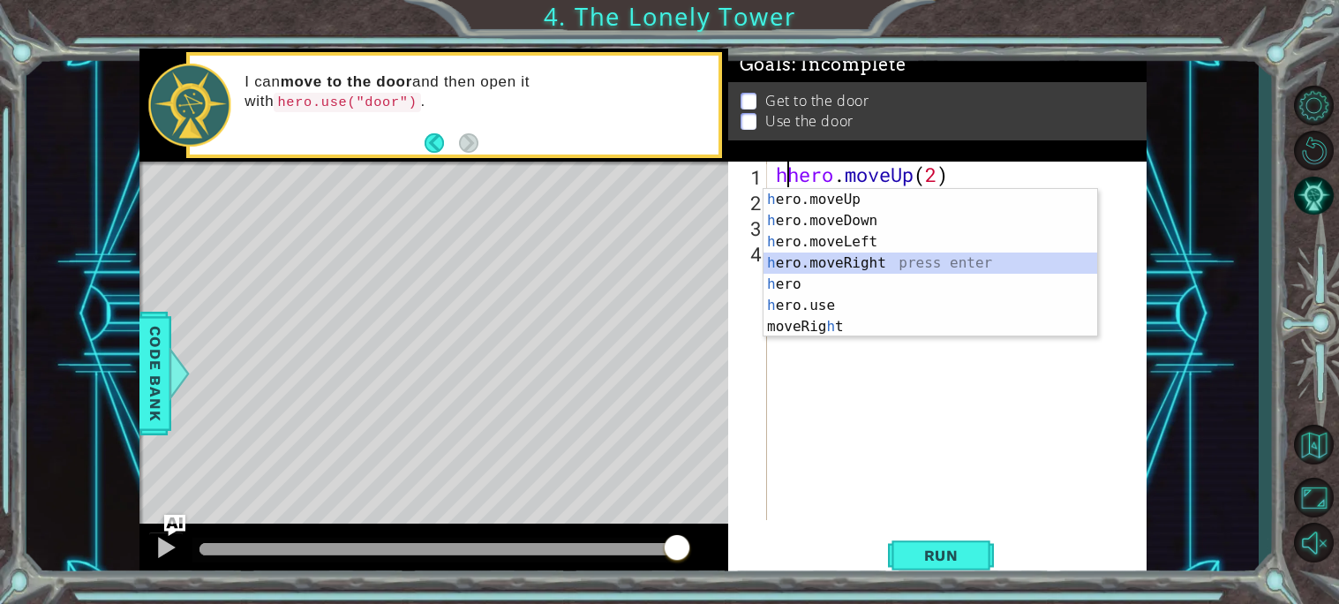
click at [807, 268] on div "h ero.moveUp press enter h ero.moveDown press enter h ero.moveLeft press enter …" at bounding box center [930, 284] width 334 height 191
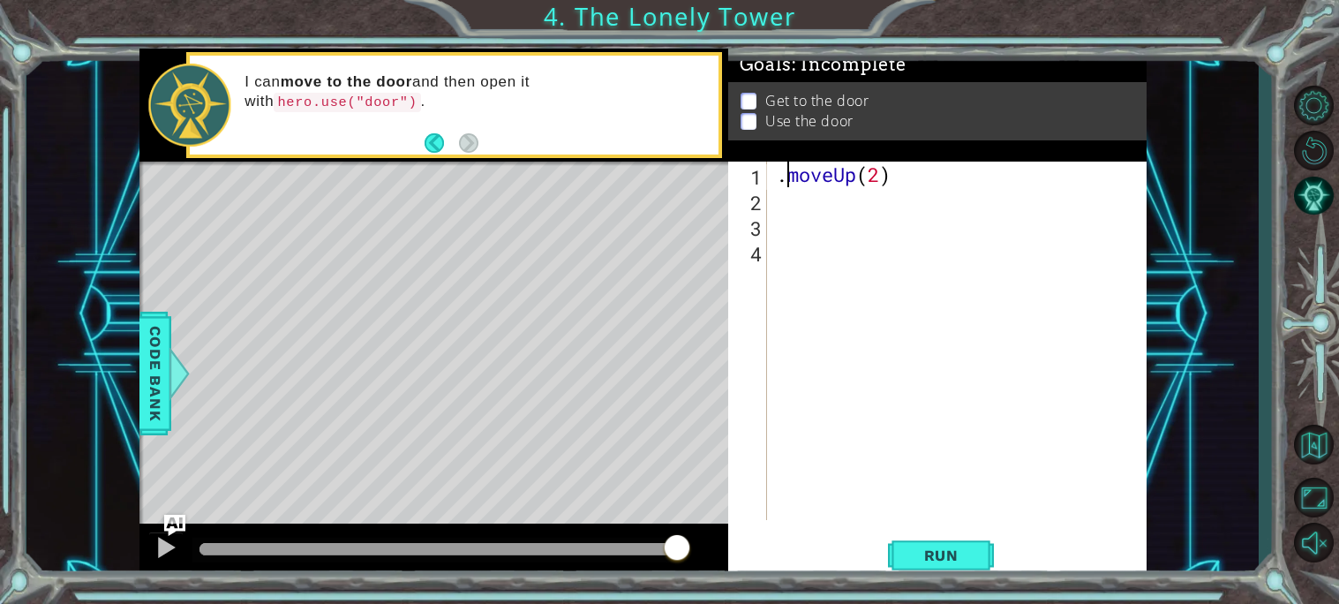
click at [785, 179] on div ". moveUp ( 2 )" at bounding box center [961, 366] width 379 height 409
type textarea "moveUp(2)"
click at [783, 202] on div "moveUp ( 2 )" at bounding box center [961, 366] width 379 height 409
type textarea "h"
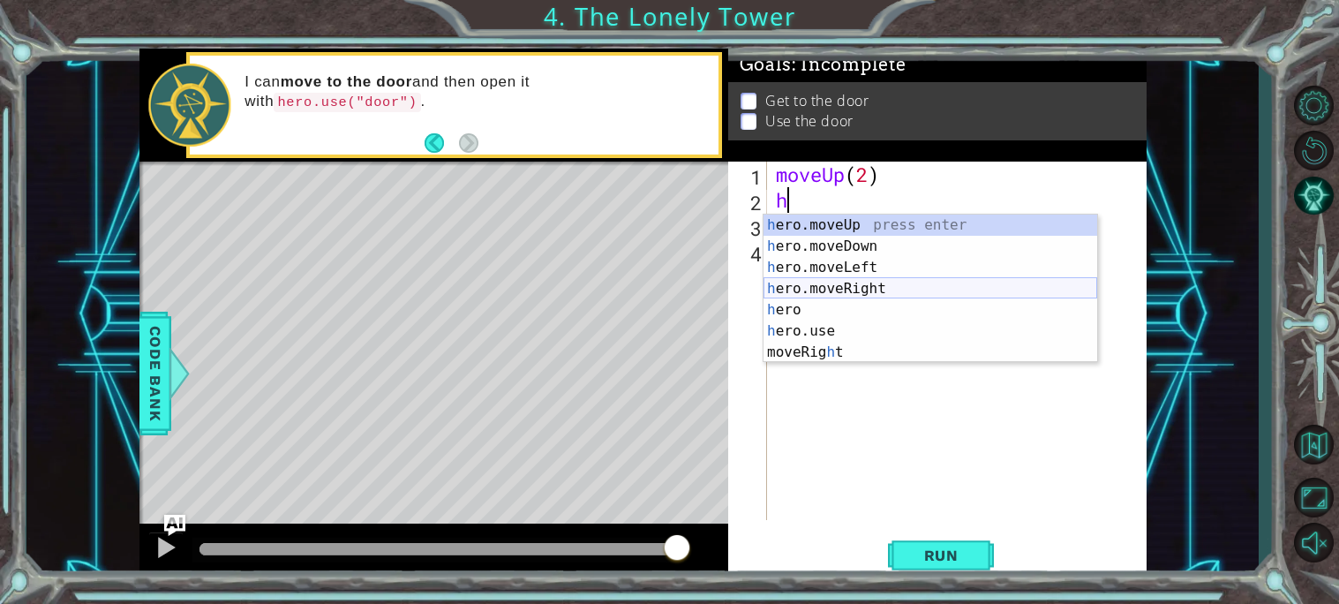
click at [818, 286] on div "h ero.moveUp press enter h ero.moveDown press enter h ero.moveLeft press enter …" at bounding box center [930, 309] width 334 height 191
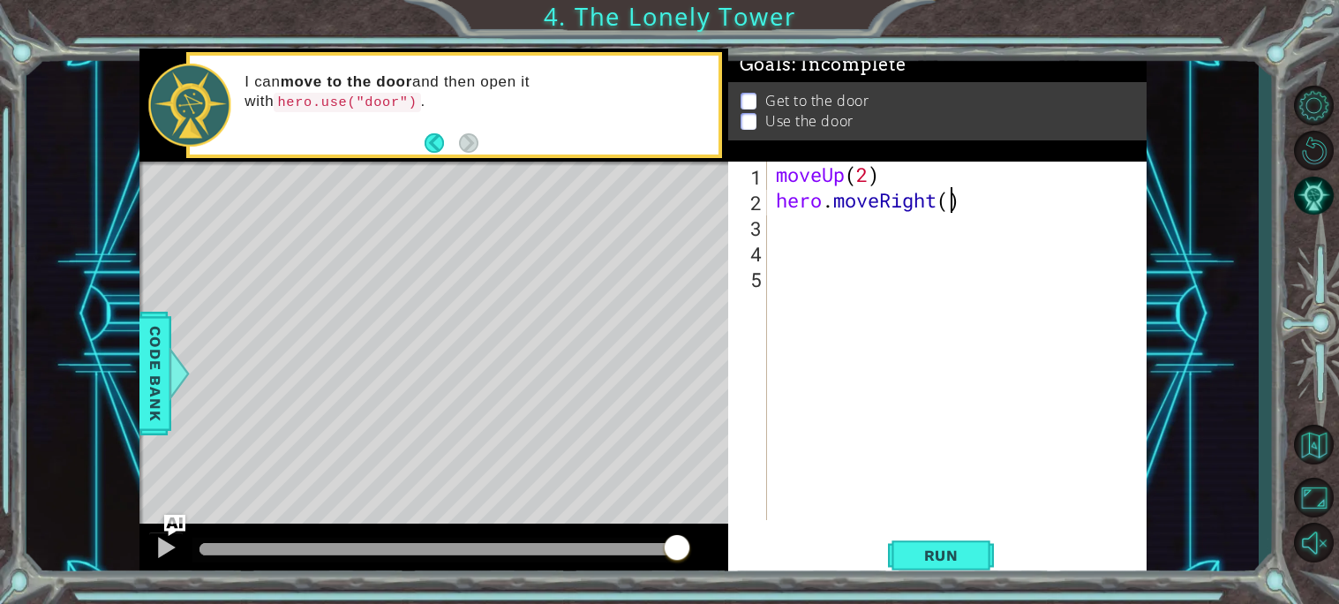
click at [952, 204] on div "moveUp ( 2 ) hero . moveRight ( )" at bounding box center [961, 366] width 379 height 409
type textarea "hero.moveRight()"
click at [808, 242] on div "moveUp ( 2 ) hero . moveRight ( )" at bounding box center [961, 366] width 379 height 409
click at [798, 230] on div "moveUp ( 2 ) hero . moveRight ( )" at bounding box center [961, 366] width 379 height 409
type textarea "h"
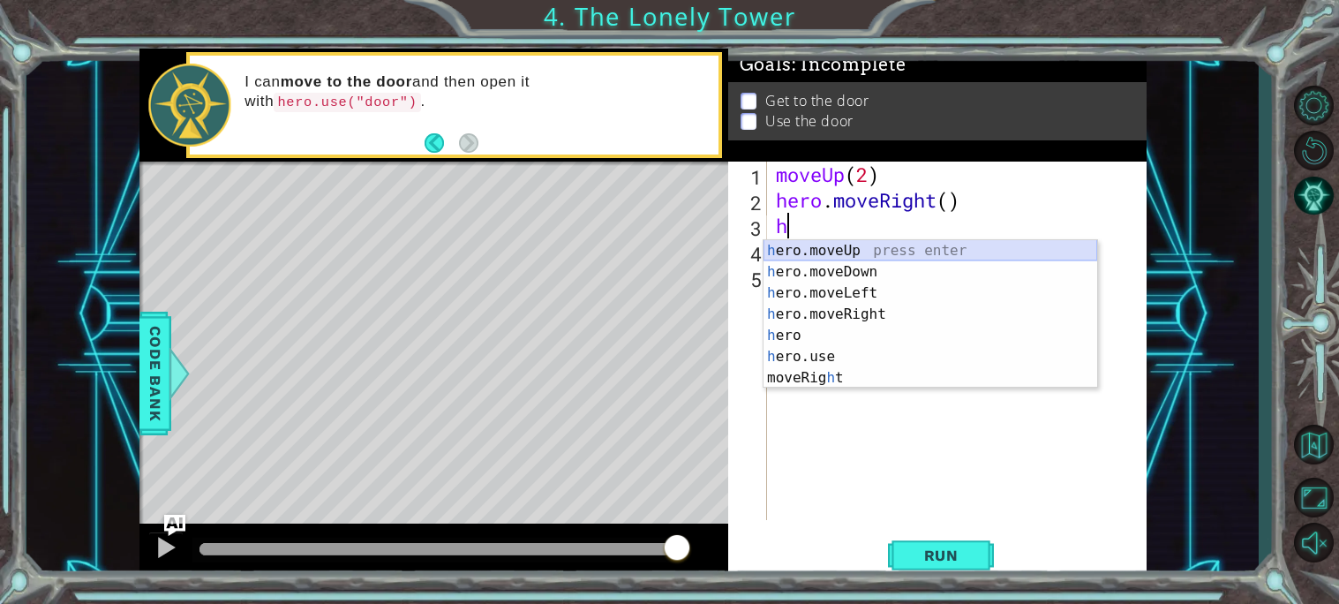
click at [826, 244] on div "h ero.moveUp press enter h ero.moveDown press enter h ero.moveLeft press enter …" at bounding box center [930, 335] width 334 height 191
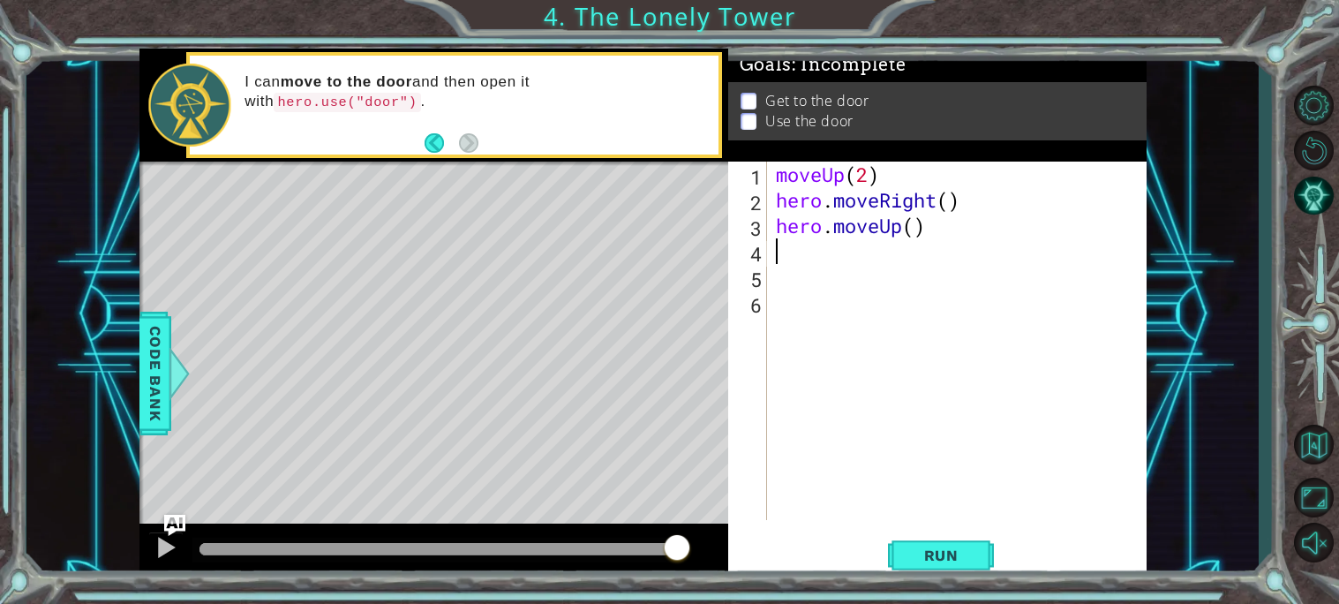
click at [789, 260] on div "moveUp ( 2 ) hero . moveRight ( ) hero . moveUp ( )" at bounding box center [961, 366] width 379 height 409
type textarea "h"
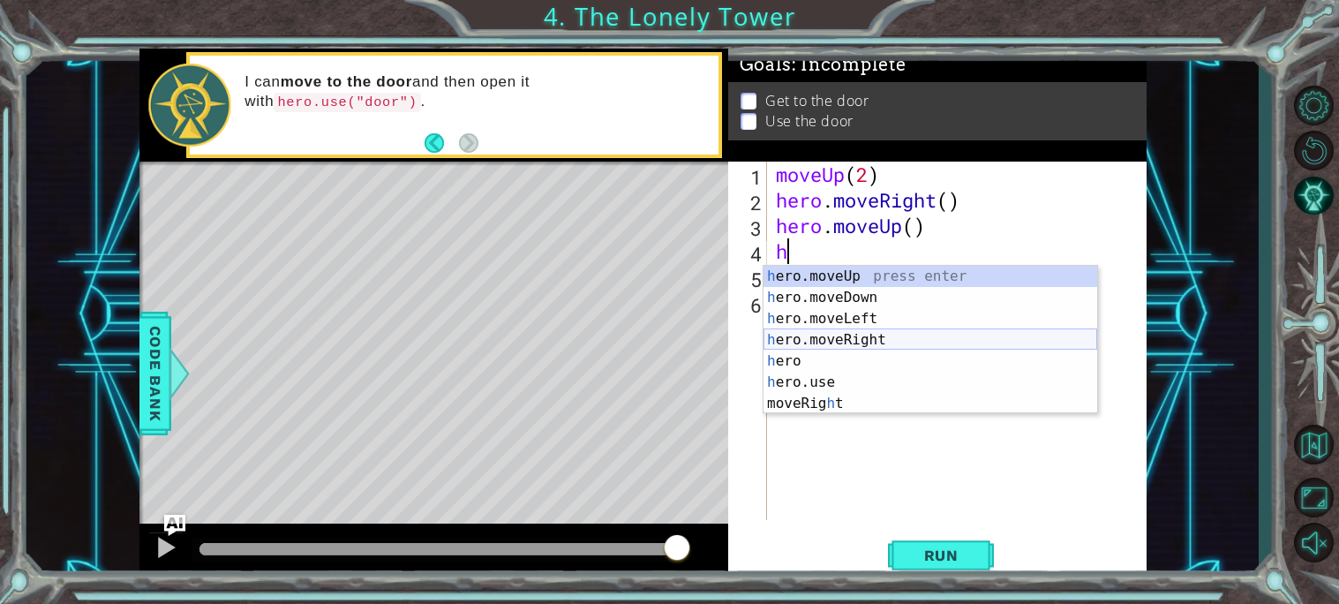
click at [830, 335] on div "h ero.moveUp press enter h ero.moveDown press enter h ero.moveLeft press enter …" at bounding box center [930, 361] width 334 height 191
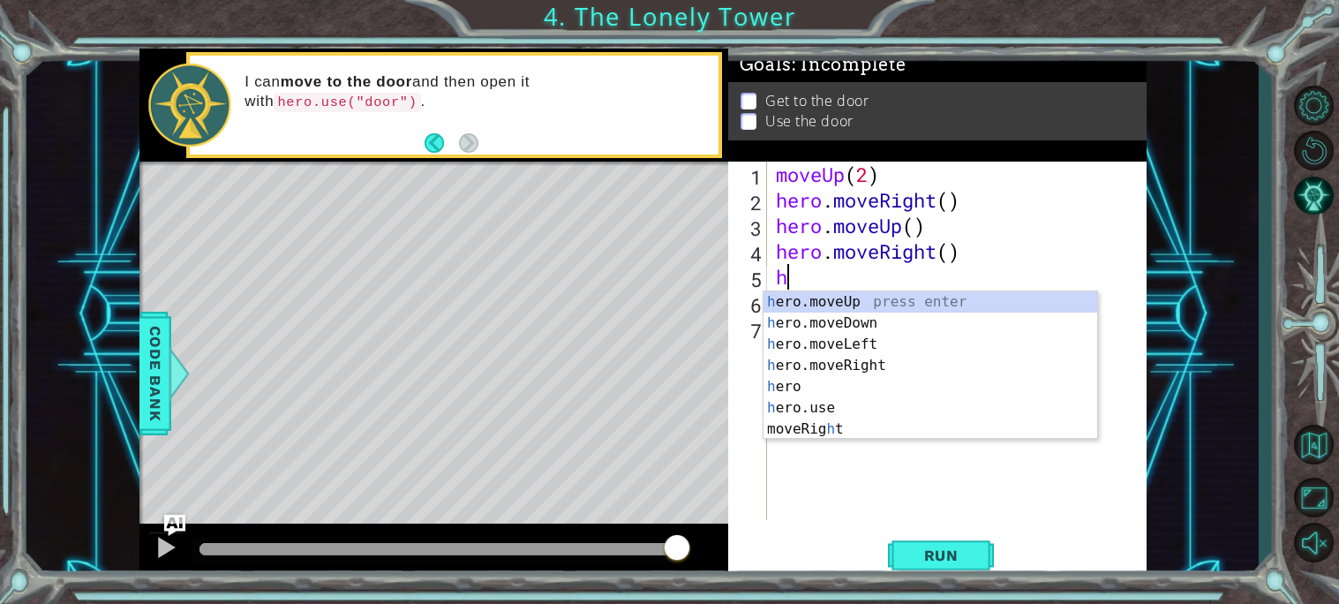
type textarea "h"
click at [827, 297] on div "h ero.moveUp press enter h ero.moveDown press enter h ero.moveLeft press enter …" at bounding box center [930, 386] width 334 height 191
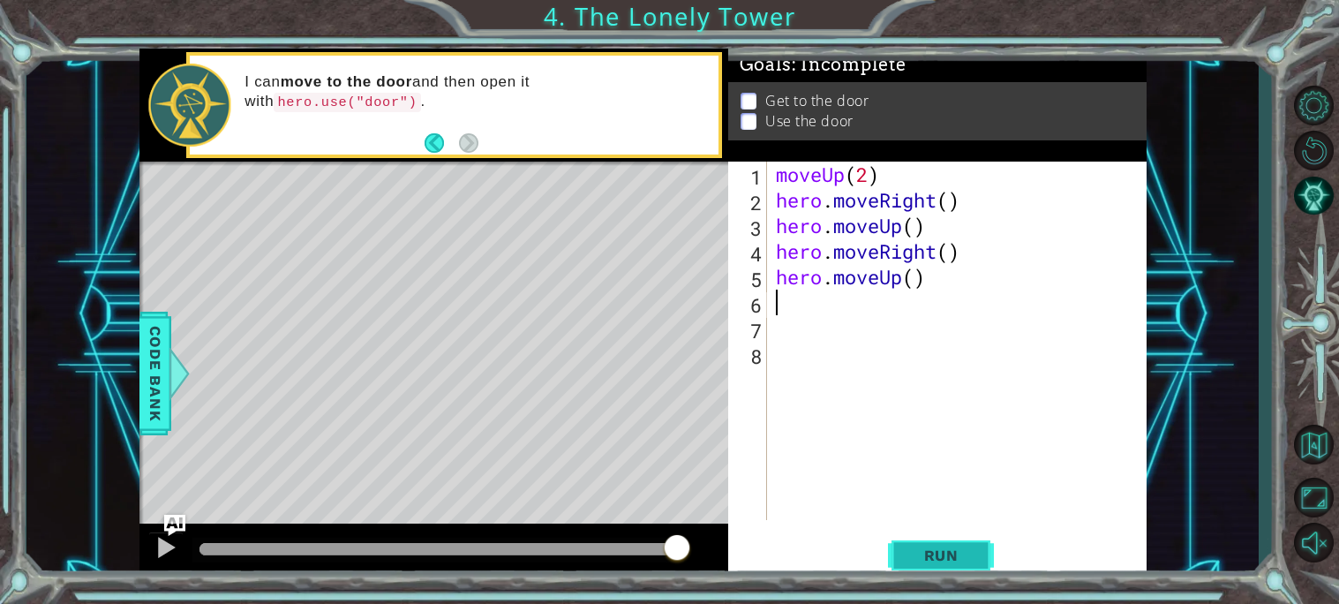
click at [944, 543] on button "Run" at bounding box center [941, 554] width 106 height 41
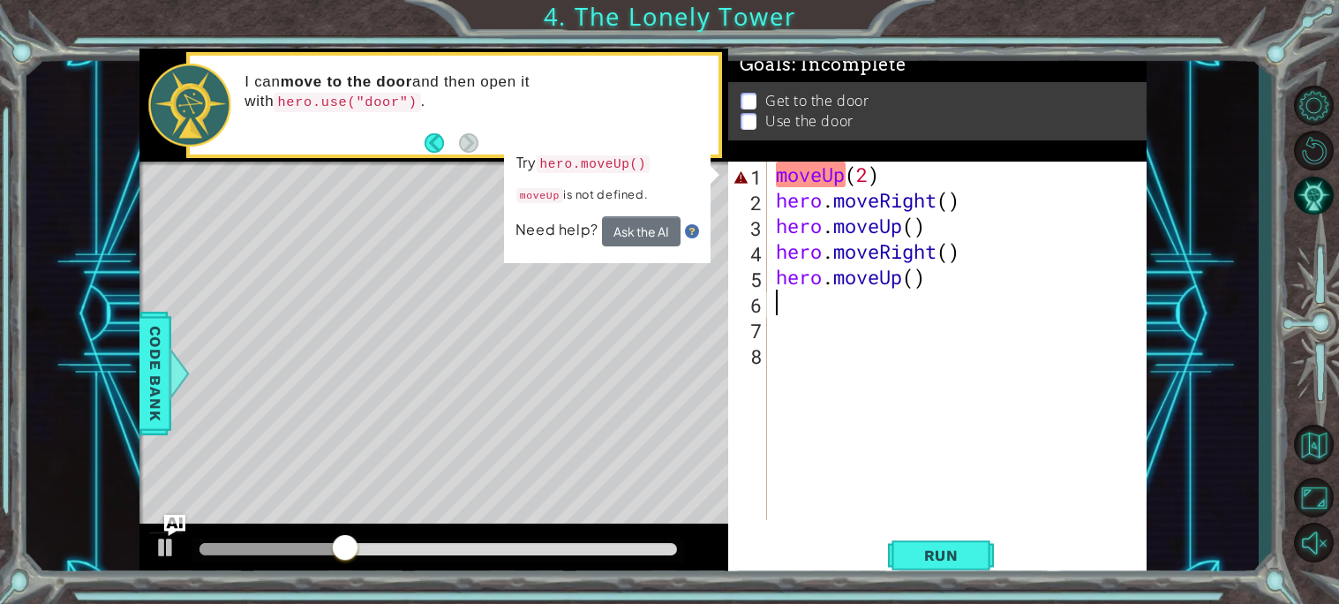
click at [869, 175] on div "moveUp ( 2 ) hero . moveRight ( ) hero . moveUp ( ) hero . moveRight ( ) hero .…" at bounding box center [961, 366] width 379 height 409
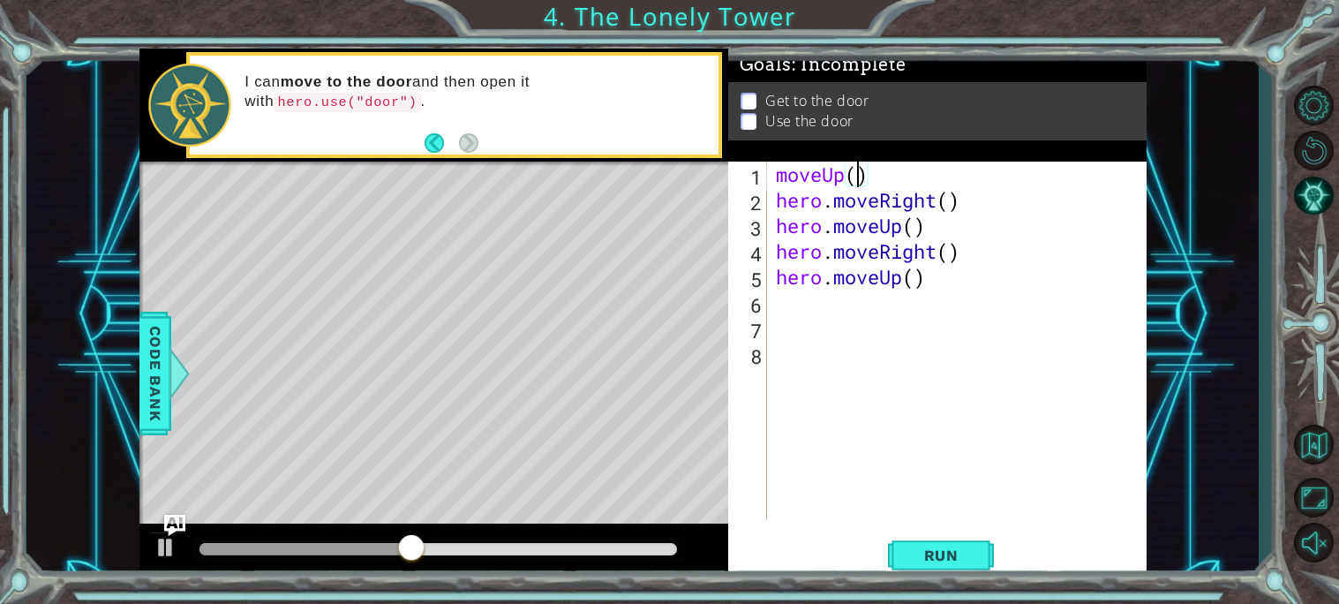
type textarea "moveUp(1)"
click at [879, 178] on div "moveUp ( 1 ) hero . moveRight ( ) hero . moveUp ( ) hero . moveRight ( ) hero .…" at bounding box center [961, 366] width 379 height 409
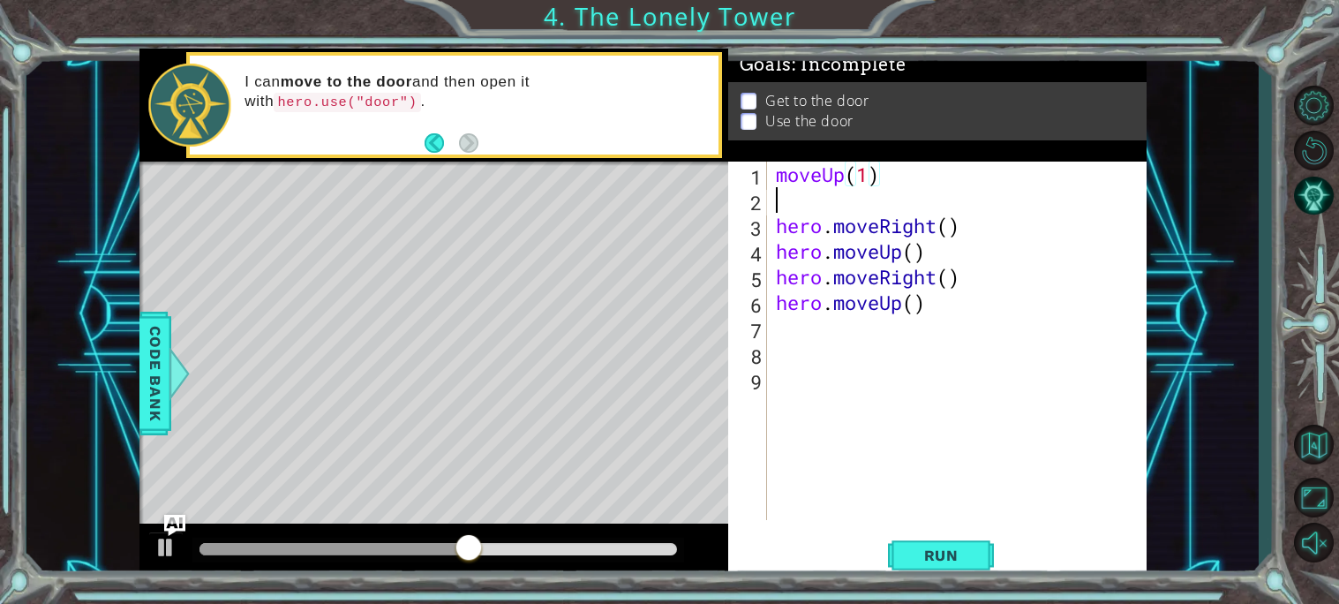
scroll to position [0, 0]
type textarea "h"
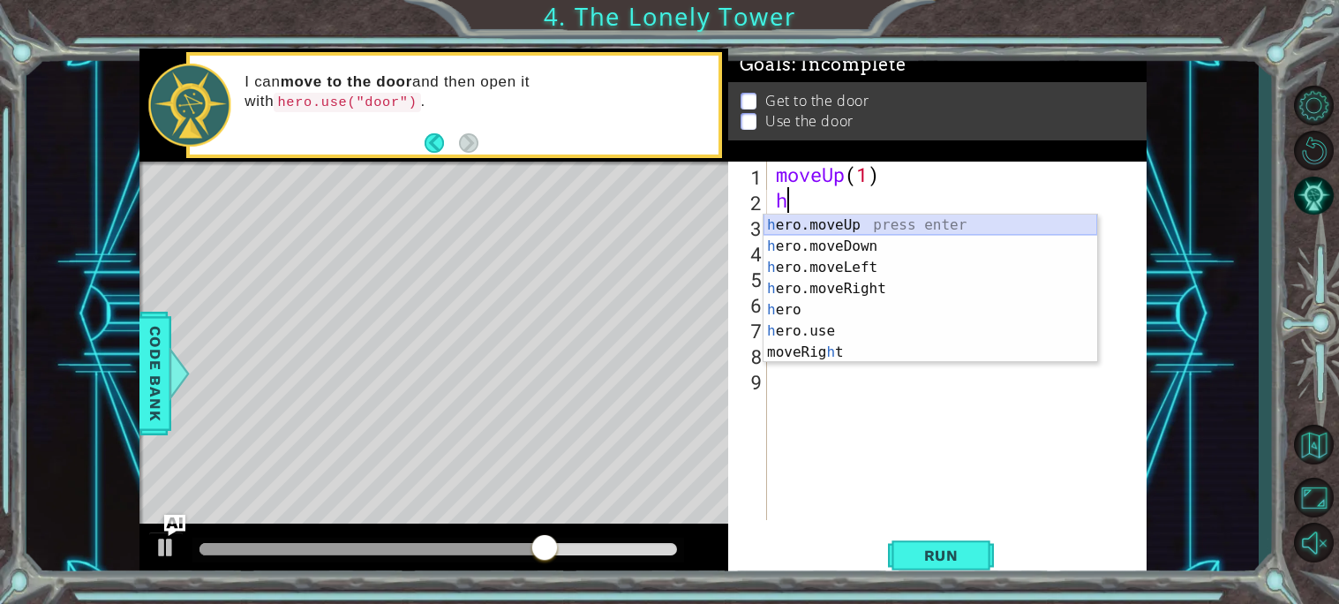
click at [893, 222] on div "h ero.moveUp press enter h ero.moveDown press enter h ero.moveLeft press enter …" at bounding box center [930, 309] width 334 height 191
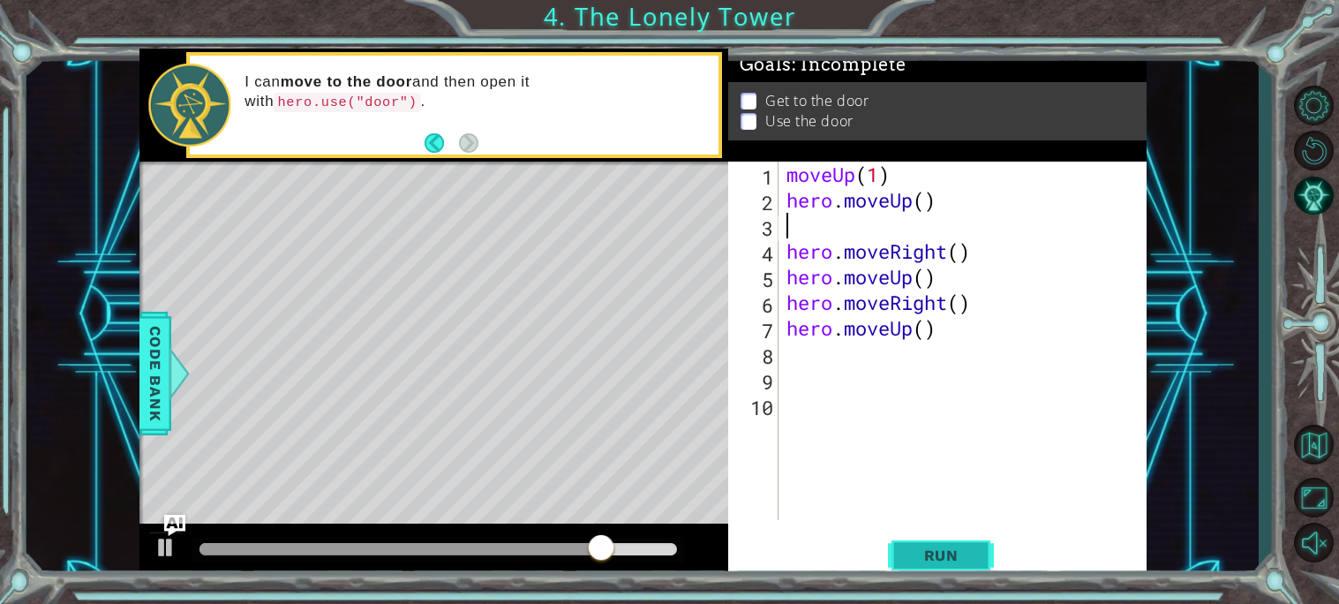
click at [927, 549] on span "Run" at bounding box center [941, 555] width 70 height 18
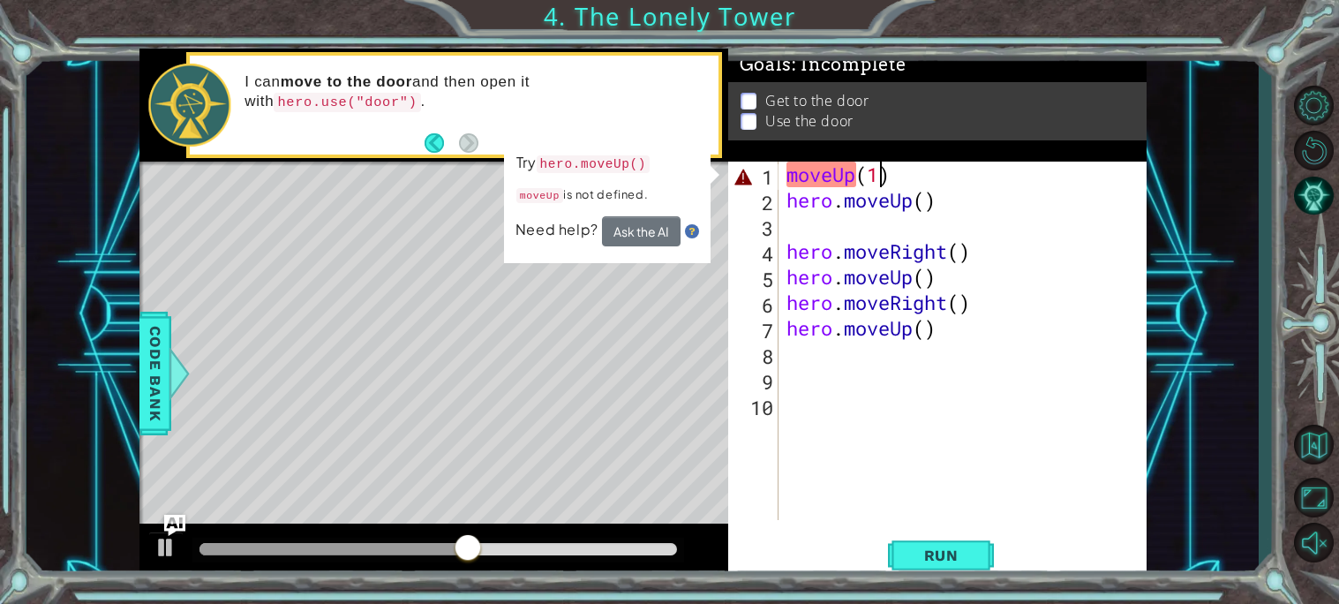
click at [878, 177] on div "moveUp ( 1 ) hero . moveUp ( ) hero . moveRight ( ) hero . moveUp ( ) hero . mo…" at bounding box center [967, 366] width 368 height 409
type textarea "moveUp()"
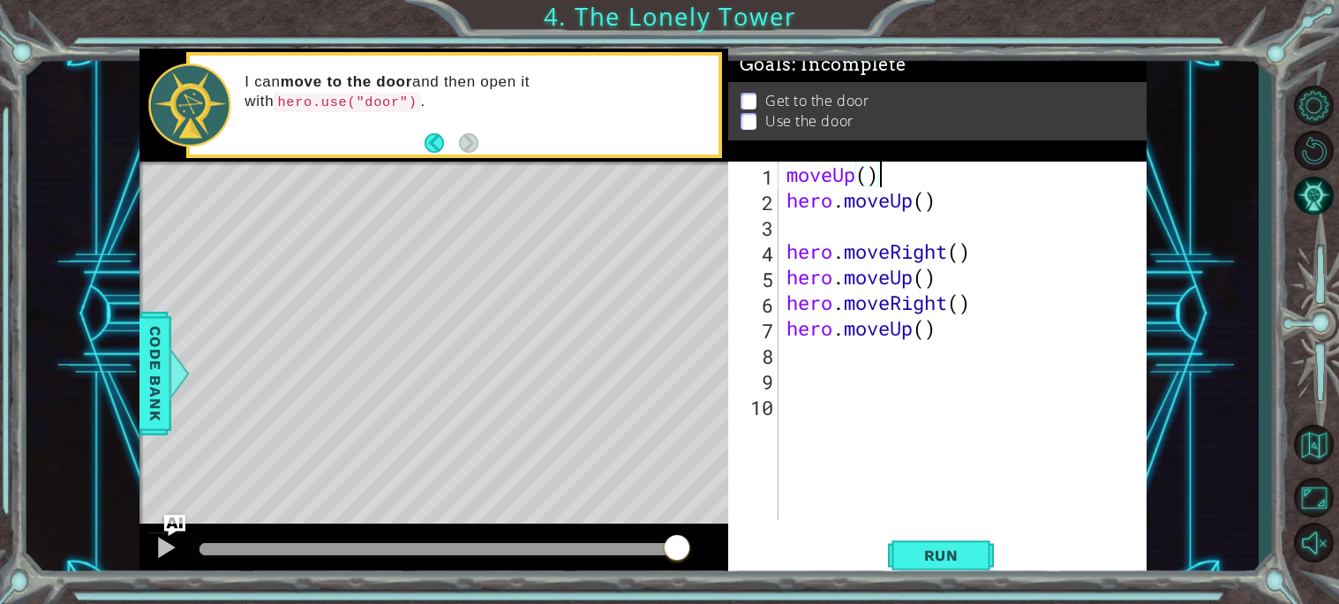
click at [935, 195] on div "moveUp ( ) hero . moveUp ( ) hero . moveRight ( ) hero . moveUp ( ) hero . move…" at bounding box center [967, 366] width 368 height 409
click at [968, 248] on div "moveUp ( ) hero . moveUp ( ) hero . moveRight ( ) hero . moveUp ( ) hero . move…" at bounding box center [967, 366] width 368 height 409
type textarea "hero.moveRight()"
click at [911, 541] on button "Run" at bounding box center [941, 554] width 106 height 41
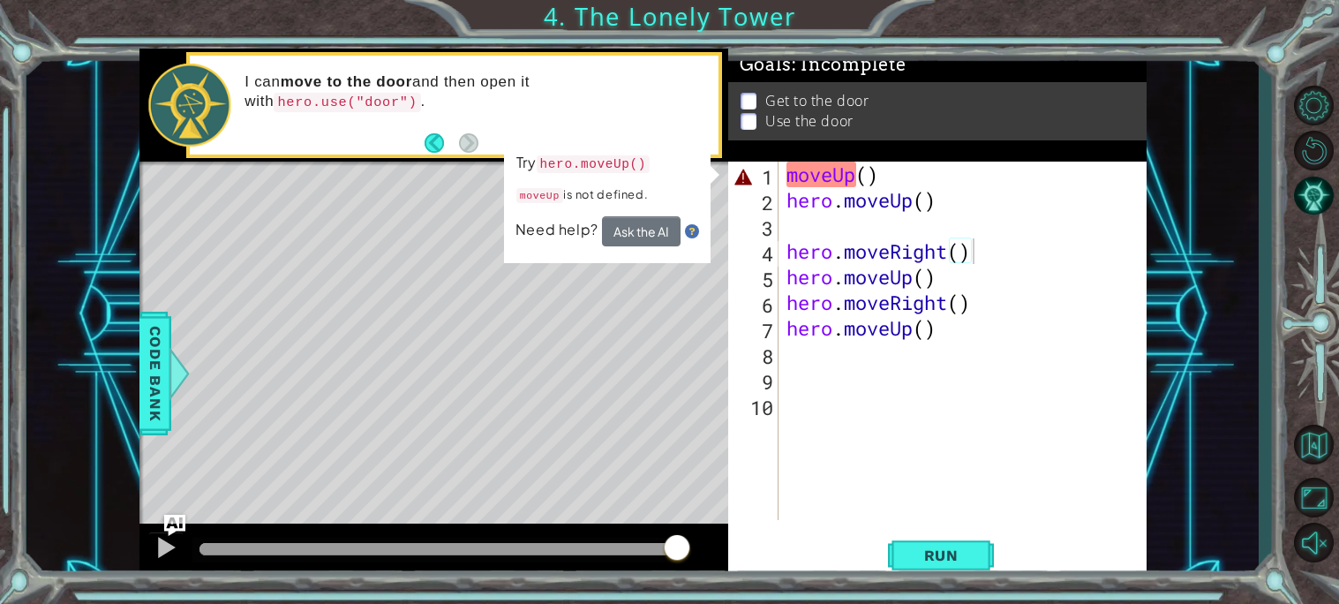
drag, startPoint x: 781, startPoint y: 173, endPoint x: 1112, endPoint y: 466, distance: 442.0
click at [1112, 466] on div "hero.moveRight() 1 2 3 4 5 6 7 8 9 10 moveUp ( ) hero . moveUp ( ) hero . moveR…" at bounding box center [935, 341] width 414 height 358
click at [432, 142] on button "Back" at bounding box center [442, 142] width 34 height 19
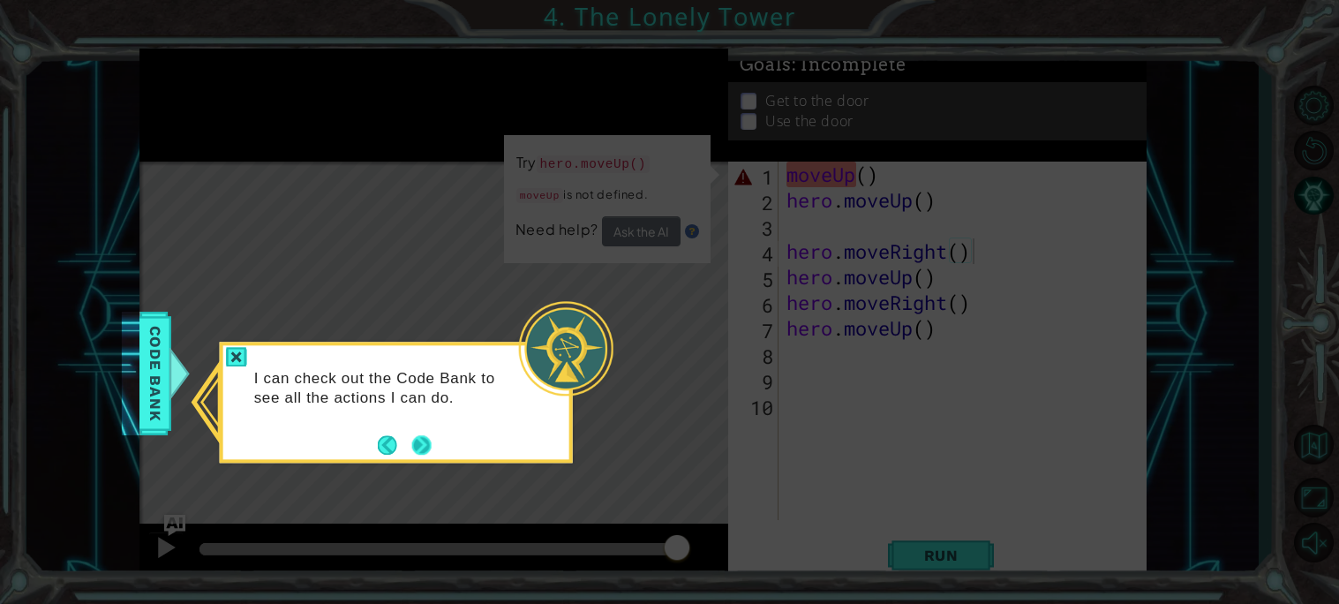
click at [431, 447] on button "Next" at bounding box center [420, 444] width 19 height 19
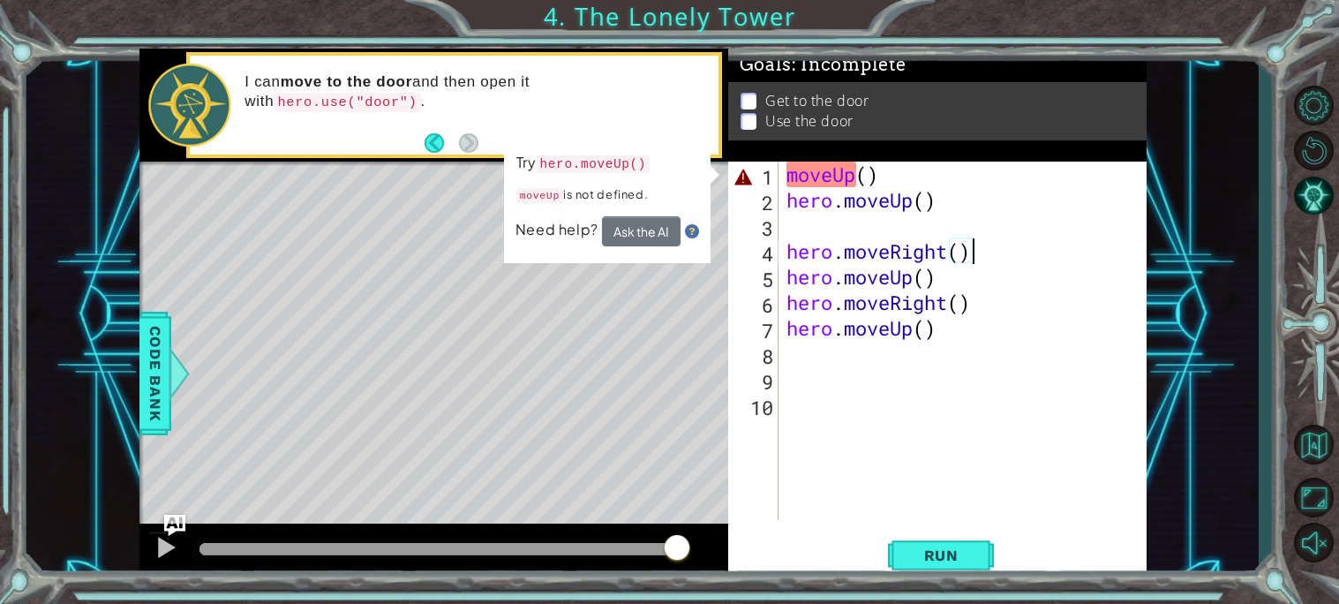
click at [431, 447] on div "Level Map" at bounding box center [546, 422] width 815 height 520
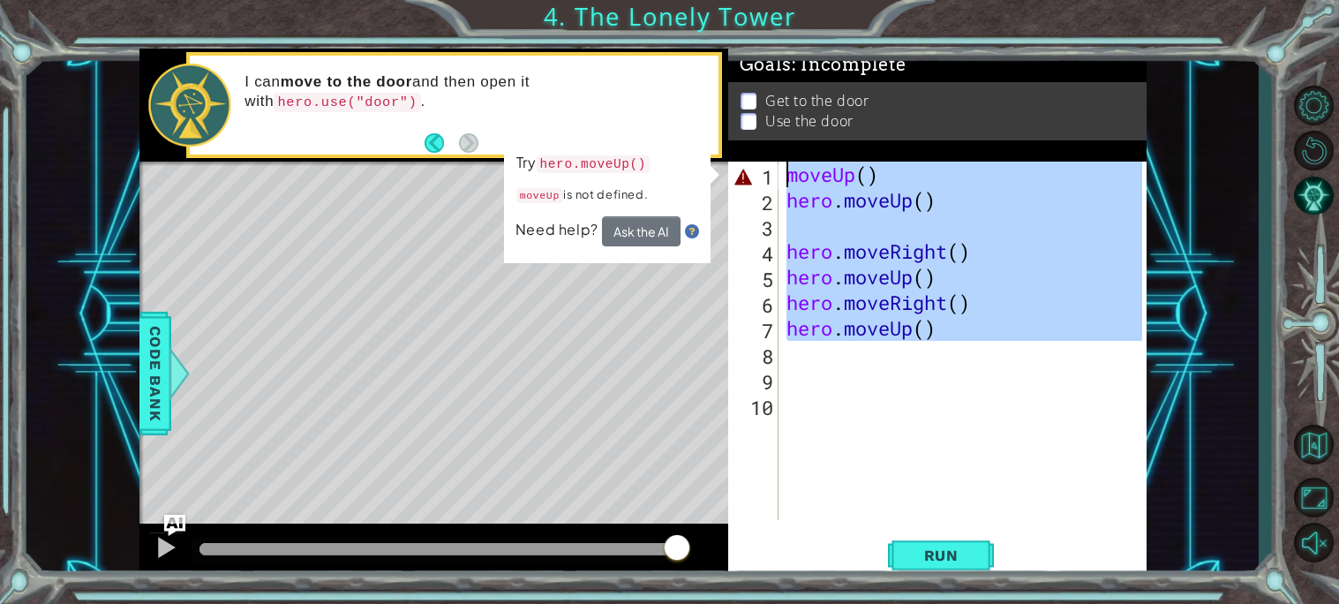
drag, startPoint x: 828, startPoint y: 342, endPoint x: 946, endPoint y: 109, distance: 262.1
click at [946, 109] on div "Goals : Incomplete Get to the door Use the door 1 2 3 4 5 6 7 8 9 10 moveUp ( )…" at bounding box center [937, 314] width 418 height 531
type textarea "moveUp() hero.moveUp()"
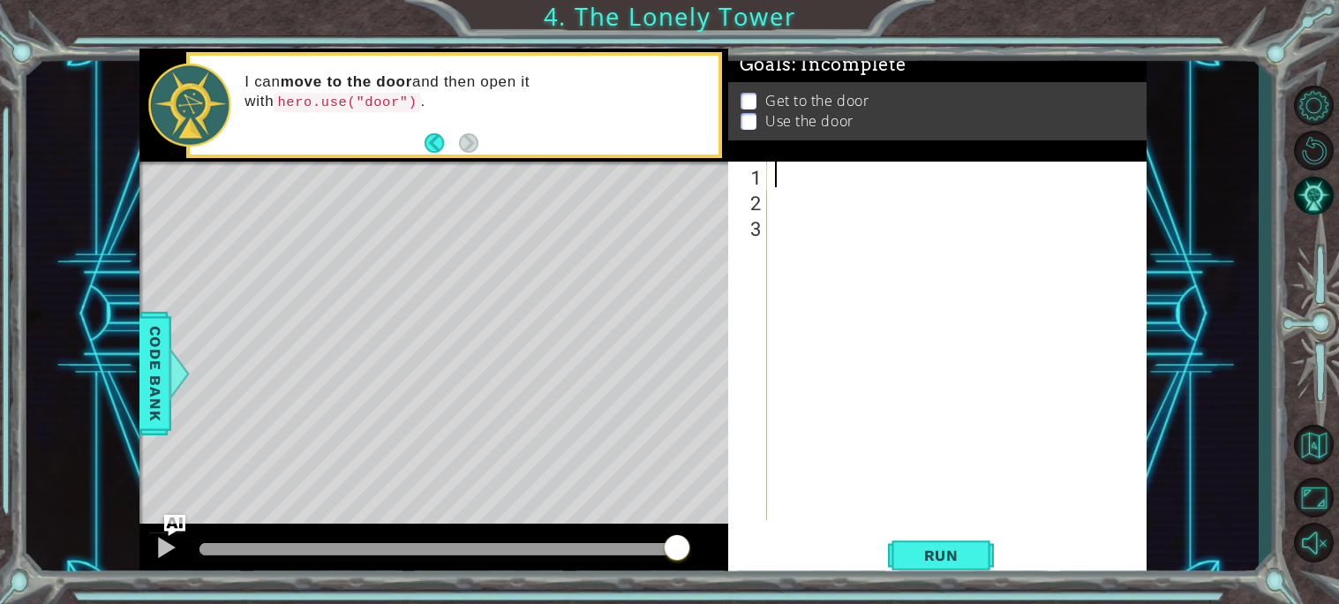
type textarea "h"
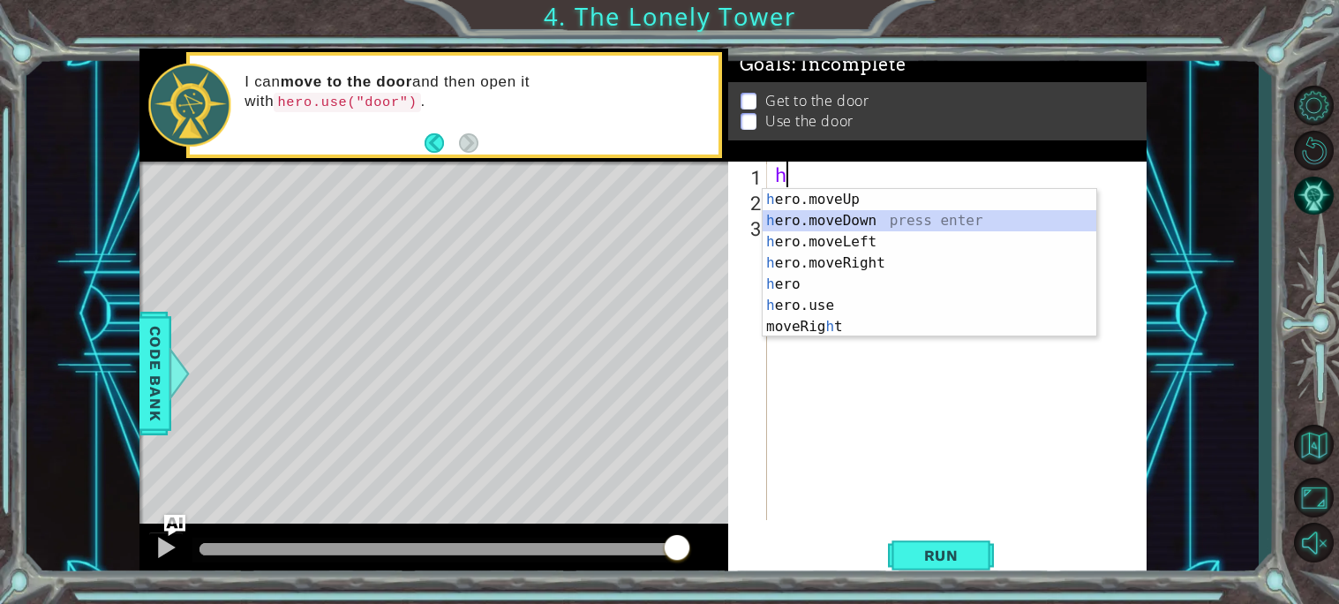
click at [881, 215] on div "h ero.moveUp press enter h ero.moveDown press enter h ero.moveLeft press enter …" at bounding box center [930, 284] width 334 height 191
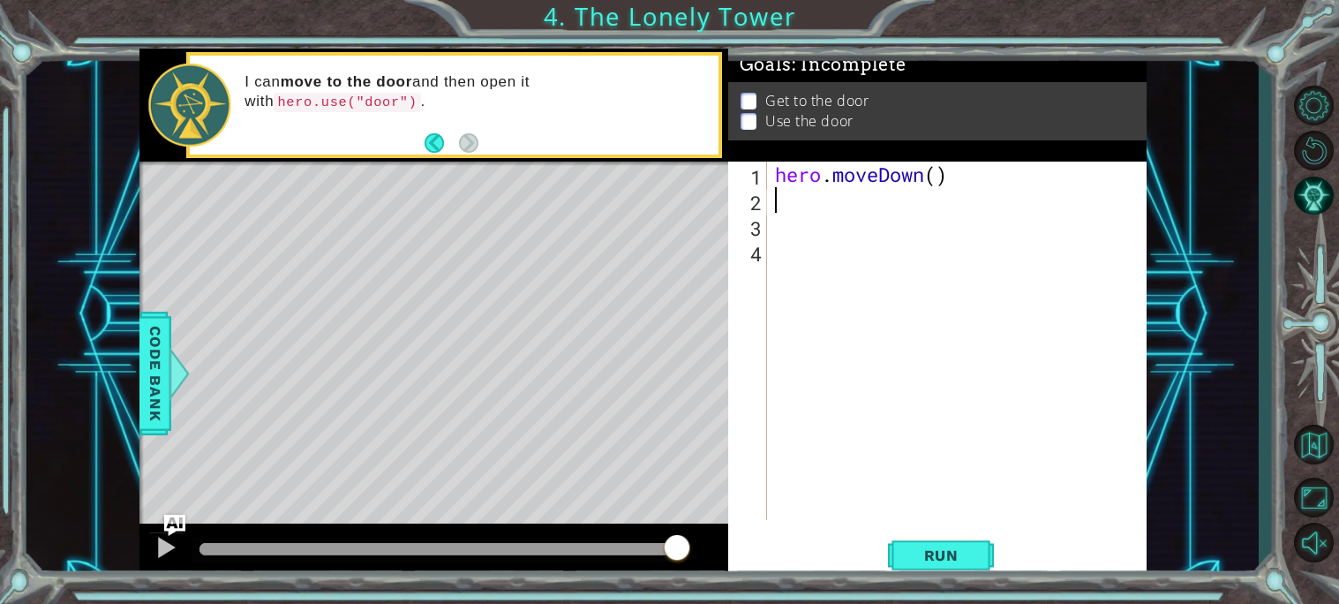
click at [937, 174] on div "hero . moveDown ( )" at bounding box center [960, 366] width 379 height 409
type textarea "hero.moveDown(2)"
click at [815, 202] on div "hero . moveDown ( 2 )" at bounding box center [960, 366] width 379 height 409
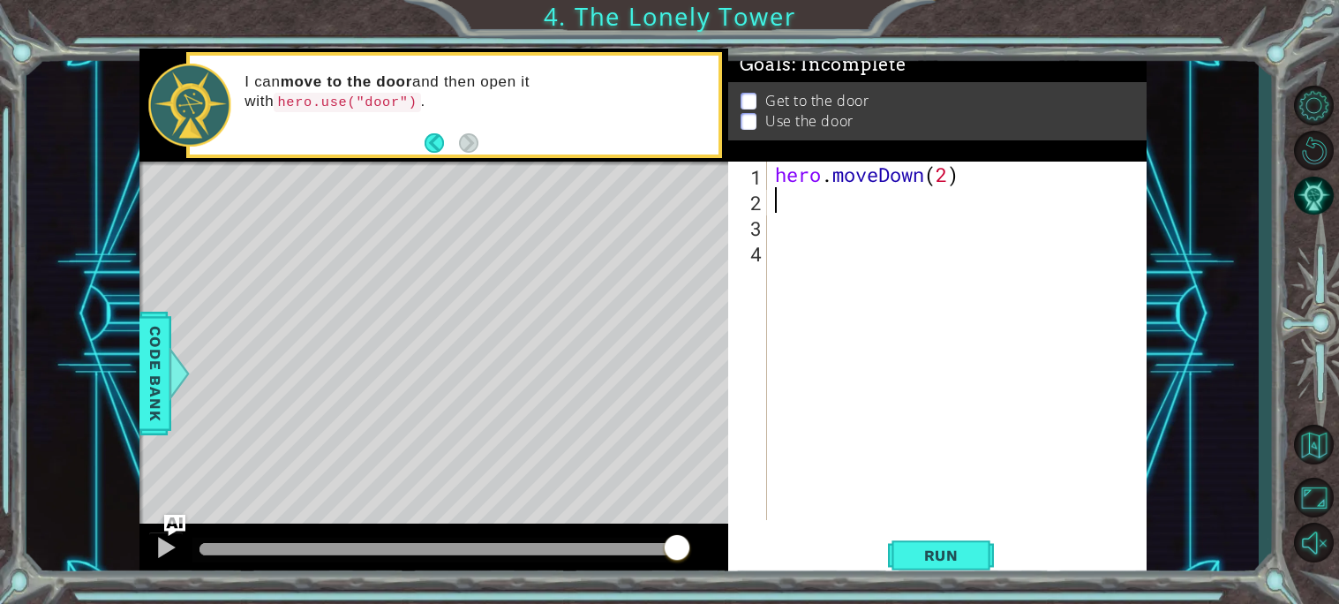
type textarea "h"
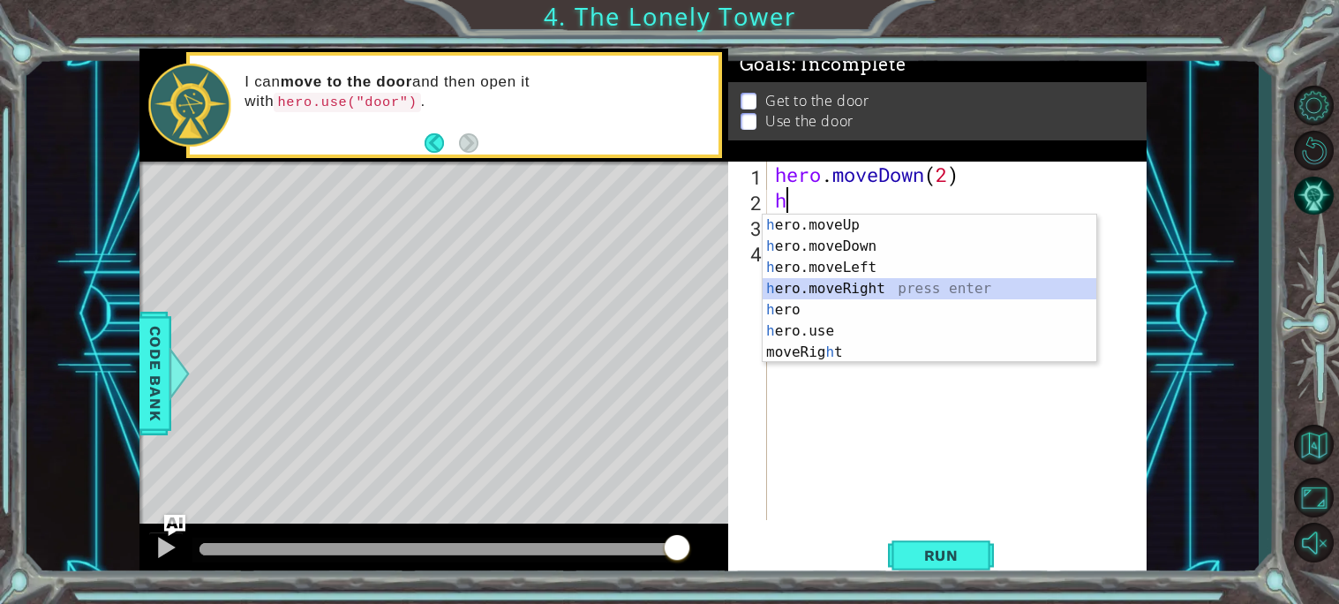
click at [880, 282] on div "h ero.moveUp press enter h ero.moveDown press enter h ero.moveLeft press enter …" at bounding box center [930, 309] width 334 height 191
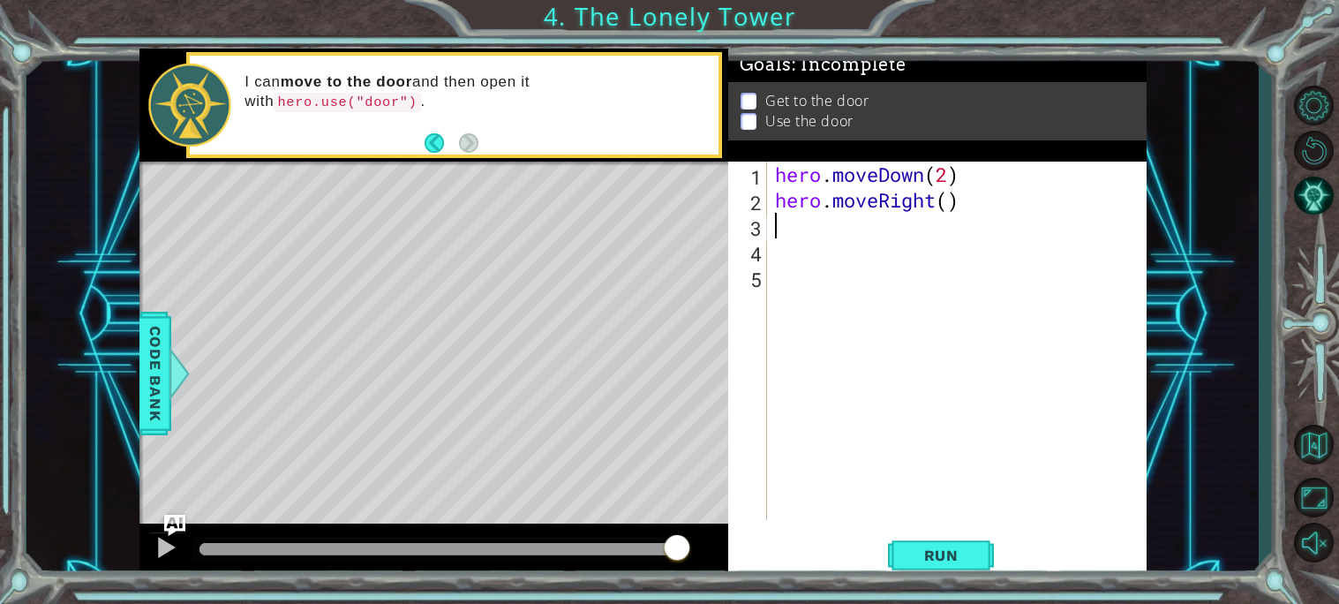
click at [779, 232] on div "hero . moveDown ( 2 ) hero . moveRight ( )" at bounding box center [960, 366] width 379 height 409
type textarea "h"
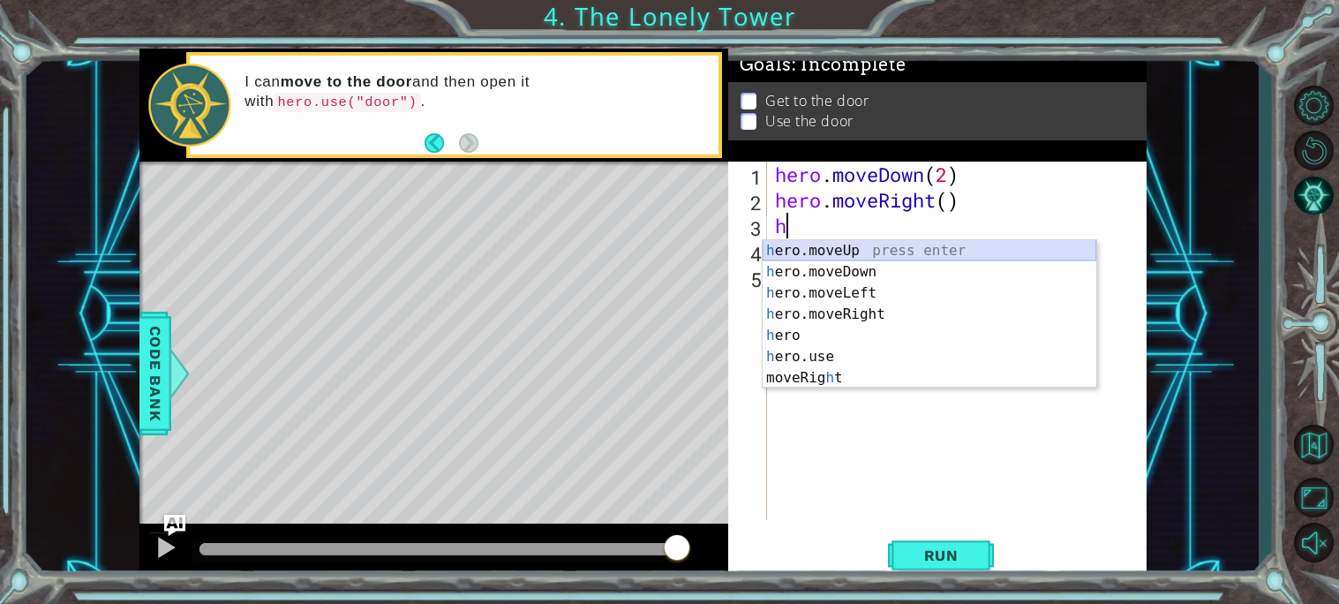
click at [793, 244] on div "h ero.moveUp press enter h ero.moveDown press enter h ero.moveLeft press enter …" at bounding box center [930, 335] width 334 height 191
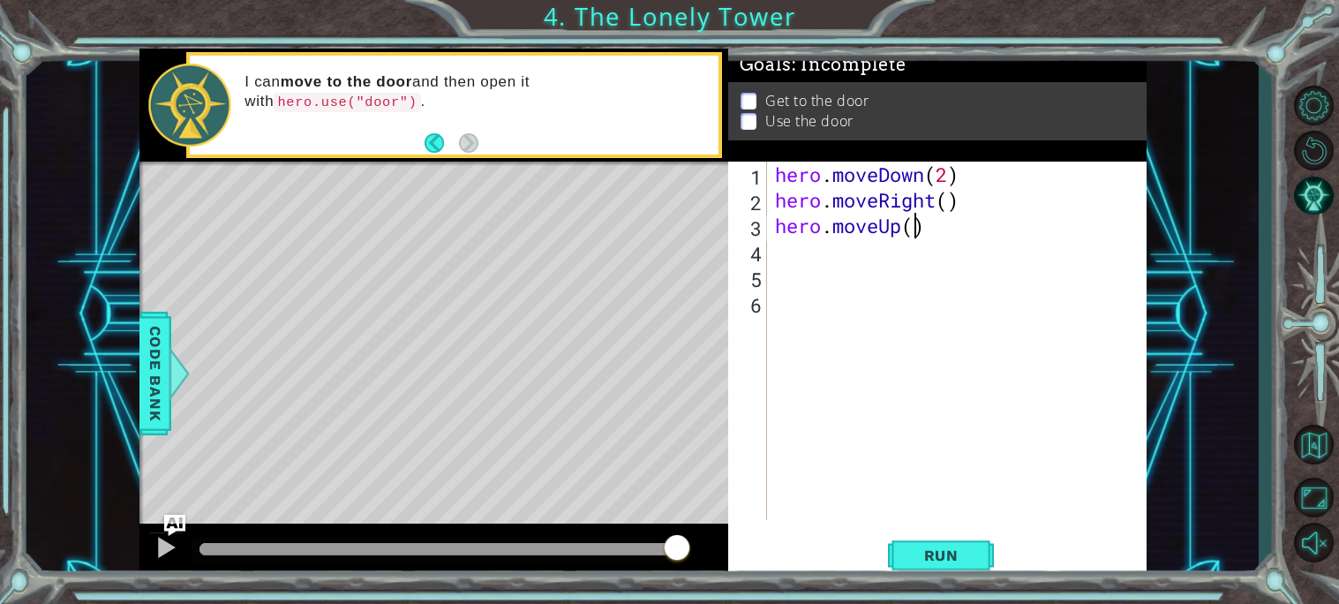
click at [913, 225] on div "hero . moveDown ( 2 ) hero . moveRight ( ) hero . moveUp ( )" at bounding box center [960, 366] width 379 height 409
type textarea "hero.moveUp(2)"
click at [782, 261] on div "hero . moveDown ( 2 ) hero . moveRight ( ) hero . moveUp ( 2 )" at bounding box center [960, 366] width 379 height 409
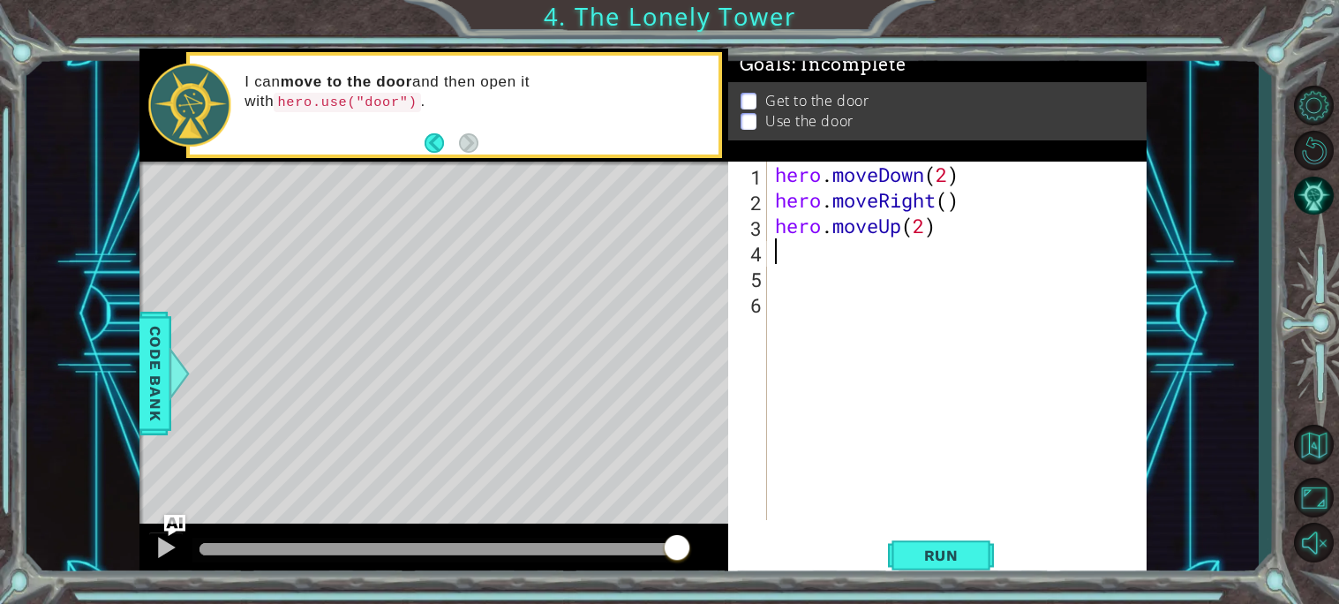
type textarea "h"
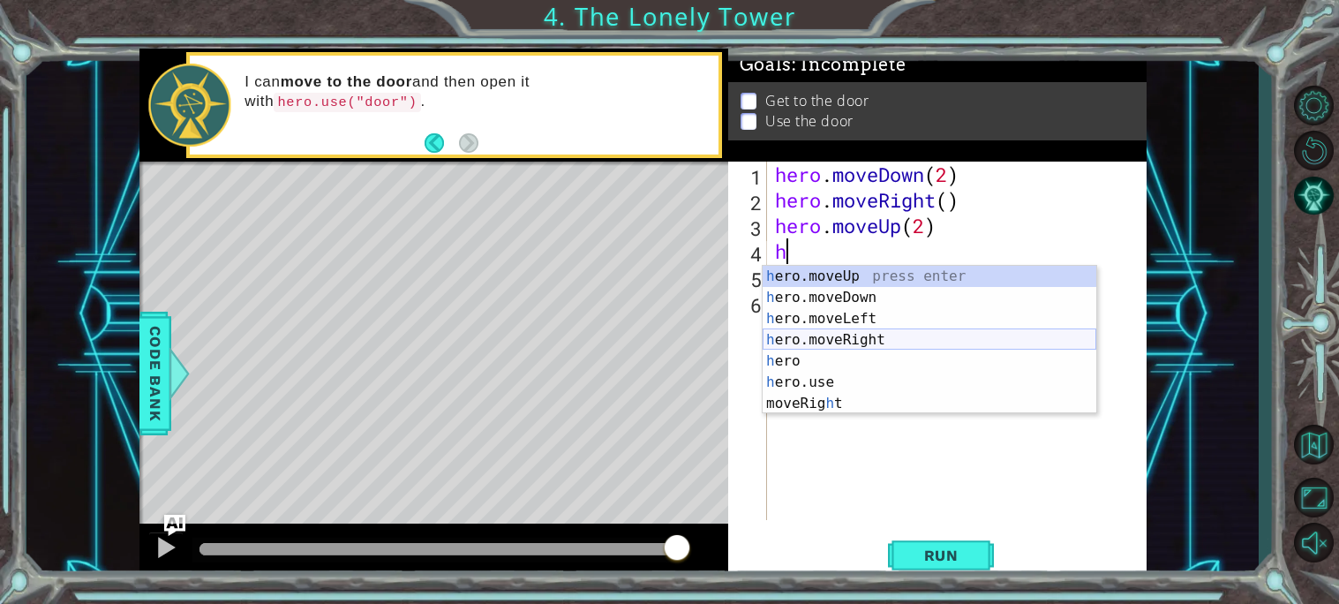
click at [822, 341] on div "h ero.moveUp press enter h ero.moveDown press enter h ero.moveLeft press enter …" at bounding box center [930, 361] width 334 height 191
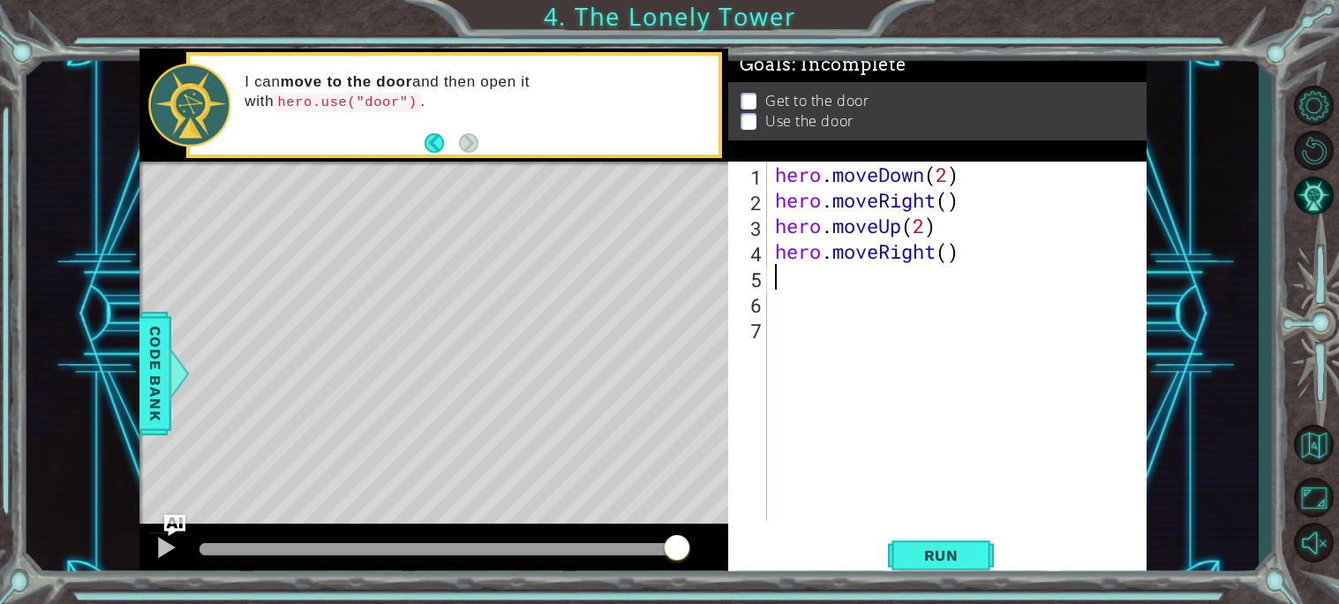
click at [797, 304] on div "hero . moveDown ( 2 ) hero . moveRight ( ) hero . moveUp ( 2 ) hero . moveRight…" at bounding box center [960, 366] width 379 height 409
click at [788, 277] on div "hero . moveDown ( 2 ) hero . moveRight ( ) hero . moveUp ( 2 ) hero . moveRight…" at bounding box center [960, 366] width 379 height 409
type textarea "h"
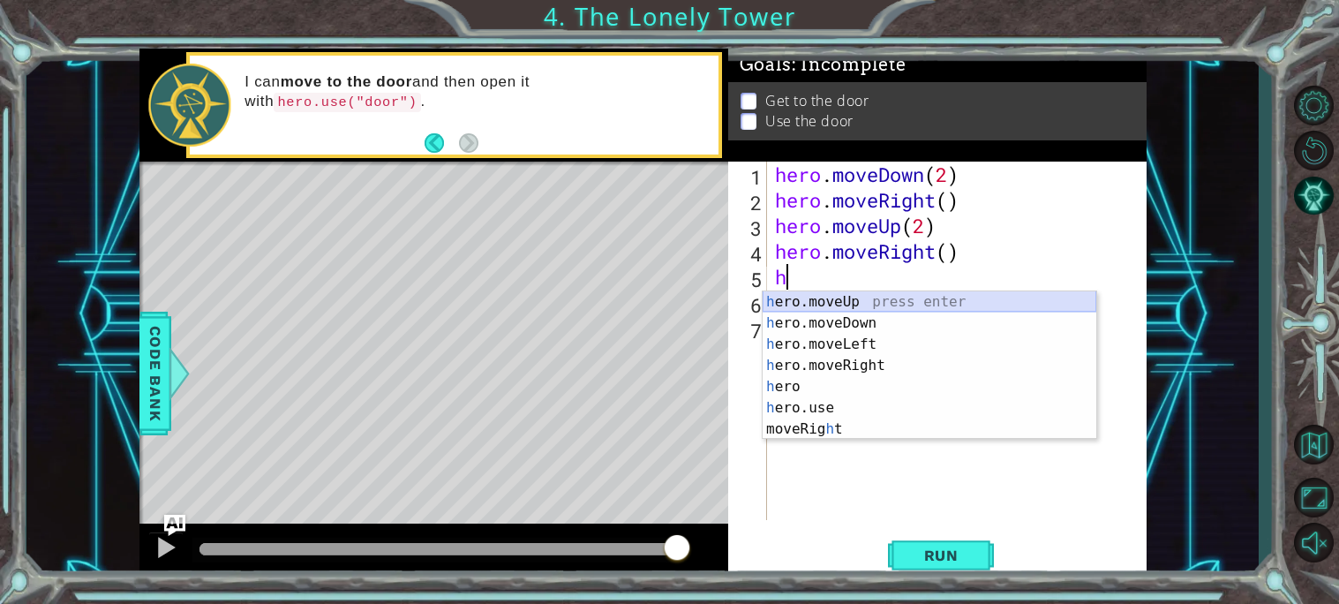
click at [844, 297] on div "h ero.moveUp press enter h ero.moveDown press enter h ero.moveLeft press enter …" at bounding box center [930, 386] width 334 height 191
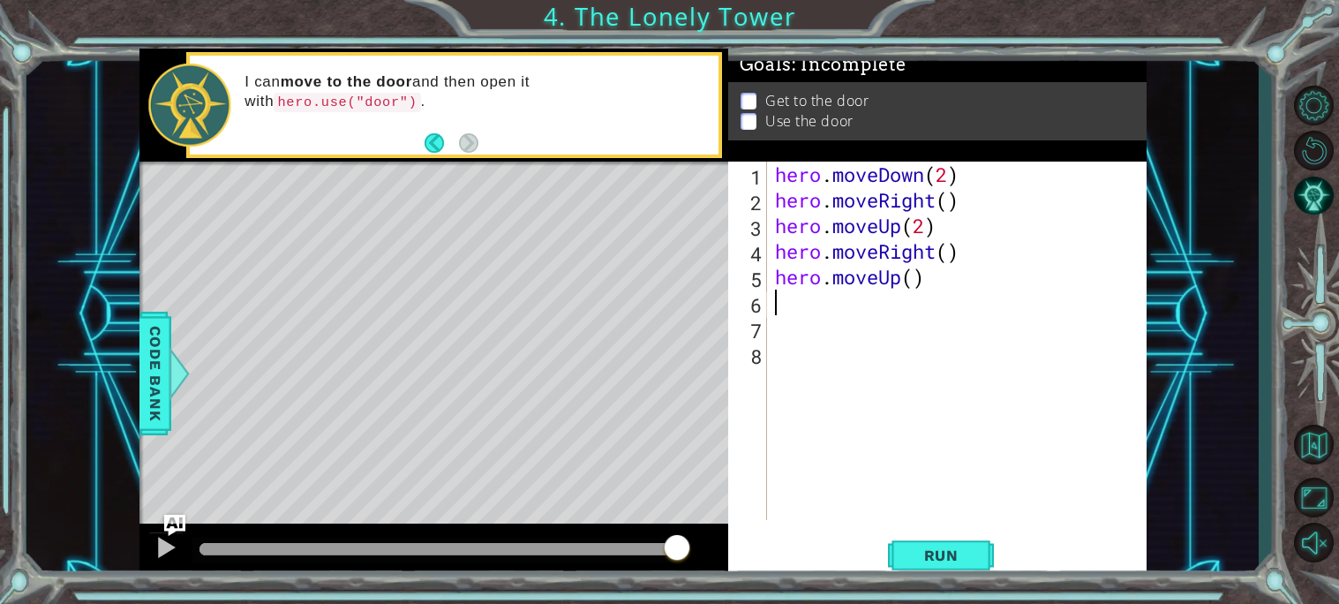
click at [913, 283] on div "hero . moveDown ( 2 ) hero . moveRight ( ) hero . moveUp ( 2 ) hero . moveRight…" at bounding box center [960, 366] width 379 height 409
click at [890, 551] on button "Run" at bounding box center [941, 554] width 106 height 41
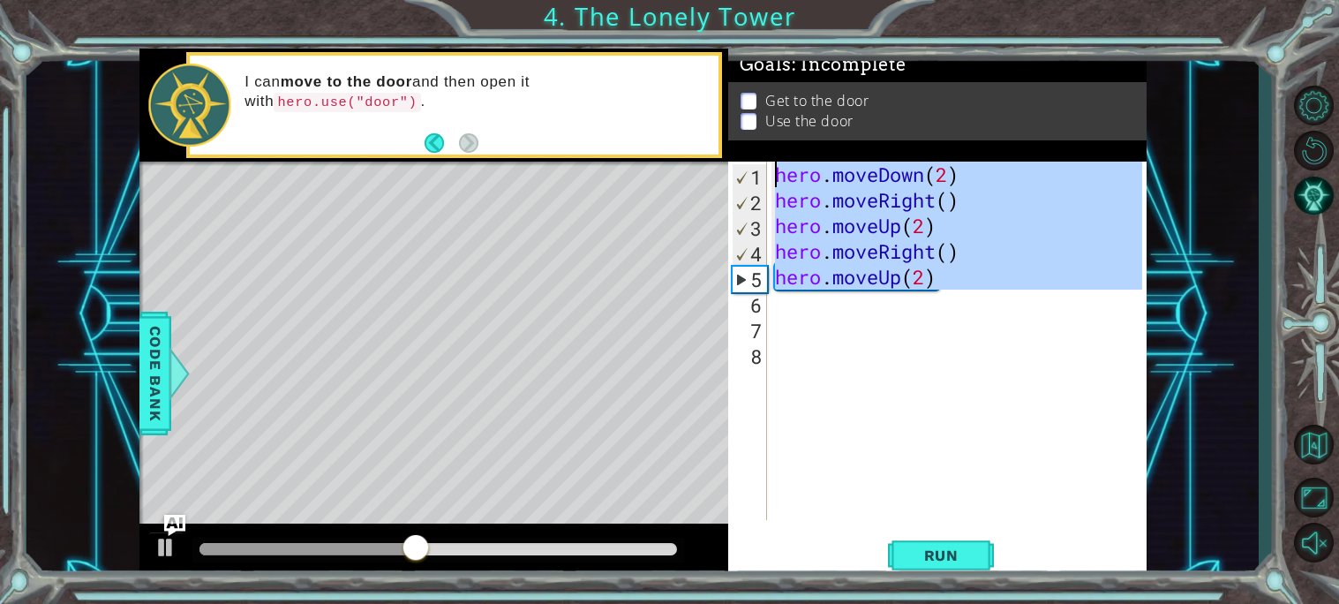
drag, startPoint x: 963, startPoint y: 291, endPoint x: 684, endPoint y: -60, distance: 448.5
click at [684, 0] on html "1 ההההההההההההההההההההההההההההההההההההההההההההההההההההההההההההההההההההההההההההה…" at bounding box center [669, 302] width 1339 height 604
type textarea "hero.moveDown(2) hero.moveRight()"
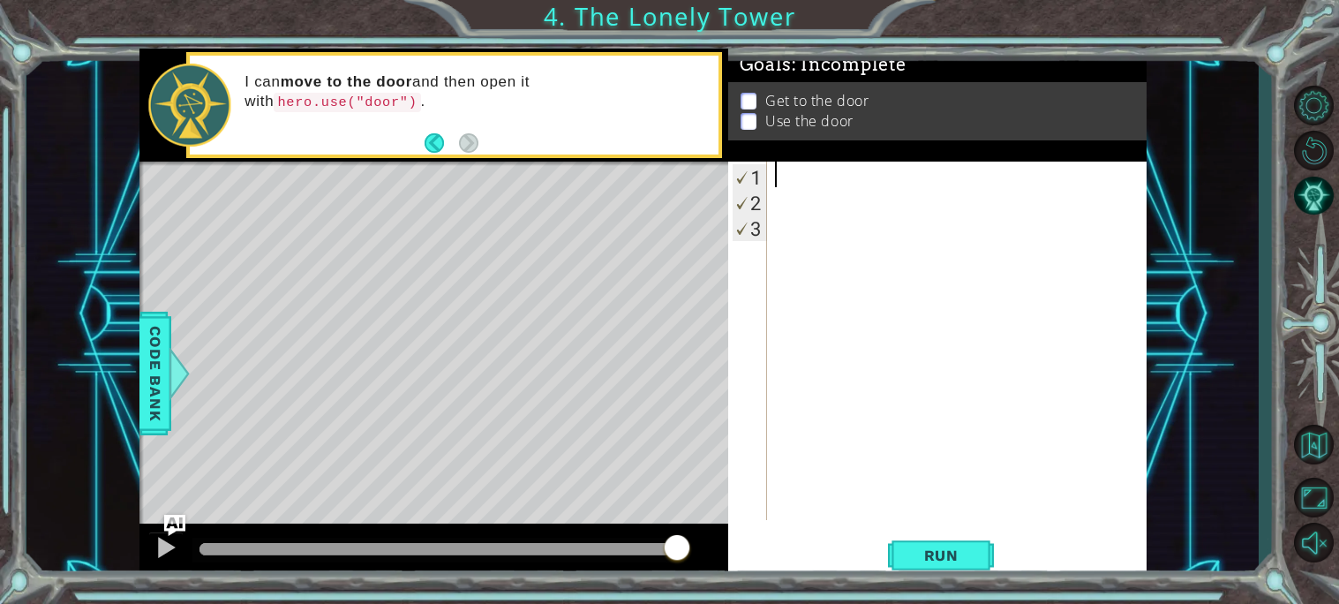
type textarea "h"
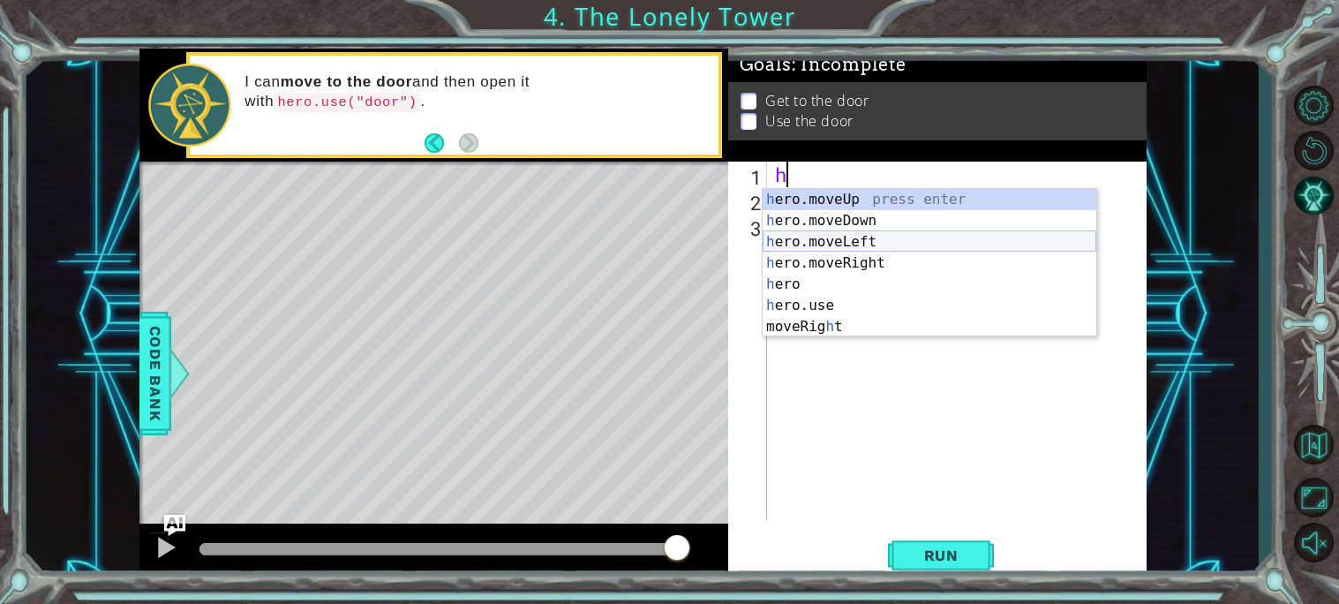
click at [811, 245] on div "h ero.moveUp press enter h ero.moveDown press enter h ero.moveLeft press enter …" at bounding box center [930, 284] width 334 height 191
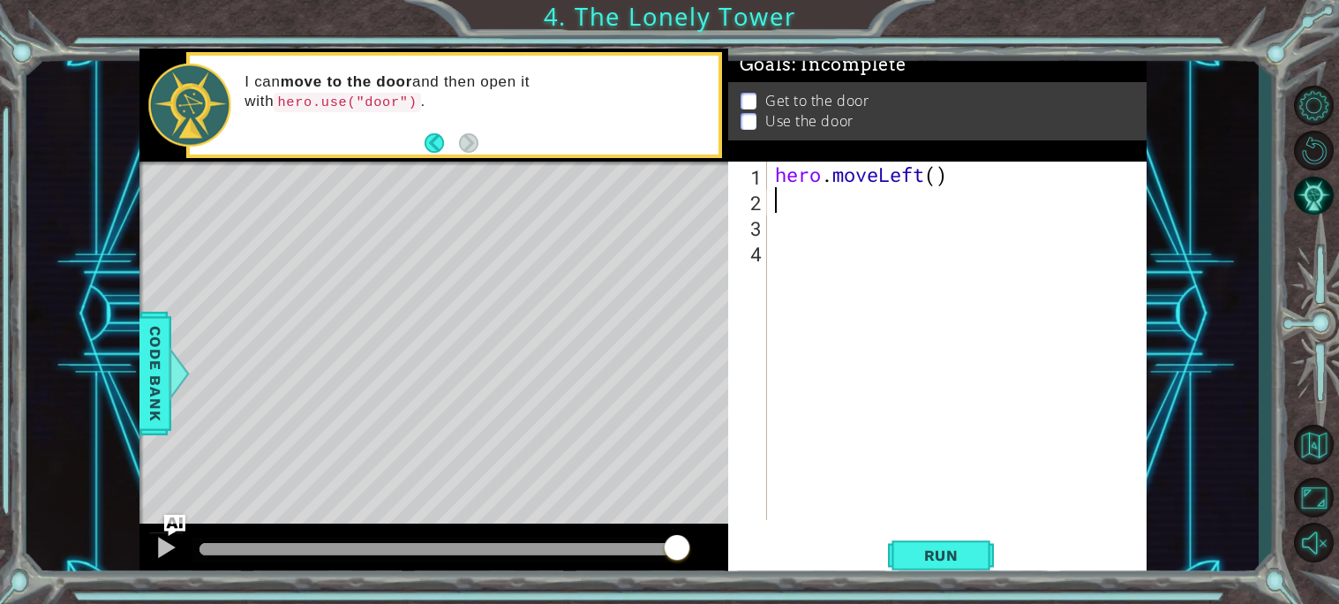
click at [932, 178] on div "hero . moveLeft ( )" at bounding box center [960, 366] width 379 height 409
type textarea "hero.moveLeft(3)"
click at [832, 214] on div "hero . moveLeft ( 3 )" at bounding box center [960, 366] width 379 height 409
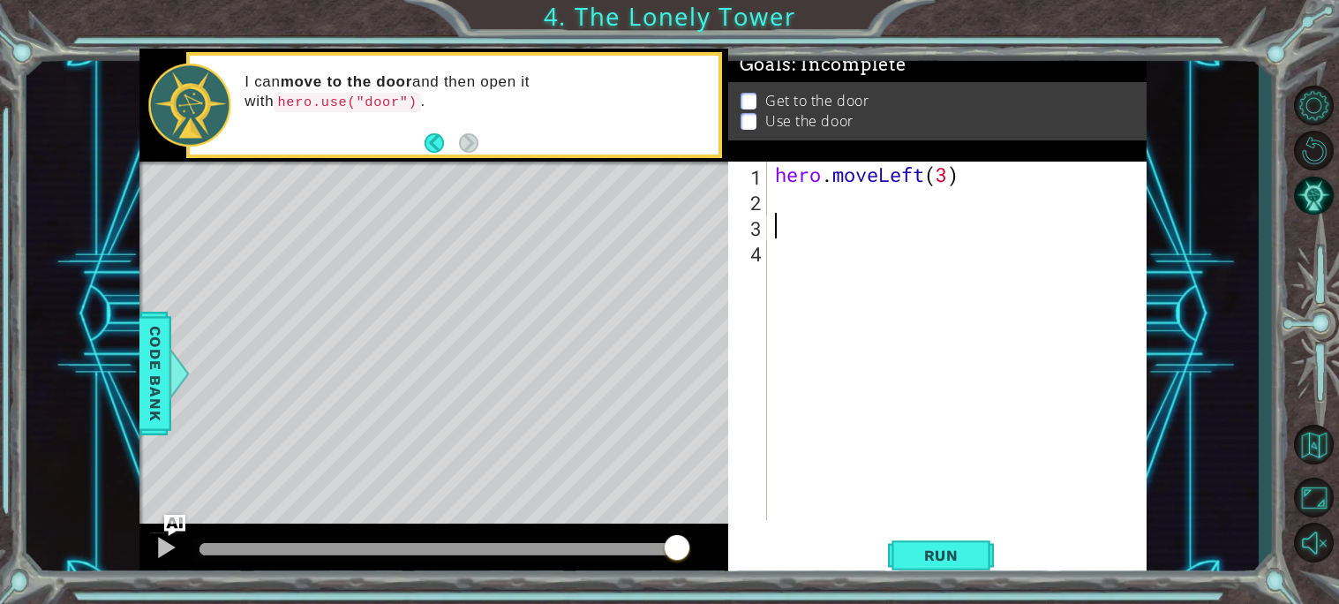
click at [818, 207] on div "hero . moveLeft ( 3 )" at bounding box center [960, 366] width 379 height 409
type textarea "h"
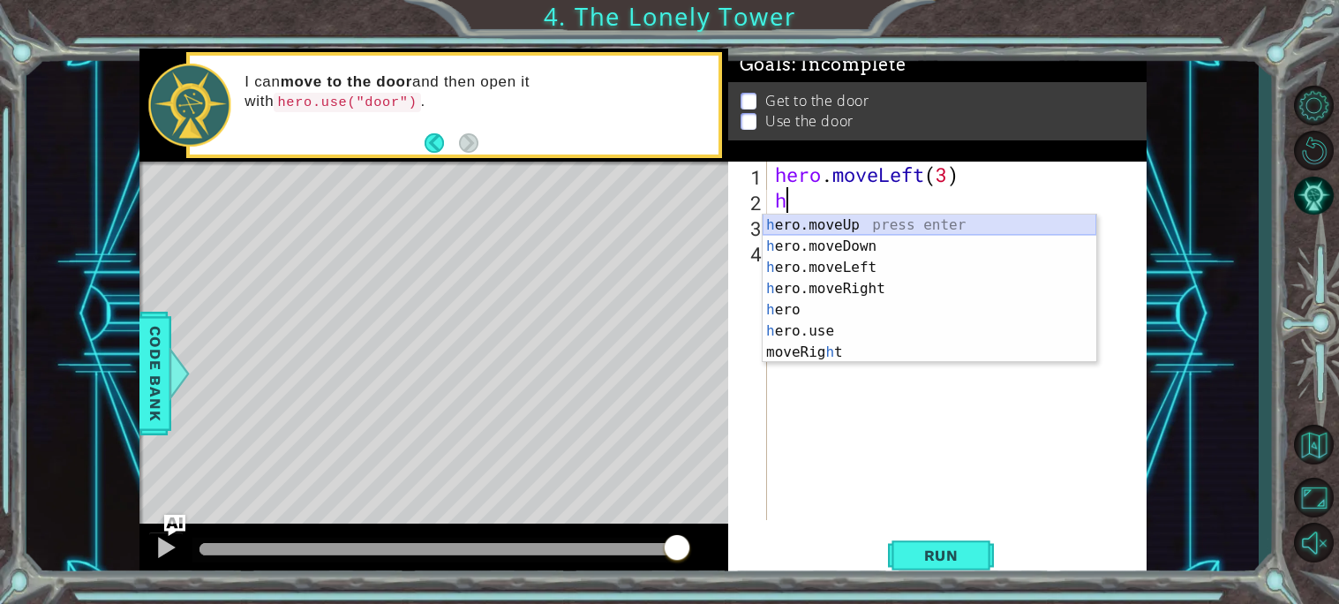
click at [820, 226] on div "h ero.moveUp press enter h ero.moveDown press enter h ero.moveLeft press enter …" at bounding box center [930, 309] width 334 height 191
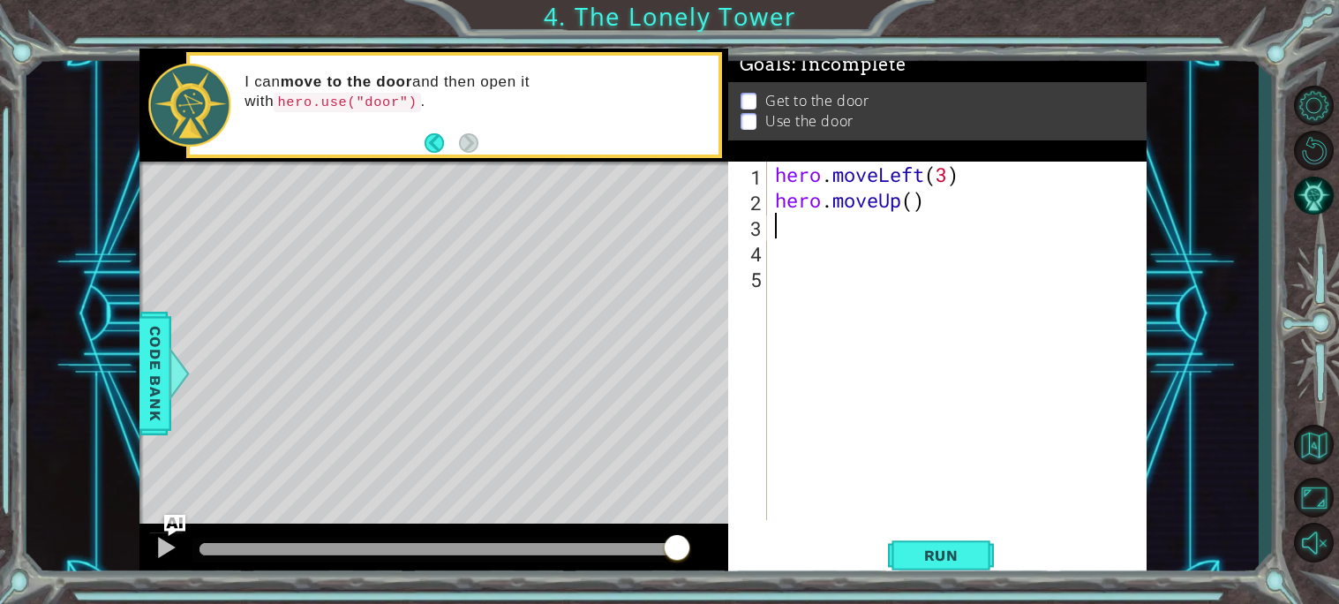
click at [913, 202] on div "hero . moveLeft ( 3 ) hero . moveUp ( )" at bounding box center [960, 366] width 379 height 409
type textarea "hero.moveUp(2)"
click at [790, 237] on div "hero . moveLeft ( 3 ) hero . moveUp ( 2 )" at bounding box center [960, 366] width 379 height 409
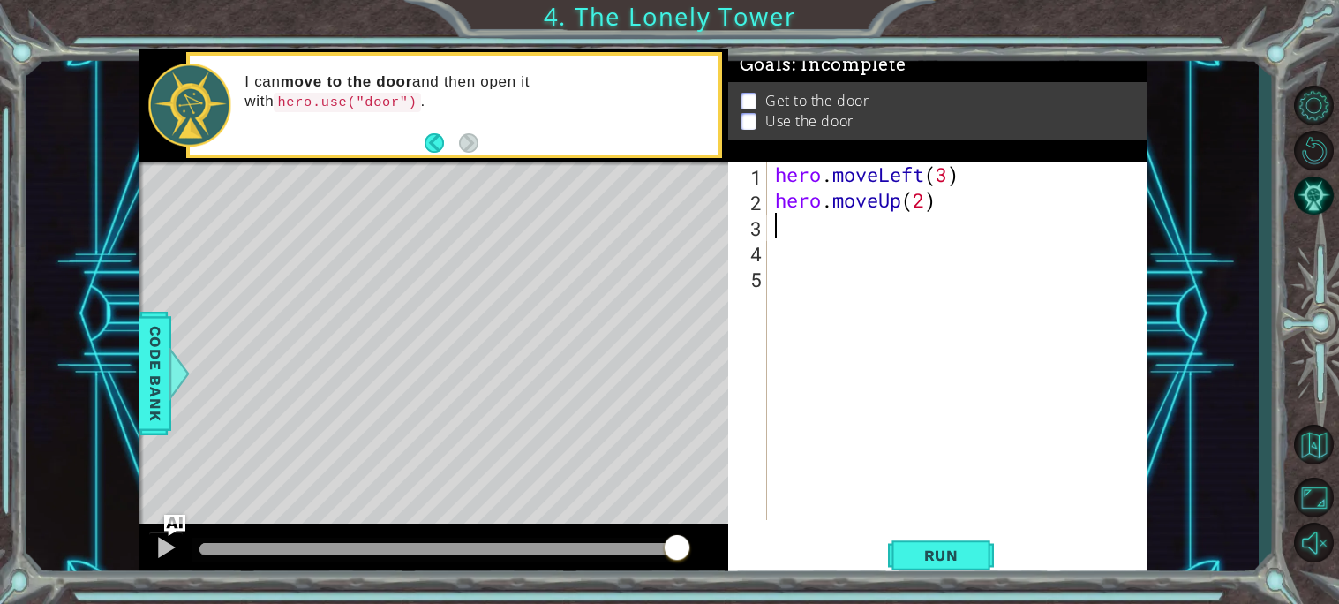
type textarea "h"
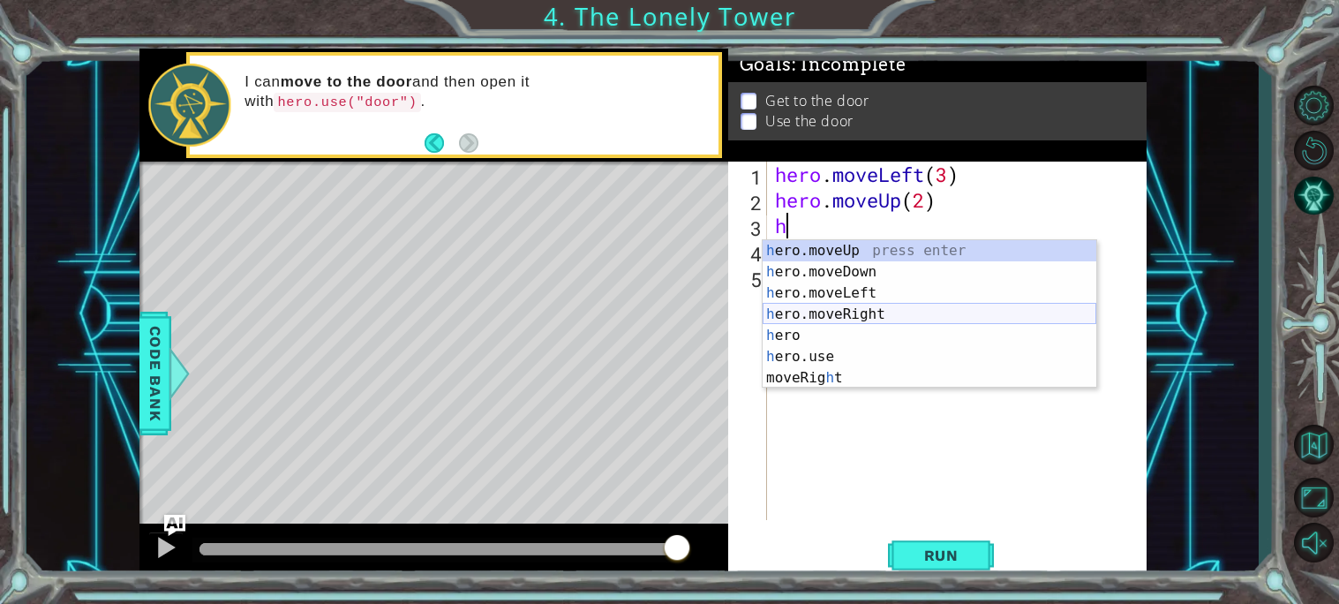
click at [836, 307] on div "h ero.moveUp press enter h ero.moveDown press enter h ero.moveLeft press enter …" at bounding box center [930, 335] width 334 height 191
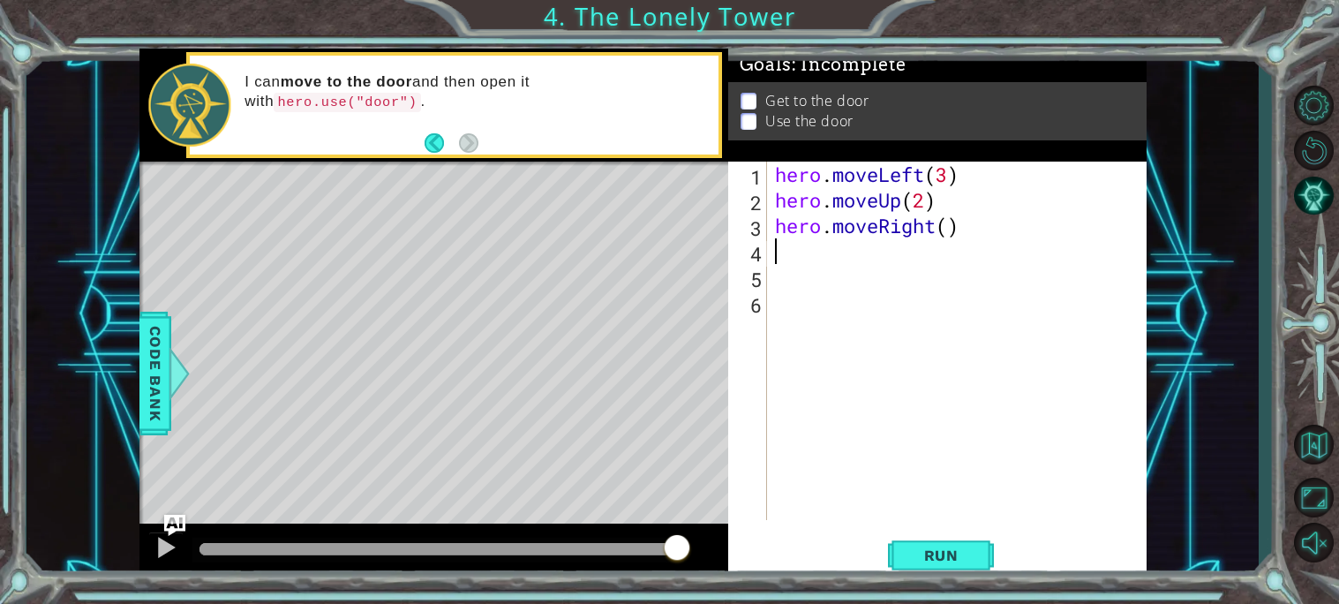
click at [946, 232] on div "hero . moveLeft ( 3 ) hero . moveUp ( 2 ) hero . moveRight ( )" at bounding box center [960, 366] width 379 height 409
click at [961, 564] on button "Run" at bounding box center [941, 554] width 106 height 41
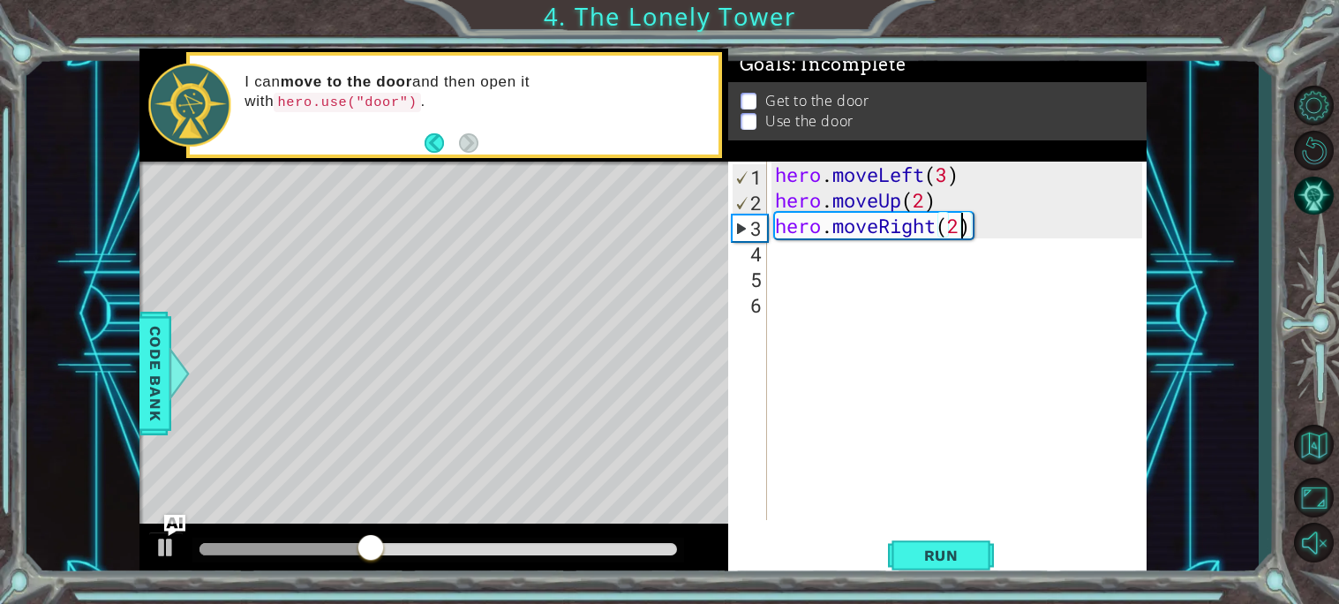
click at [961, 224] on div "hero . moveLeft ( 3 ) hero . moveUp ( 2 ) hero . moveRight ( 2 )" at bounding box center [960, 366] width 379 height 409
click at [927, 201] on div "hero . moveLeft ( 3 ) hero . moveUp ( 2 ) hero . moveRight ( 2 )" at bounding box center [960, 366] width 379 height 409
click at [961, 229] on div "hero . moveLeft ( 3 ) hero . moveUp ( 3 ) hero . moveRight ( 2 )" at bounding box center [960, 366] width 379 height 409
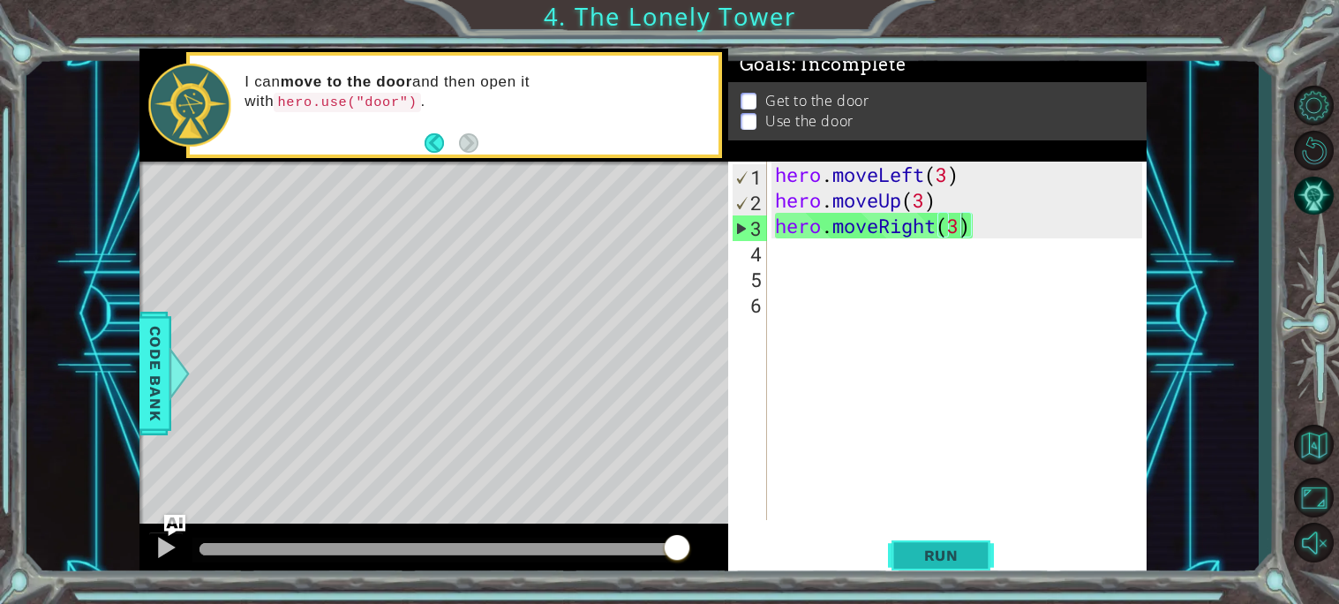
click at [929, 546] on span "Run" at bounding box center [941, 555] width 70 height 18
click at [920, 199] on div "hero . moveLeft ( 3 ) hero . moveUp ( 3 ) hero . moveRight ( 3 )" at bounding box center [960, 366] width 379 height 409
click at [928, 200] on div "hero . moveLeft ( 3 ) hero . moveUp ( 3 ) hero . moveRight ( 3 )" at bounding box center [960, 366] width 379 height 409
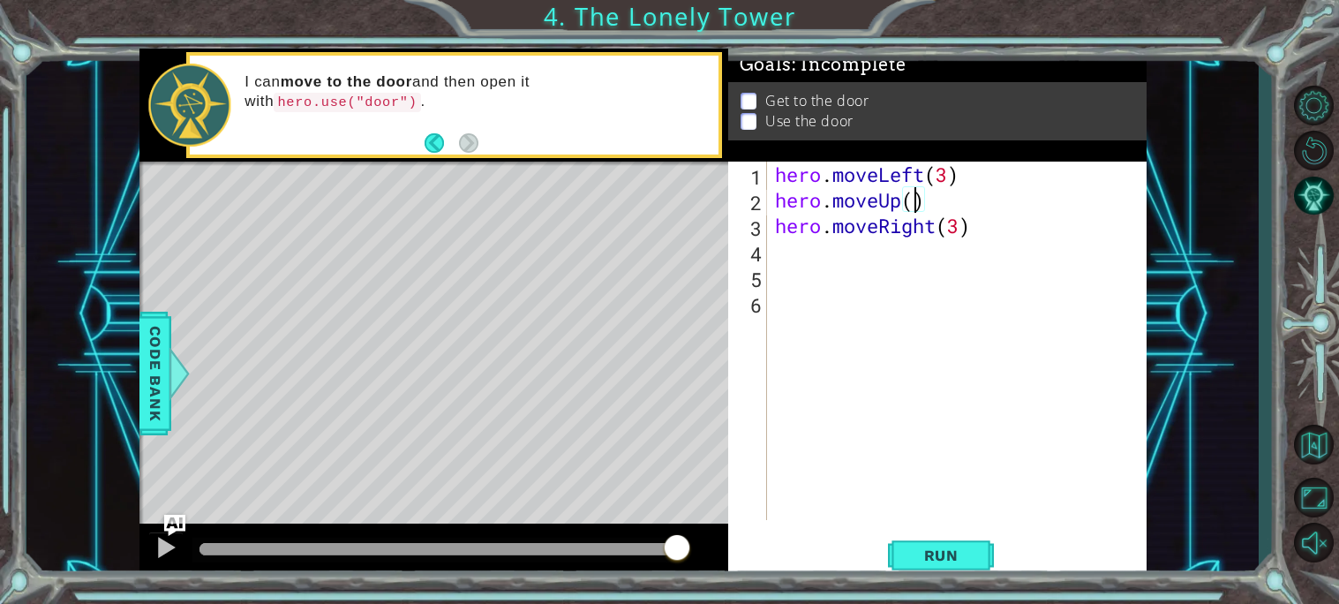
type textarea "hero.moveUp(2)"
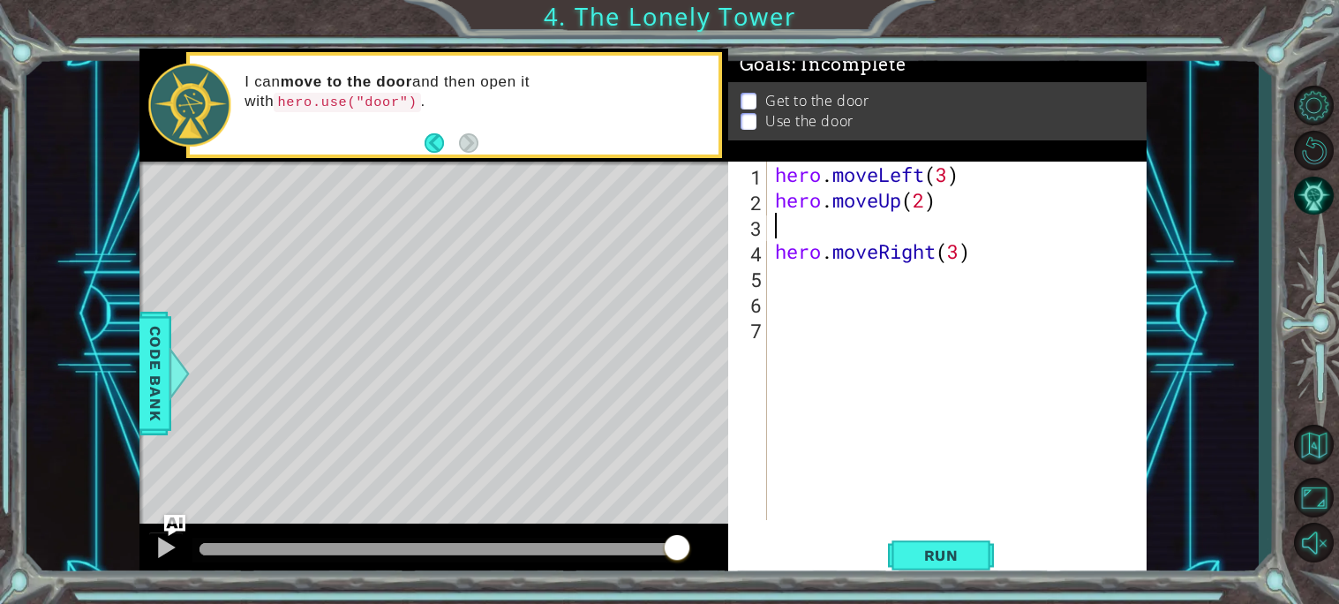
scroll to position [0, 0]
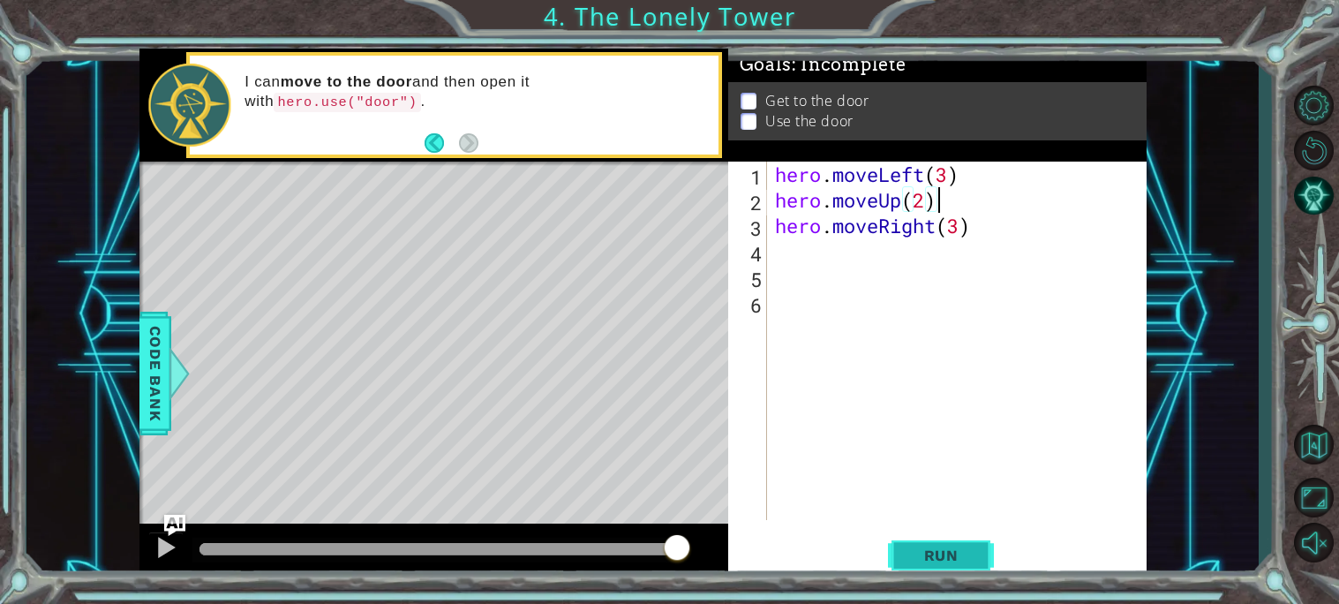
click at [927, 551] on span "Run" at bounding box center [941, 555] width 70 height 18
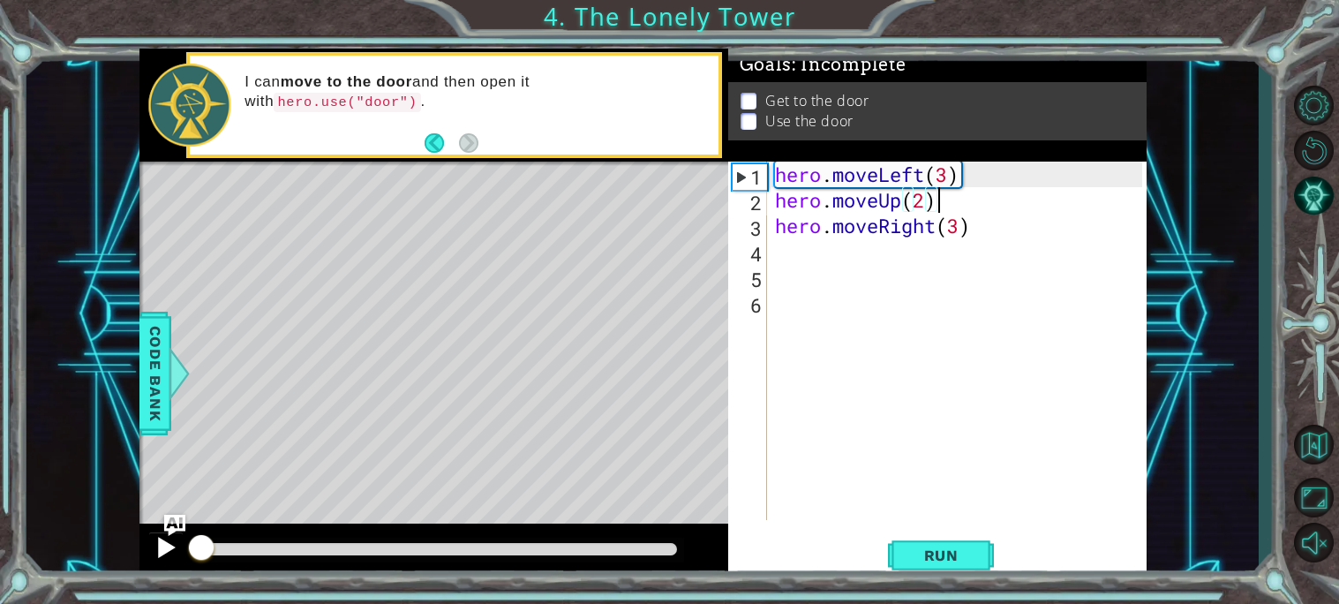
drag, startPoint x: 680, startPoint y: 545, endPoint x: 151, endPoint y: 538, distance: 529.6
click at [151, 538] on div at bounding box center [433, 551] width 589 height 56
click at [945, 184] on div "hero . moveLeft ( 3 ) hero . moveUp ( 2 ) hero . moveRight ( 3 )" at bounding box center [960, 366] width 379 height 409
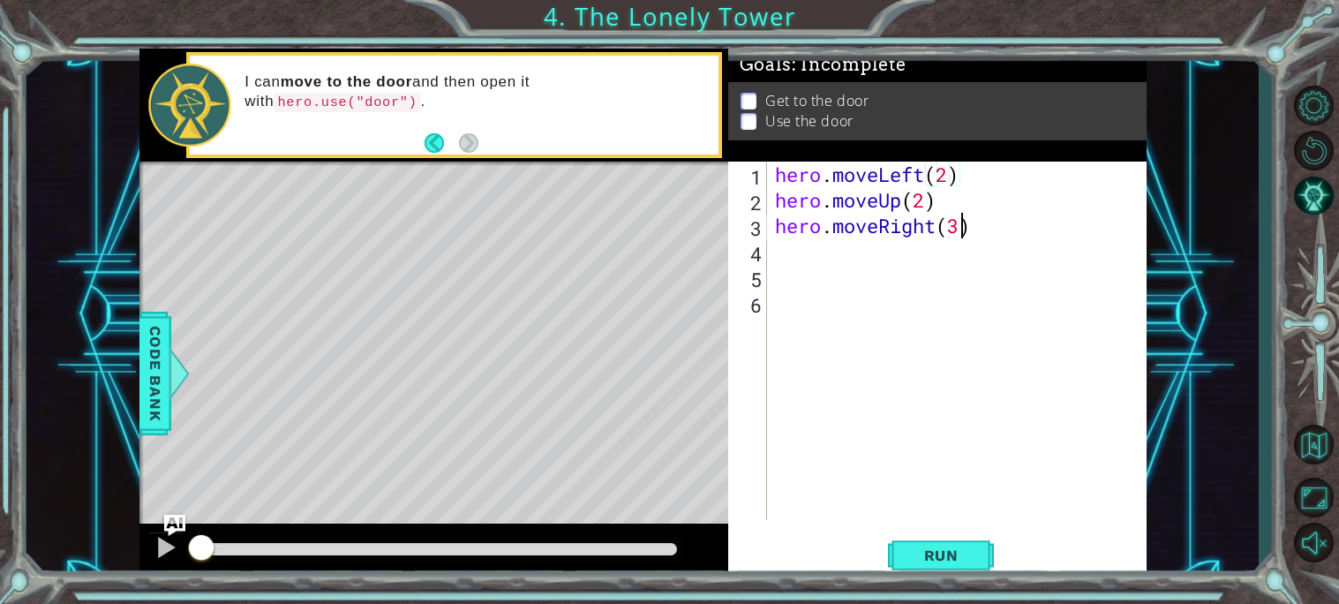
click at [960, 226] on div "hero . moveLeft ( 2 ) hero . moveUp ( 2 ) hero . moveRight ( 3 )" at bounding box center [960, 366] width 379 height 409
type textarea "hero.moveRight(2)"
click at [771, 249] on div "hero . moveLeft ( 2 ) hero . moveUp ( 2 ) hero . moveRight ( 2 )" at bounding box center [960, 366] width 379 height 409
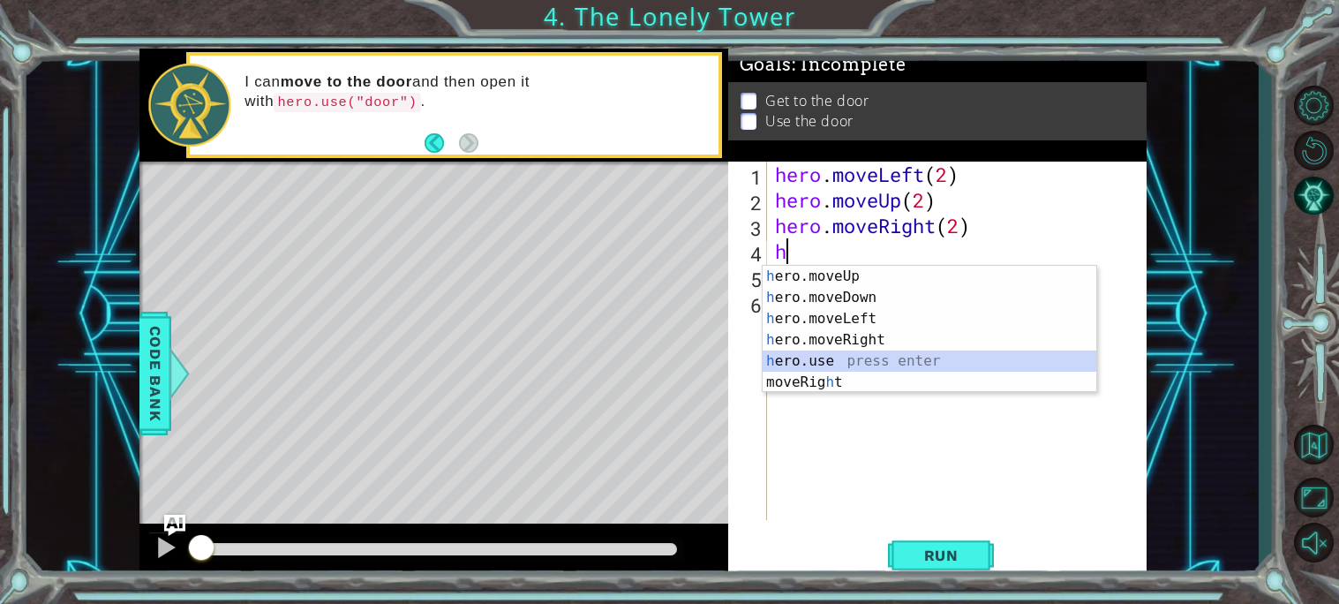
click at [813, 363] on div "h ero.moveUp press enter h ero.moveDown press enter h ero.moveLeft press enter …" at bounding box center [930, 350] width 334 height 169
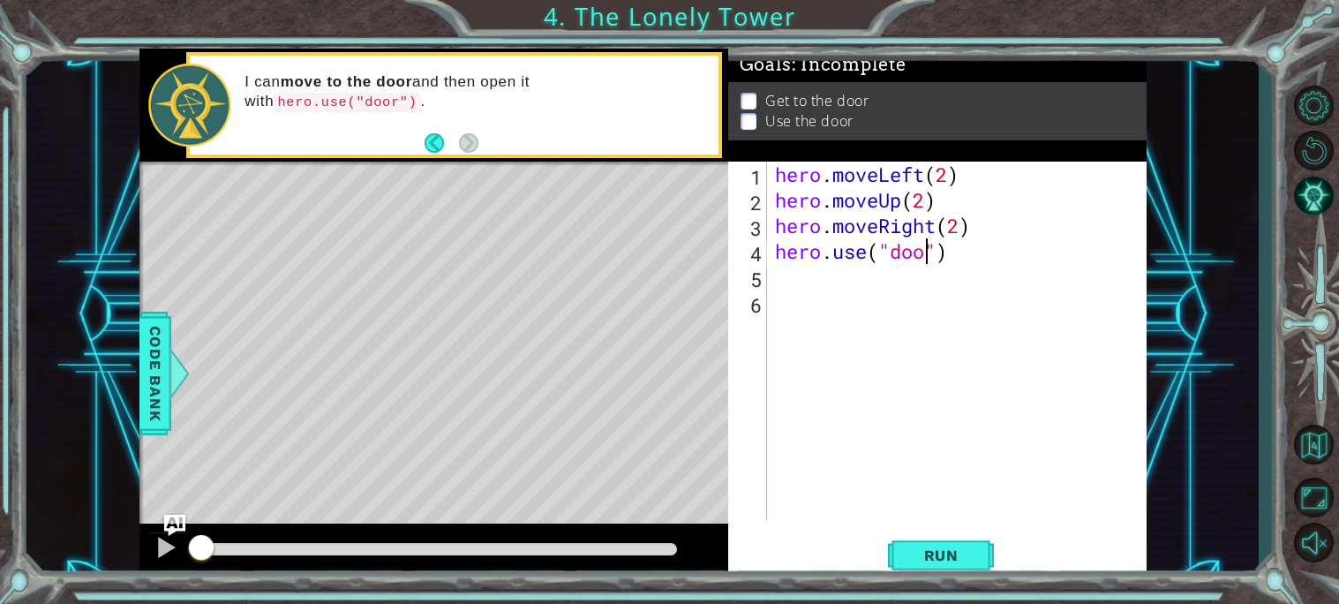
scroll to position [0, 6]
type textarea "hero.use("door")"
click at [914, 552] on span "Run" at bounding box center [941, 555] width 70 height 18
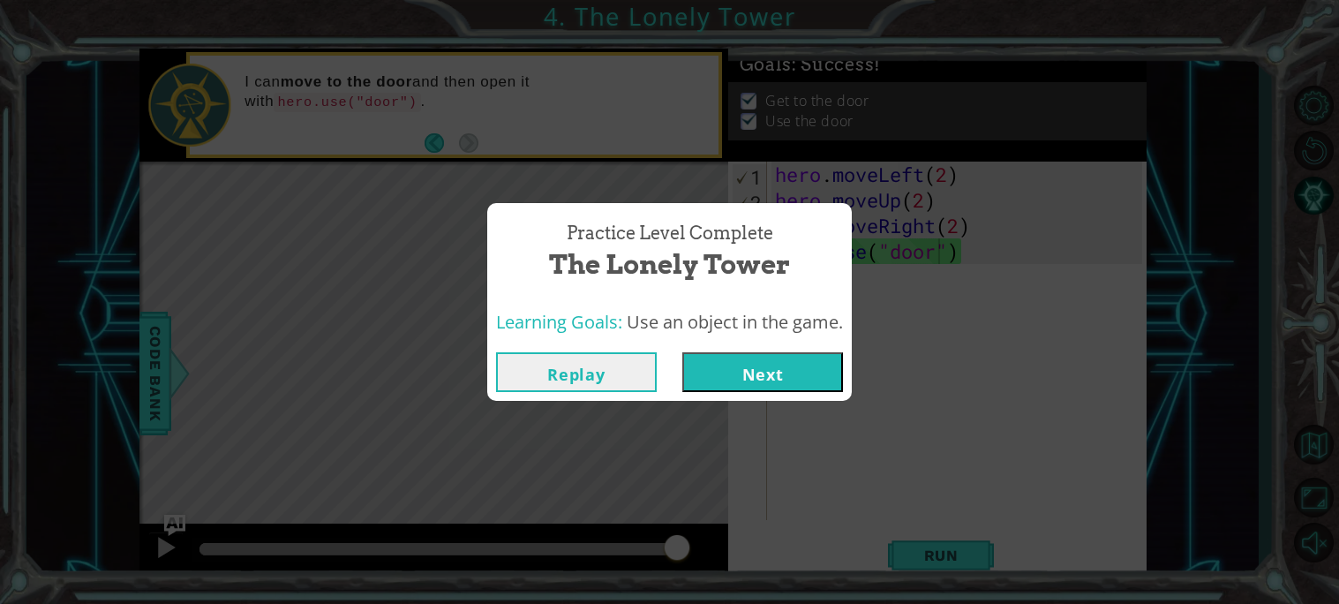
click at [769, 374] on button "Next" at bounding box center [762, 372] width 161 height 40
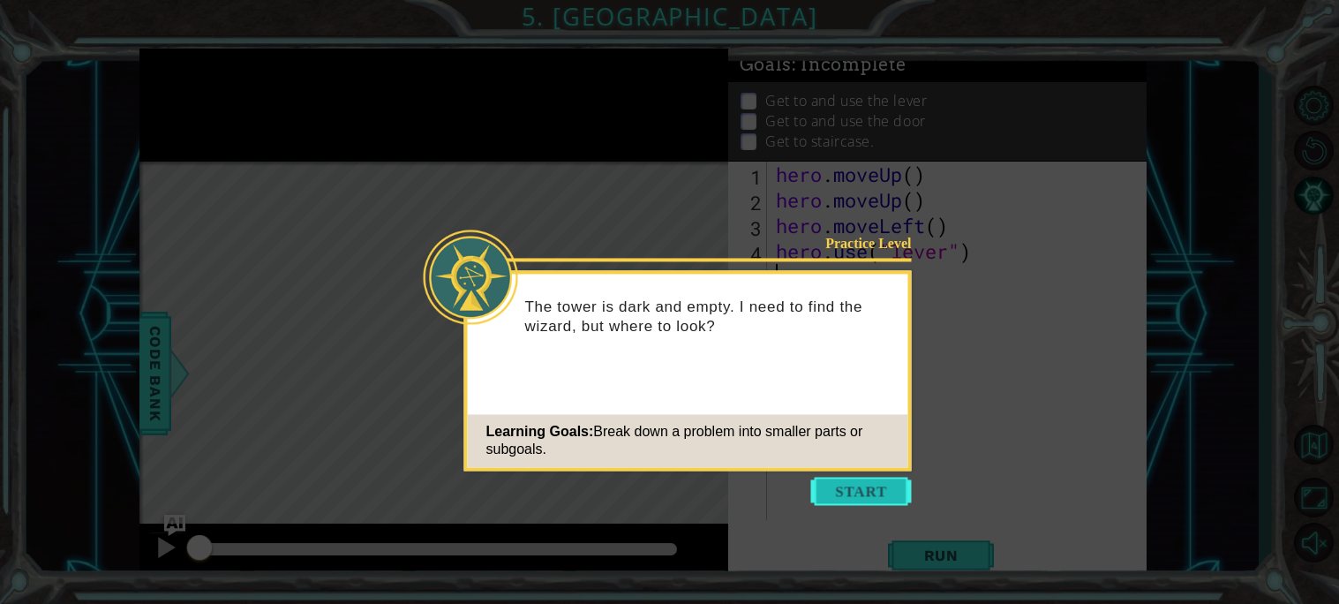
click at [860, 490] on button "Start" at bounding box center [861, 491] width 101 height 28
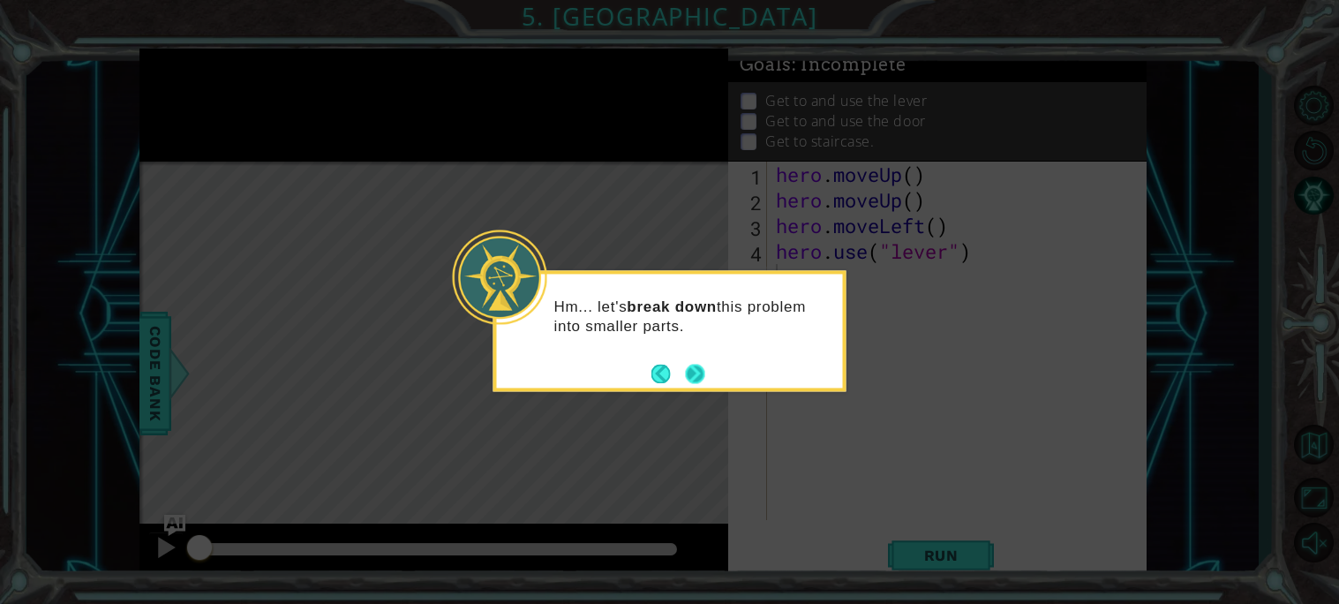
click at [682, 371] on footer at bounding box center [678, 373] width 54 height 26
click at [685, 373] on button "Next" at bounding box center [695, 374] width 20 height 20
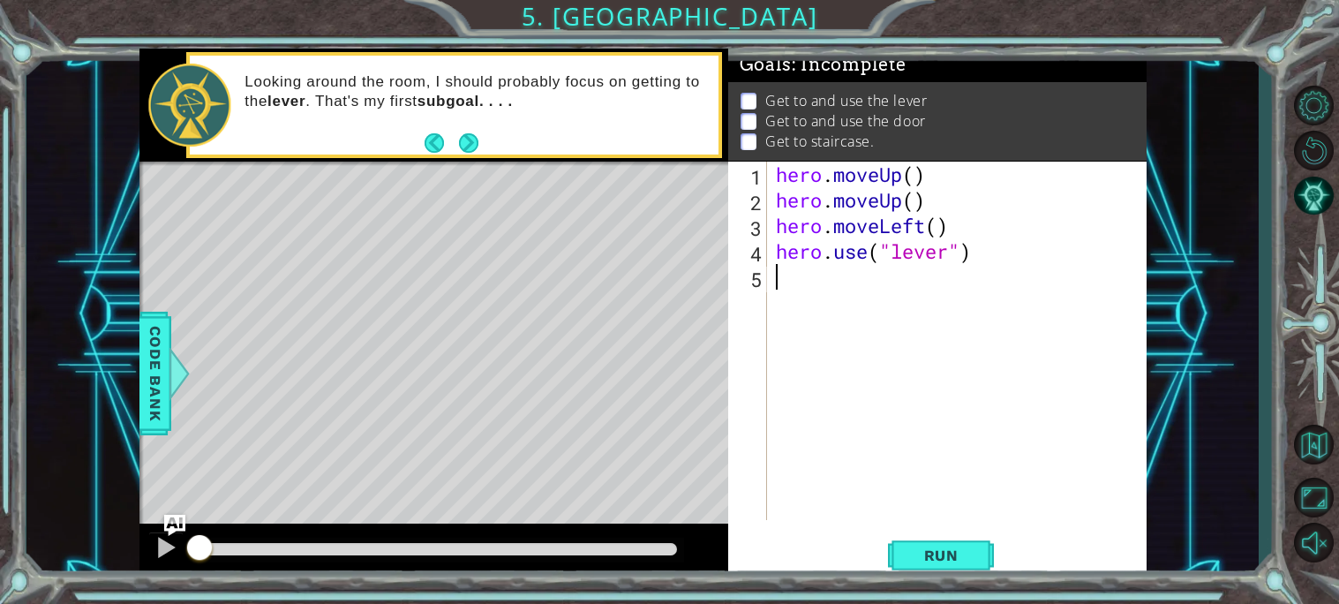
click at [793, 282] on div "hero . moveUp ( ) hero . moveUp ( ) hero . moveLeft ( ) hero . use ( "lever" )" at bounding box center [961, 366] width 379 height 409
type textarea "h"
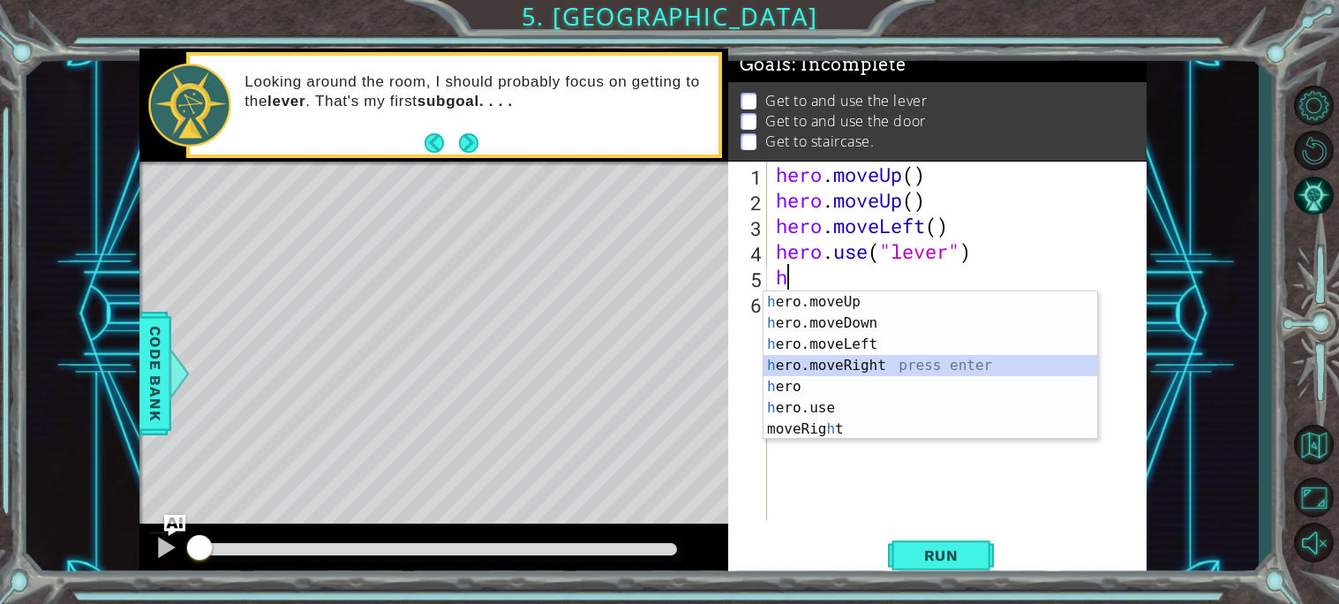
click at [829, 361] on div "h ero.moveUp press enter h ero.moveDown press enter h ero.moveLeft press enter …" at bounding box center [930, 386] width 334 height 191
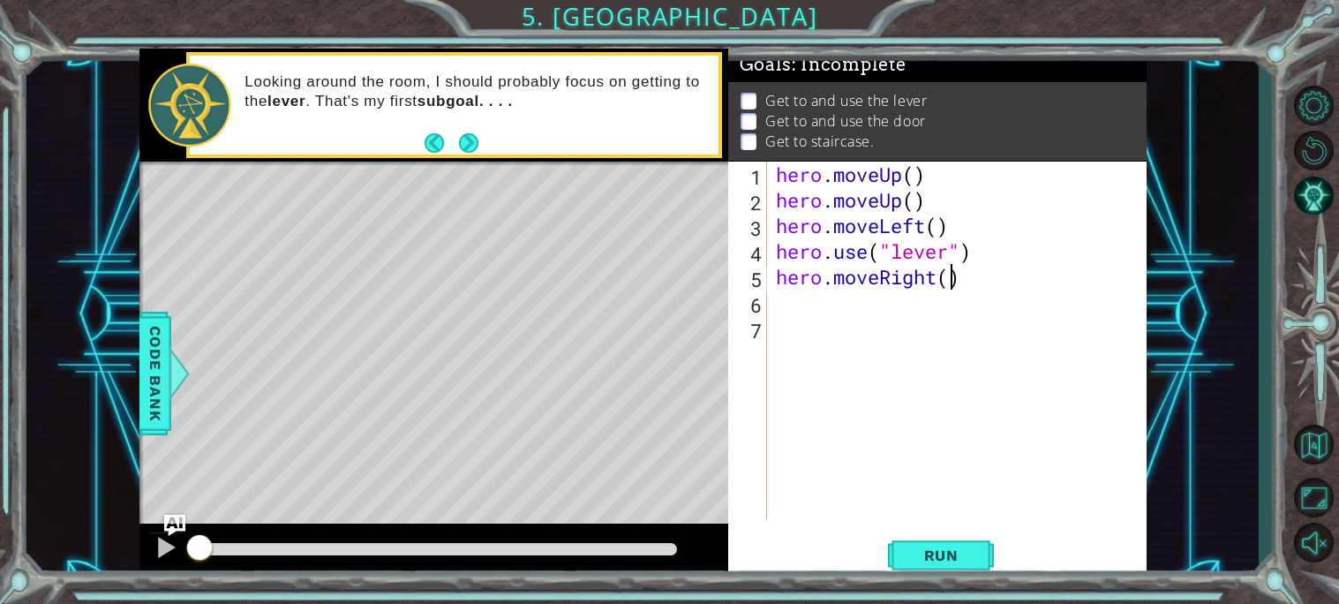
click at [952, 285] on div "hero . moveUp ( ) hero . moveUp ( ) hero . moveLeft ( ) hero . use ( "lever" ) …" at bounding box center [961, 366] width 379 height 409
type textarea "hero.moveRight(3)"
click at [770, 288] on div "hero.moveRight(3) 1 2 3 4 5 6 7 hero . moveUp ( ) hero . moveUp ( ) hero . move…" at bounding box center [935, 341] width 414 height 358
click at [775, 303] on div "hero . moveUp ( ) hero . moveUp ( ) hero . moveLeft ( ) hero . use ( "lever" ) …" at bounding box center [961, 366] width 379 height 409
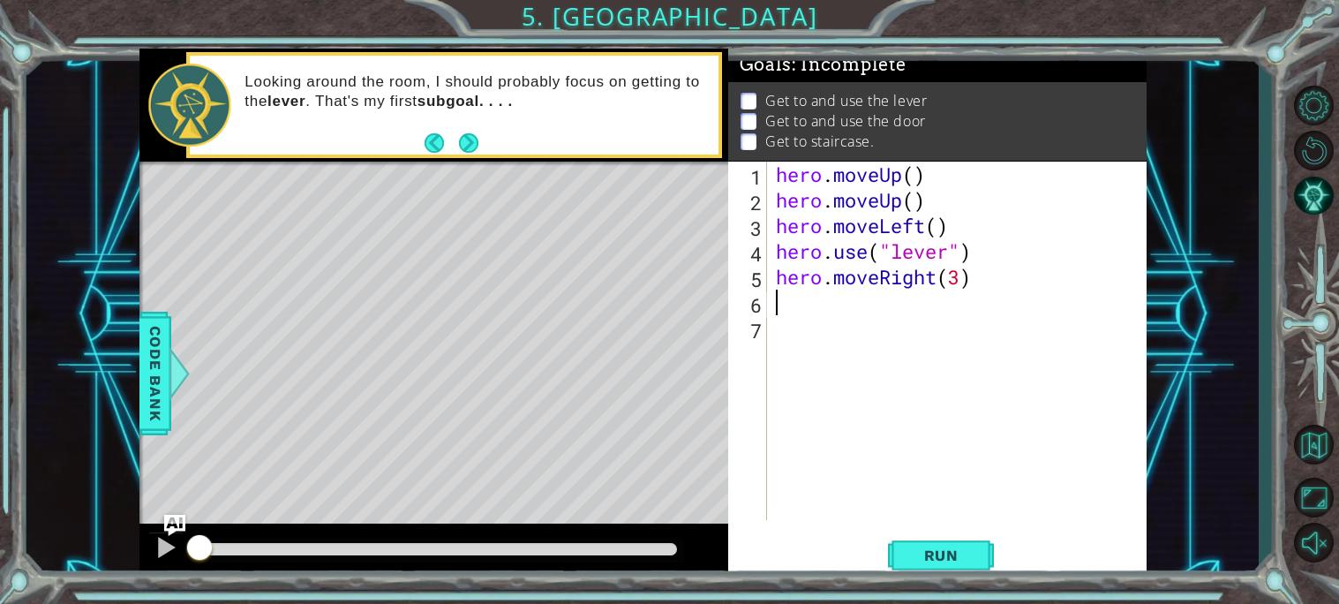
scroll to position [0, 0]
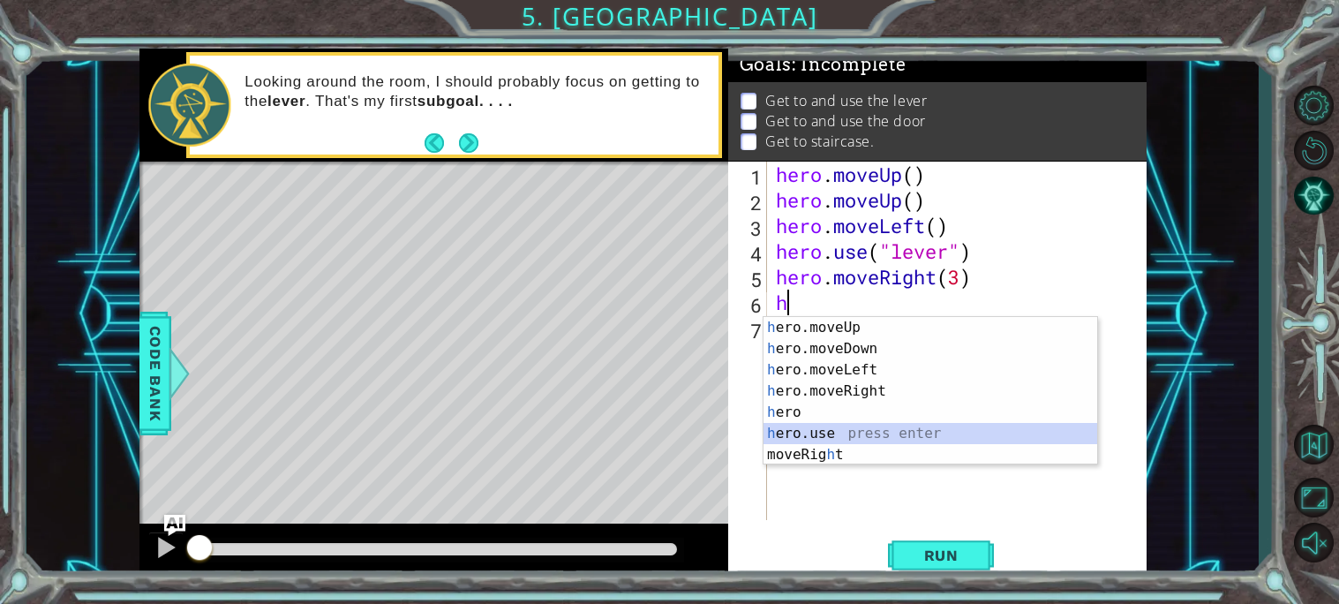
click at [814, 428] on div "h ero.moveUp press enter h ero.moveDown press enter h ero.moveLeft press enter …" at bounding box center [930, 412] width 334 height 191
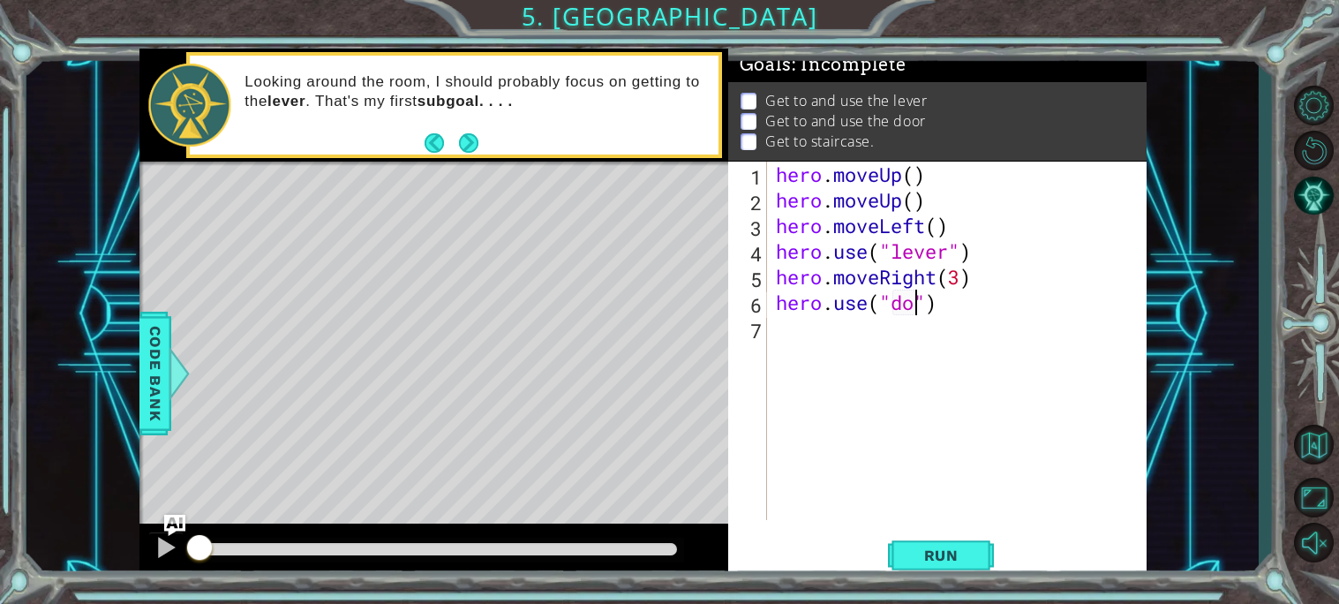
scroll to position [0, 6]
type textarea "hero.use("door")"
click at [841, 364] on div "hero . moveUp ( ) hero . moveUp ( ) hero . moveLeft ( ) hero . use ( "lever" ) …" at bounding box center [961, 366] width 379 height 409
type textarea "h"
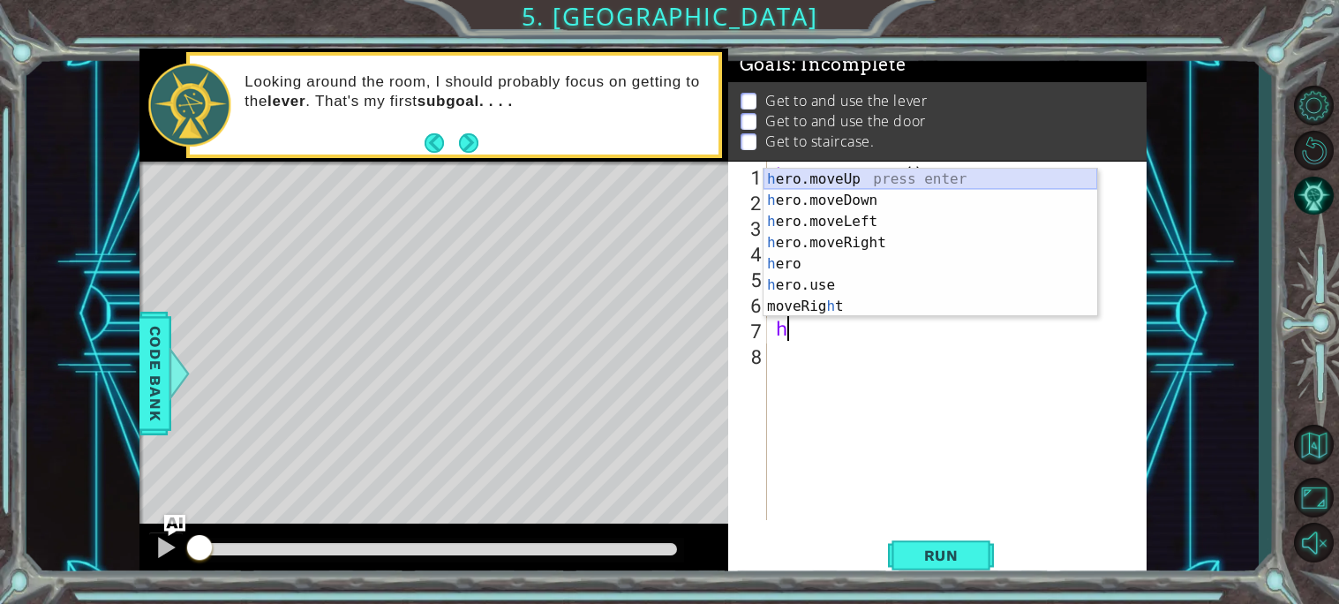
click at [860, 172] on div "h ero.moveUp press enter h ero.moveDown press enter h ero.moveLeft press enter …" at bounding box center [930, 264] width 334 height 191
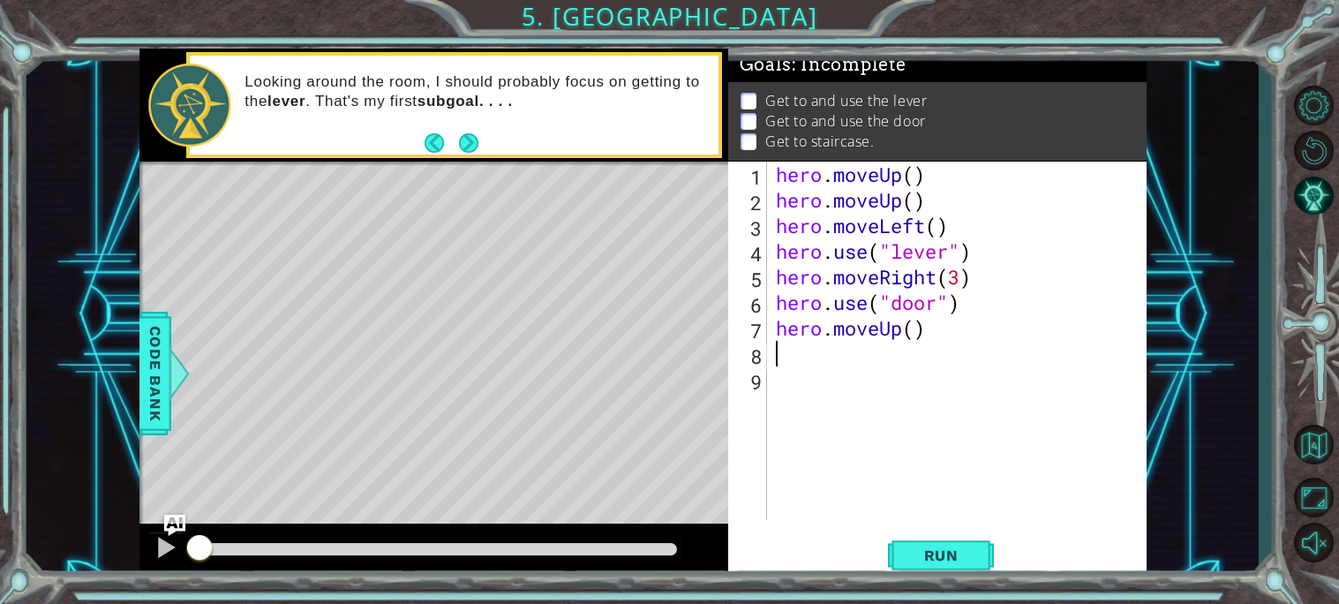
type textarea "h"
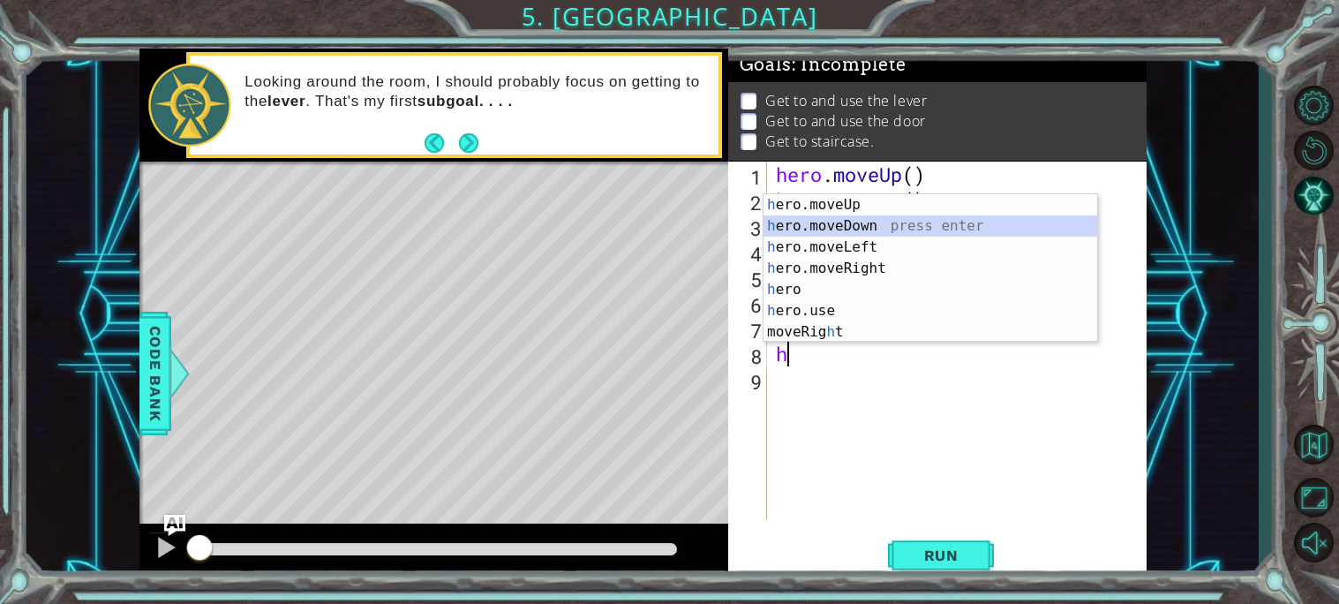
click at [844, 237] on div "h ero.moveUp press enter h ero.moveDown press enter h ero.moveLeft press enter …" at bounding box center [930, 289] width 334 height 191
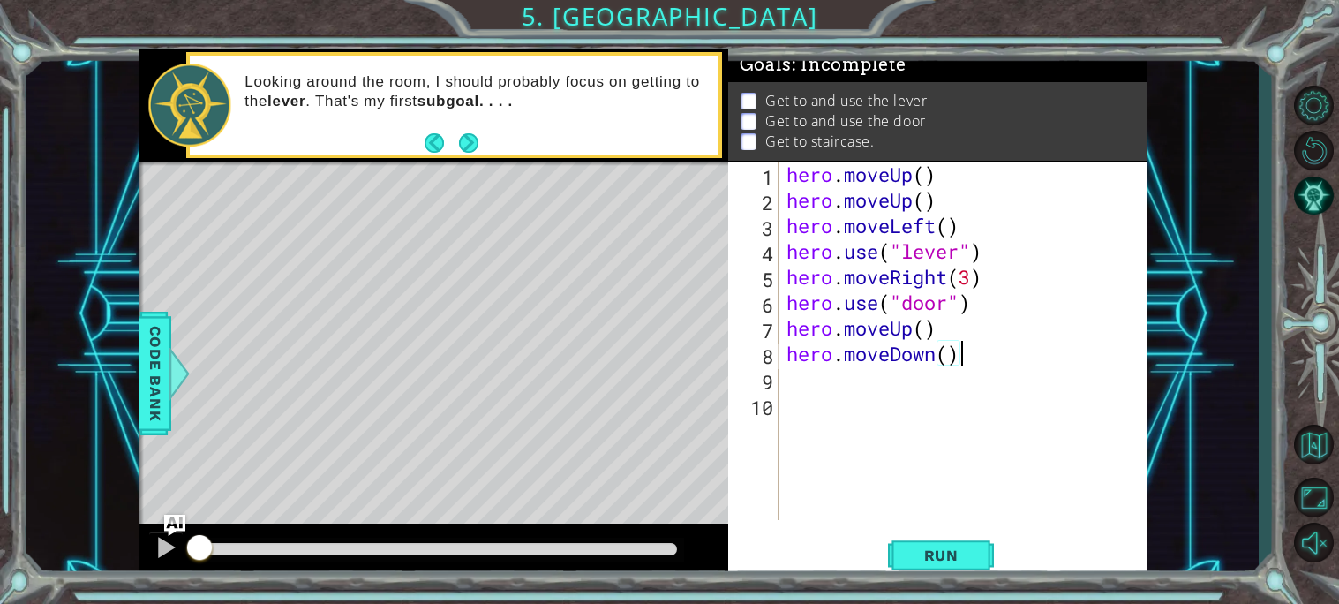
click at [957, 357] on div "hero . moveUp ( ) hero . moveUp ( ) hero . moveLeft ( ) hero . use ( "lever" ) …" at bounding box center [967, 366] width 368 height 409
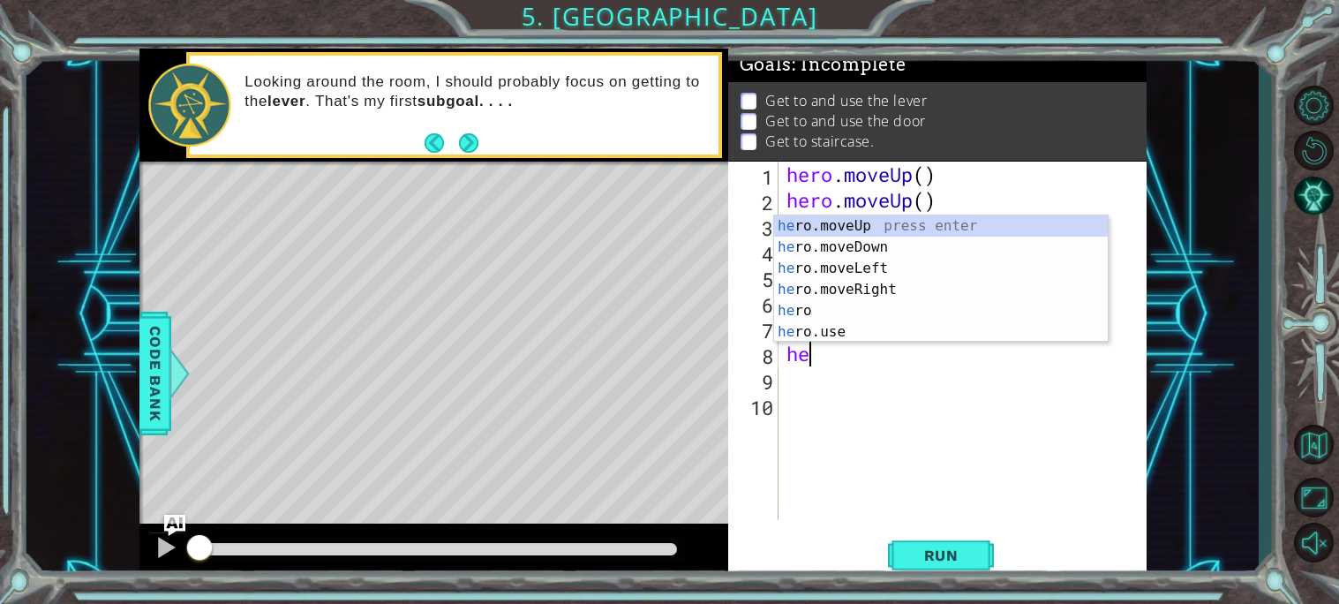
type textarea "h"
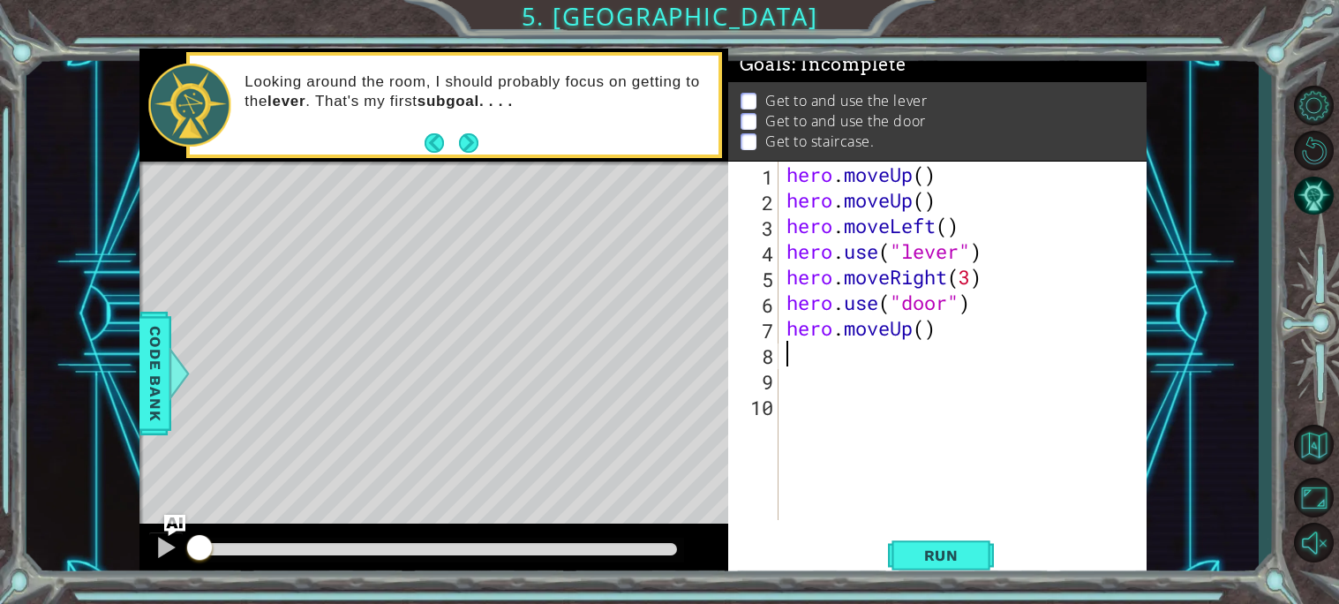
type textarea "h"
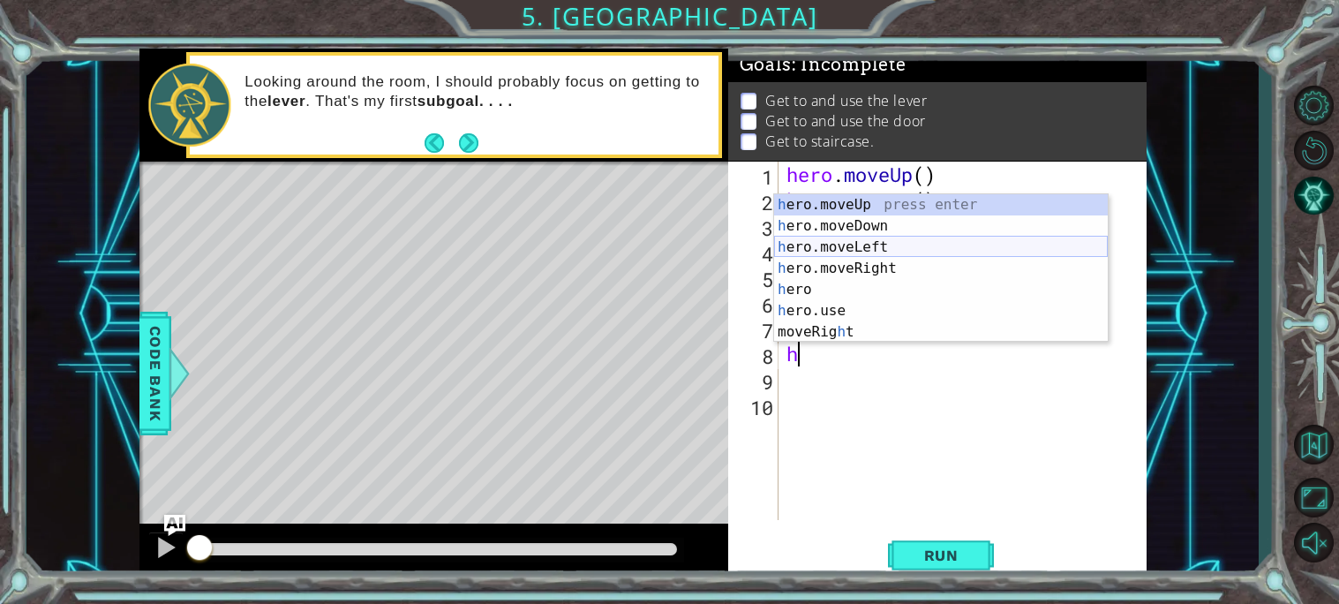
click at [973, 248] on div "h ero.moveUp press enter h ero.moveDown press enter h ero.moveLeft press enter …" at bounding box center [941, 289] width 334 height 191
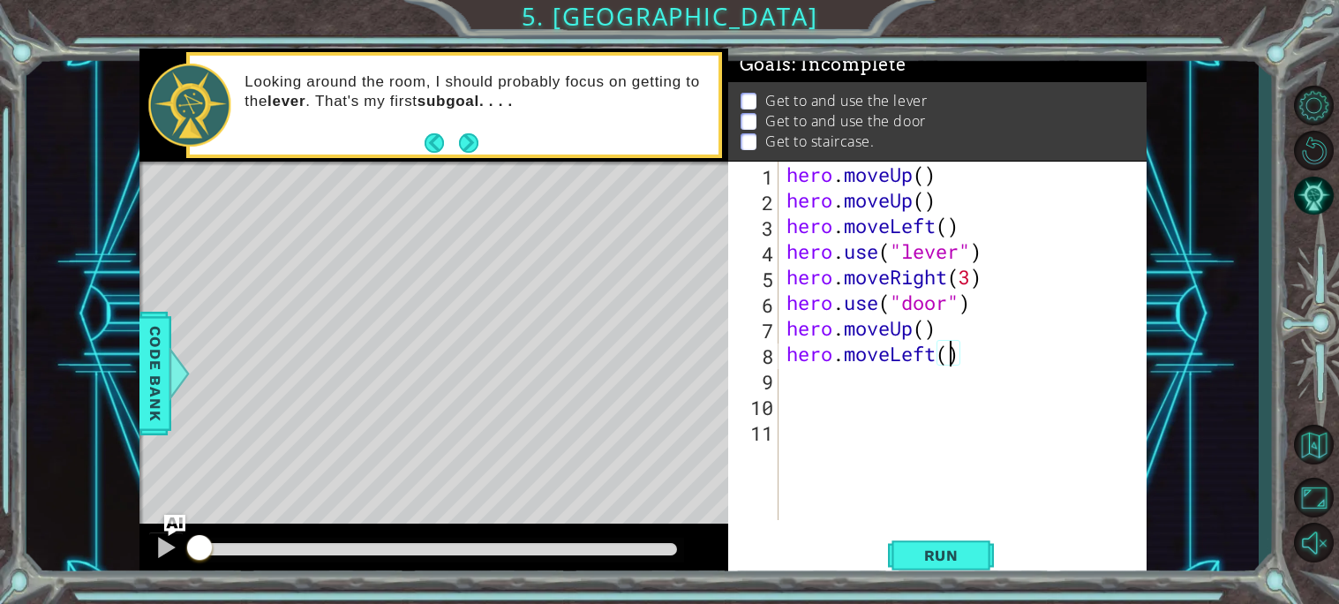
click at [950, 353] on div "hero . moveUp ( ) hero . moveUp ( ) hero . moveLeft ( ) hero . use ( "lever" ) …" at bounding box center [967, 366] width 368 height 409
click at [933, 561] on span "Run" at bounding box center [941, 555] width 70 height 18
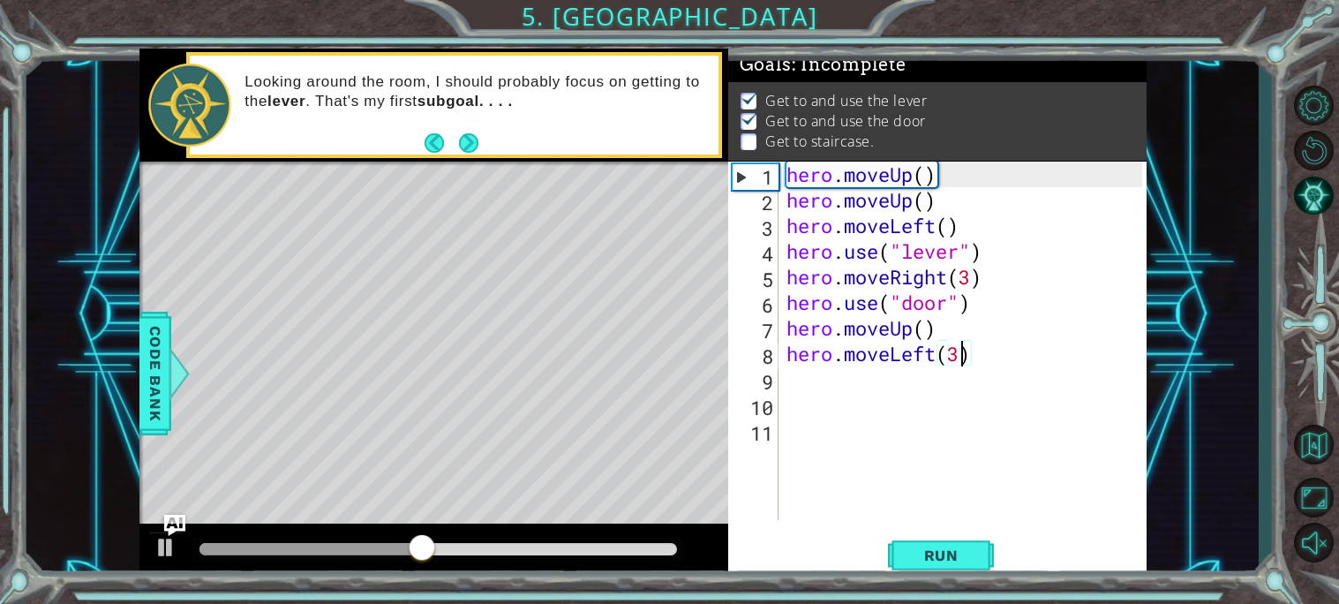
click at [923, 330] on div "hero . moveUp ( ) hero . moveUp ( ) hero . moveLeft ( ) hero . use ( "lever" ) …" at bounding box center [967, 366] width 368 height 409
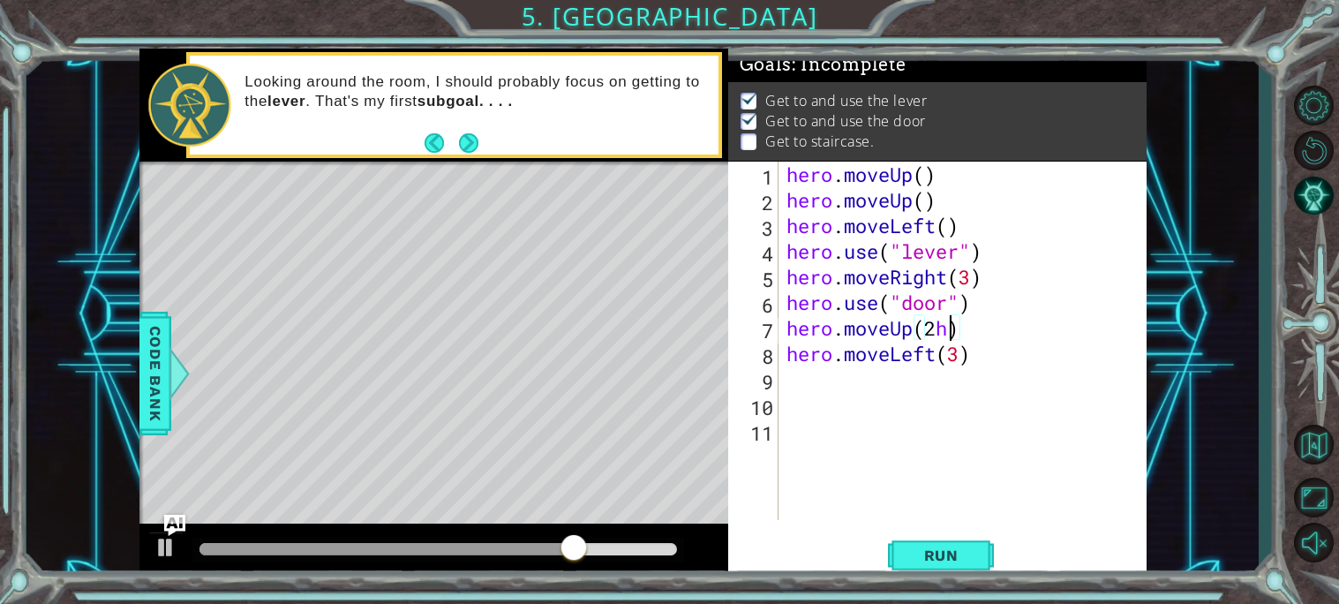
type textarea "hero.moveUp(2)"
click at [790, 392] on div "hero . moveUp ( ) hero . moveUp ( ) hero . moveLeft ( ) hero . use ( "lever" ) …" at bounding box center [967, 366] width 368 height 409
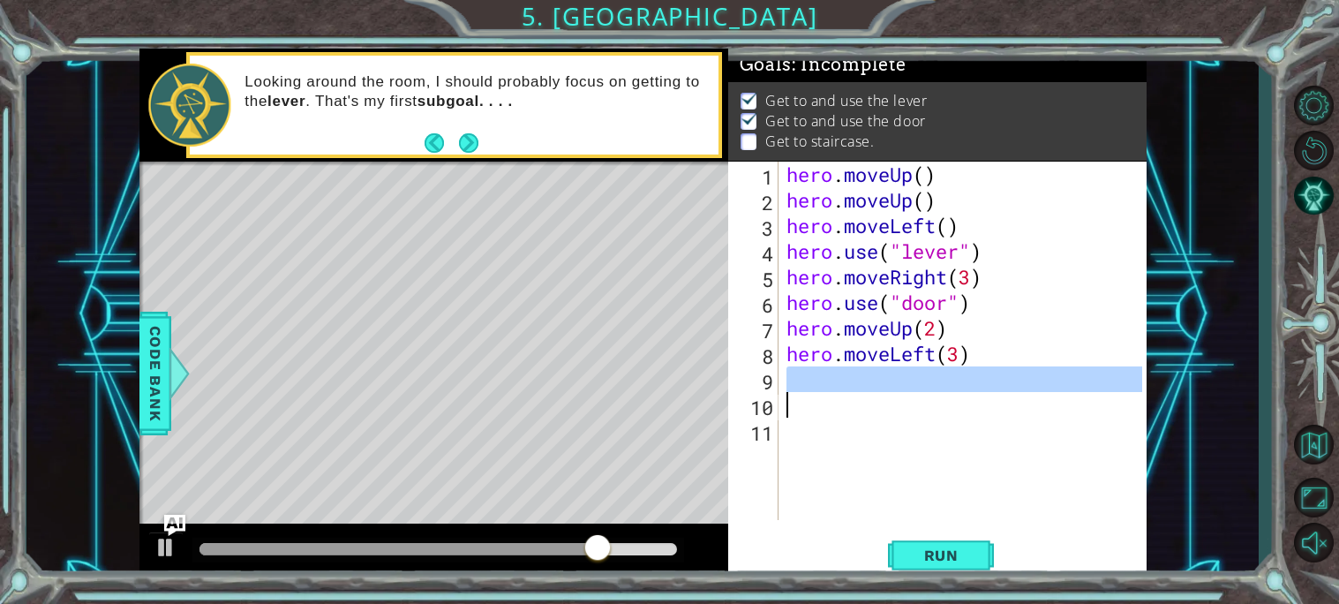
scroll to position [0, 0]
type textarea "h"
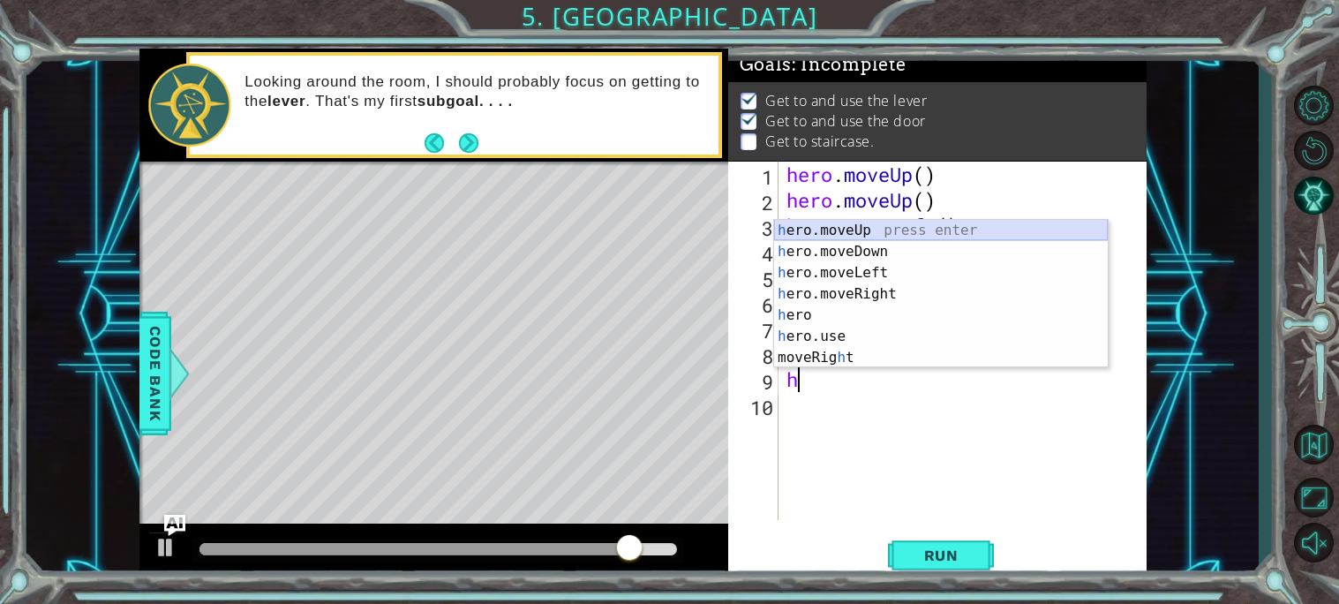
click at [859, 231] on div "h ero.moveUp press enter h ero.moveDown press enter h ero.moveLeft press enter …" at bounding box center [941, 315] width 334 height 191
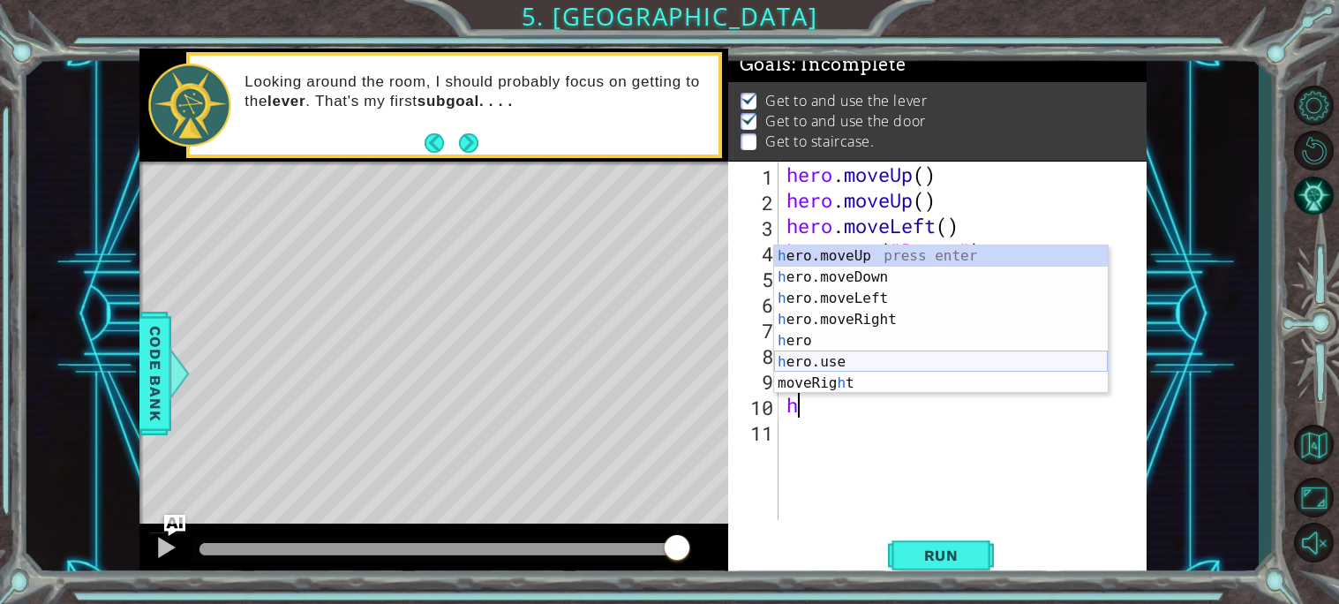
click at [822, 357] on div "h ero.moveUp press enter h ero.moveDown press enter h ero.moveLeft press enter …" at bounding box center [941, 340] width 334 height 191
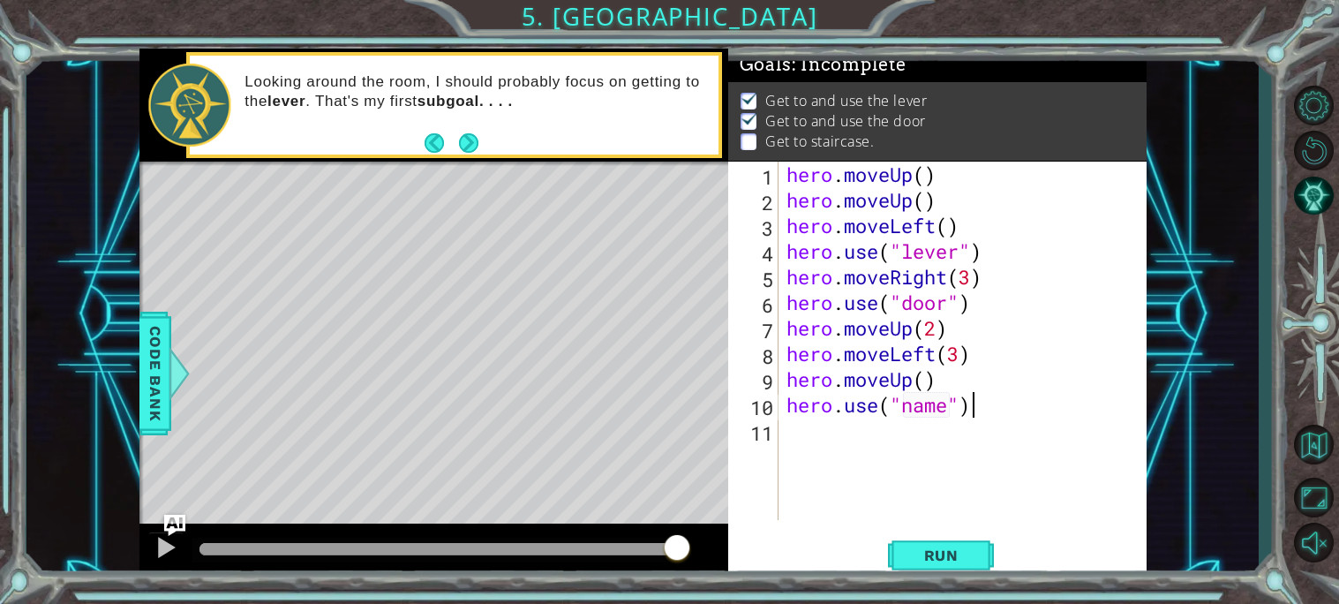
click at [977, 409] on div "hero . moveUp ( ) hero . moveUp ( ) hero . moveLeft ( ) hero . use ( "lever" ) …" at bounding box center [967, 366] width 368 height 409
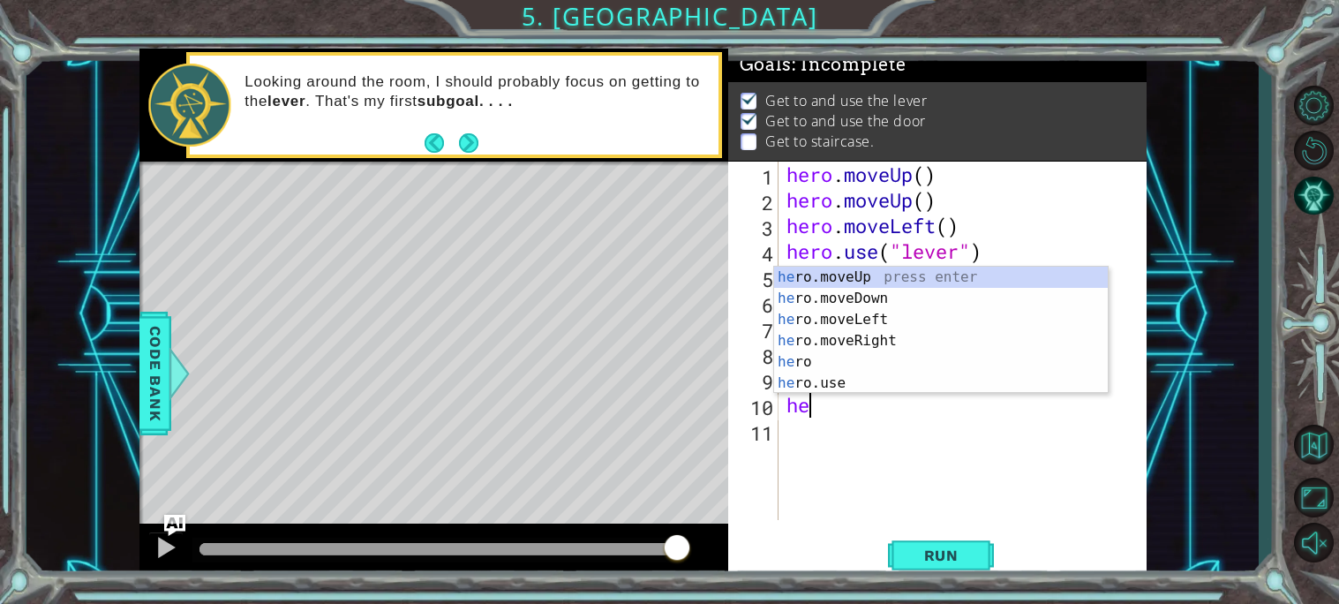
type textarea "h"
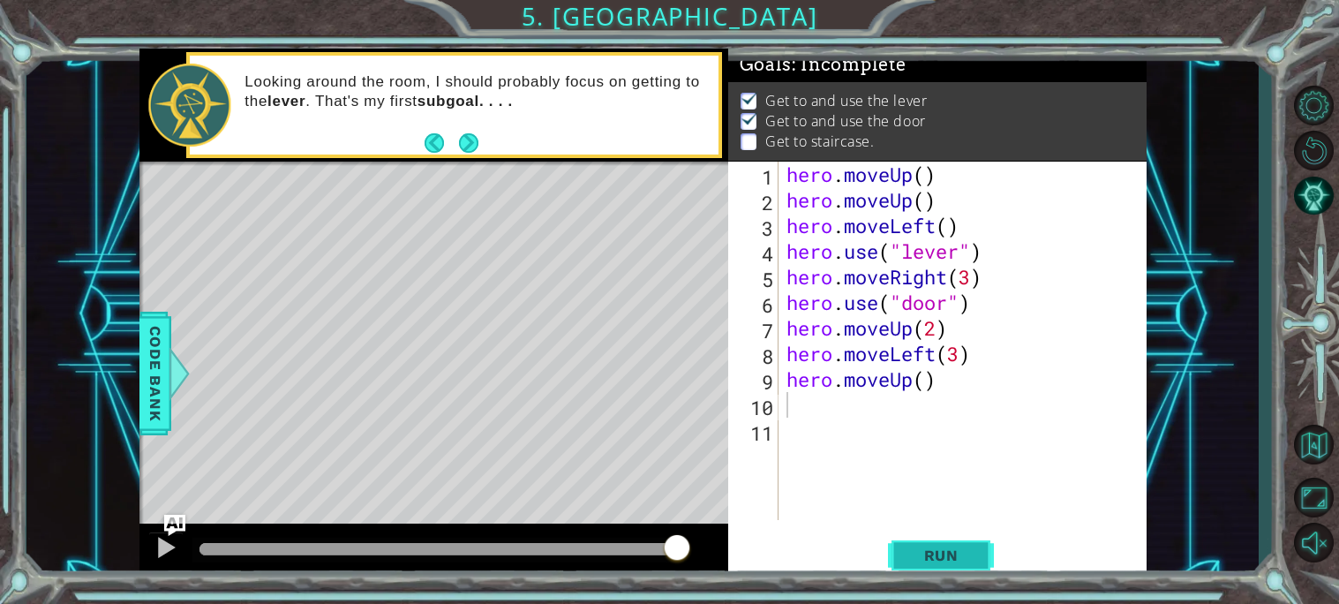
click at [966, 552] on span "Run" at bounding box center [941, 555] width 70 height 18
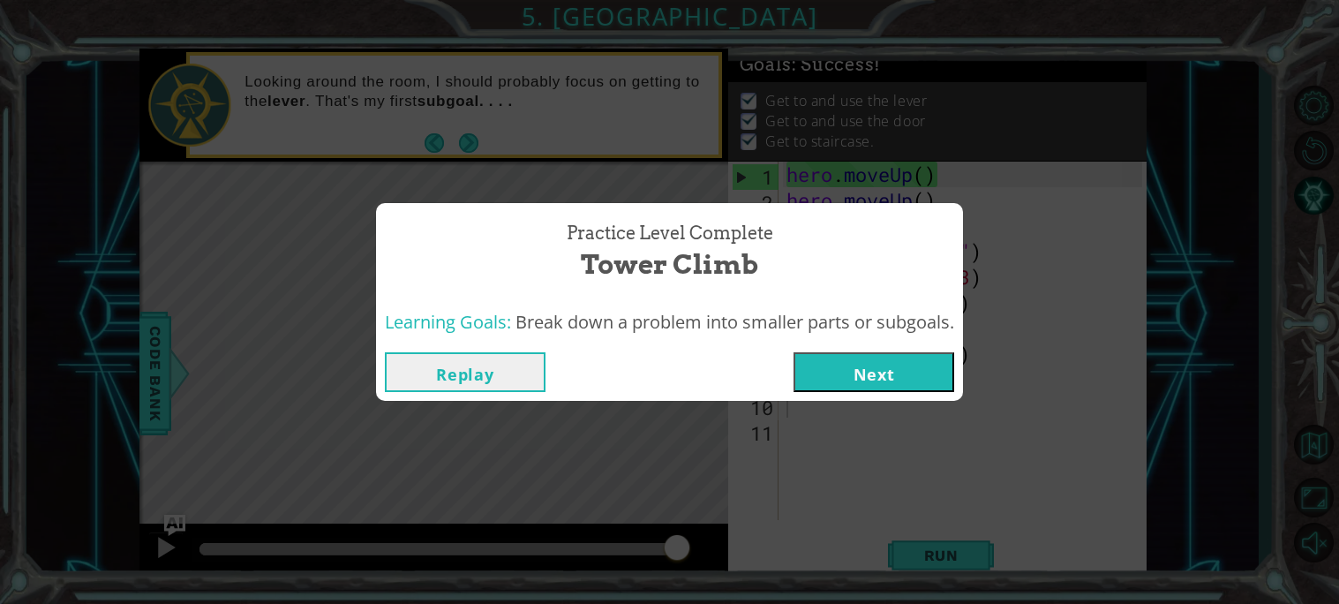
click at [860, 360] on button "Next" at bounding box center [873, 372] width 161 height 40
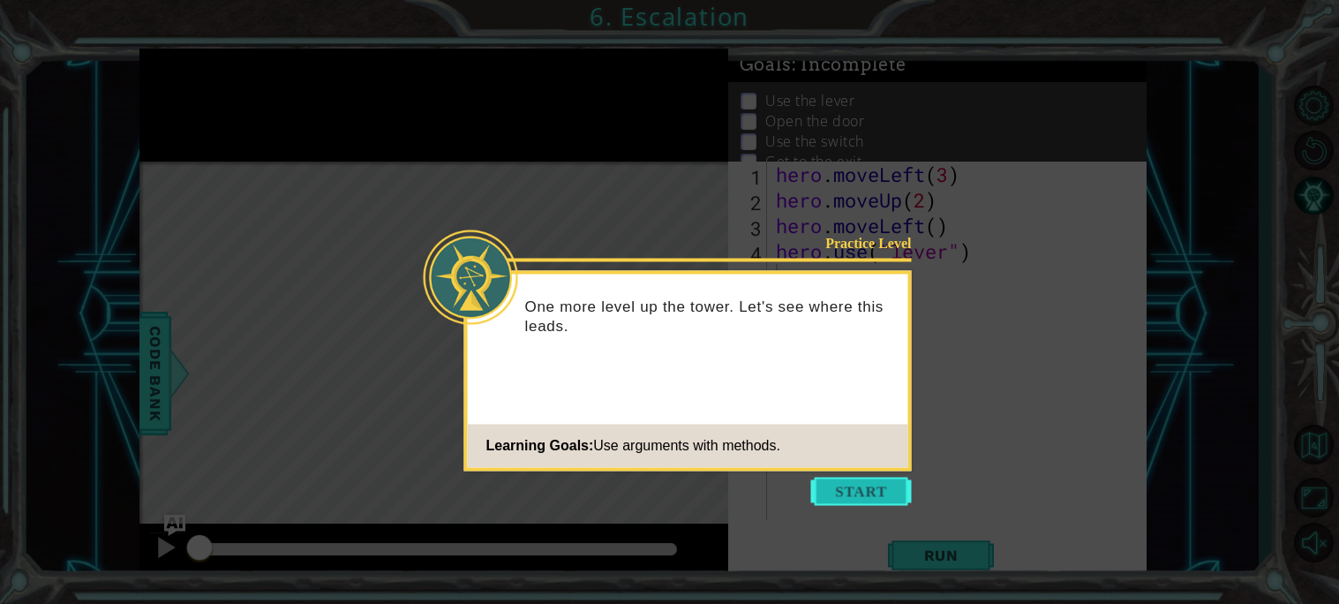
click at [864, 492] on button "Start" at bounding box center [861, 491] width 101 height 28
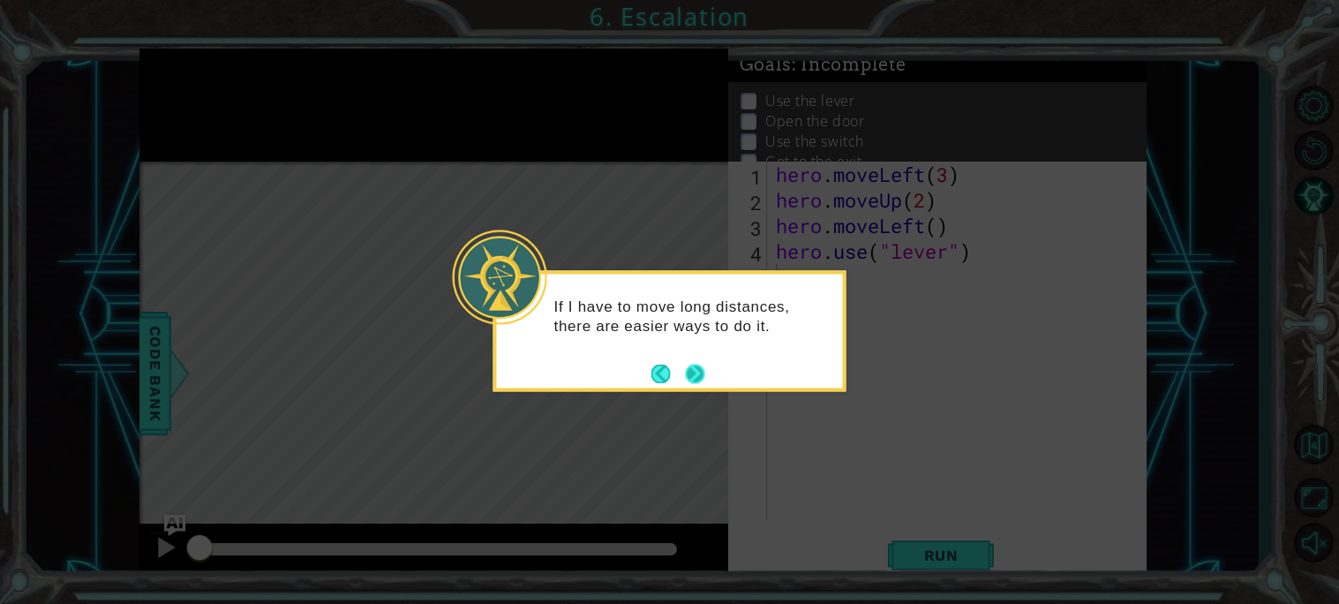
click at [702, 383] on button "Next" at bounding box center [694, 373] width 19 height 19
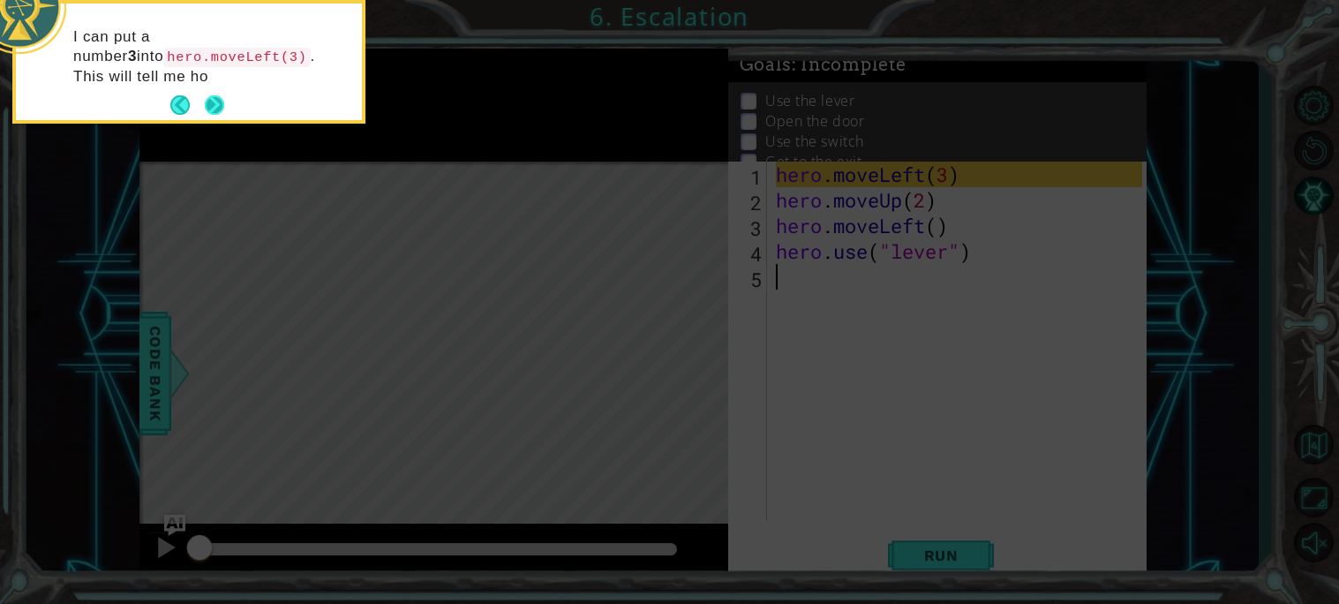
click at [222, 113] on button "Next" at bounding box center [214, 104] width 19 height 19
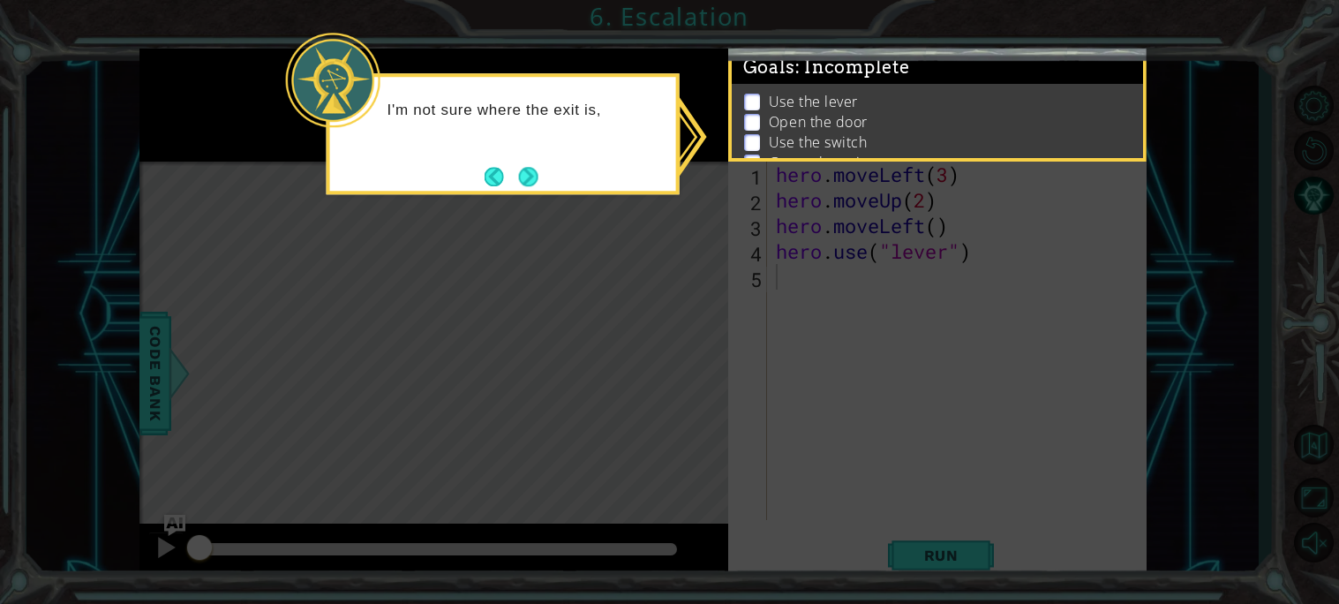
click at [545, 188] on div "I'm not sure where the exit is," at bounding box center [503, 133] width 353 height 121
click at [535, 175] on button "Next" at bounding box center [528, 176] width 19 height 19
